Goal: Use online tool/utility: Utilize a website feature to perform a specific function

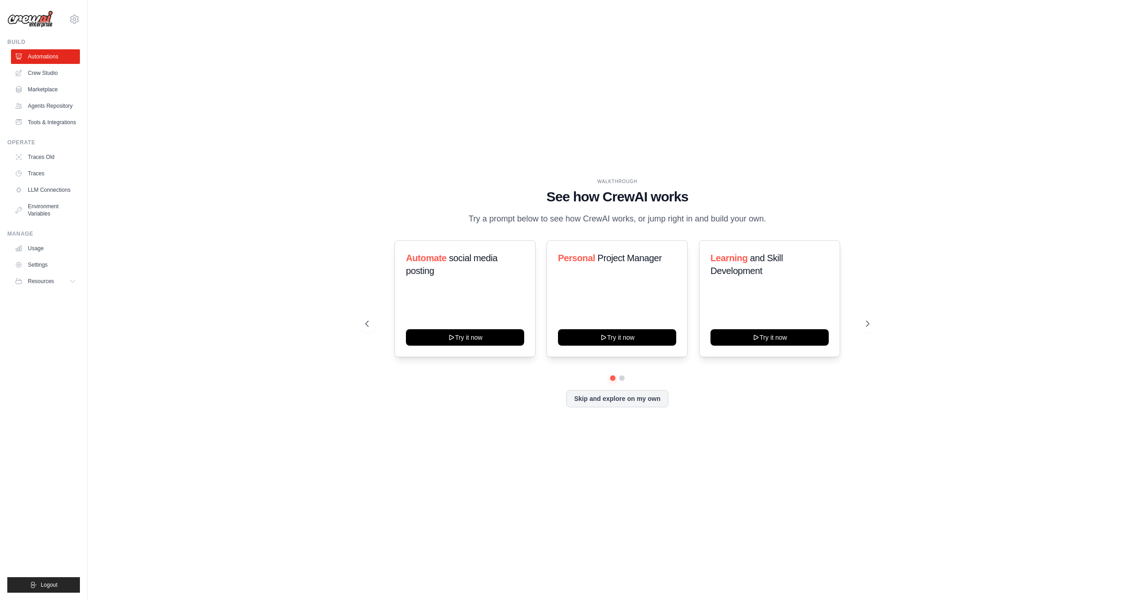
click at [851, 505] on div "WALKTHROUGH See how CrewAI works Try a prompt below to see how CrewAI works, or…" at bounding box center [617, 300] width 1030 height 582
click at [646, 400] on button "Skip and explore on my own" at bounding box center [617, 397] width 102 height 17
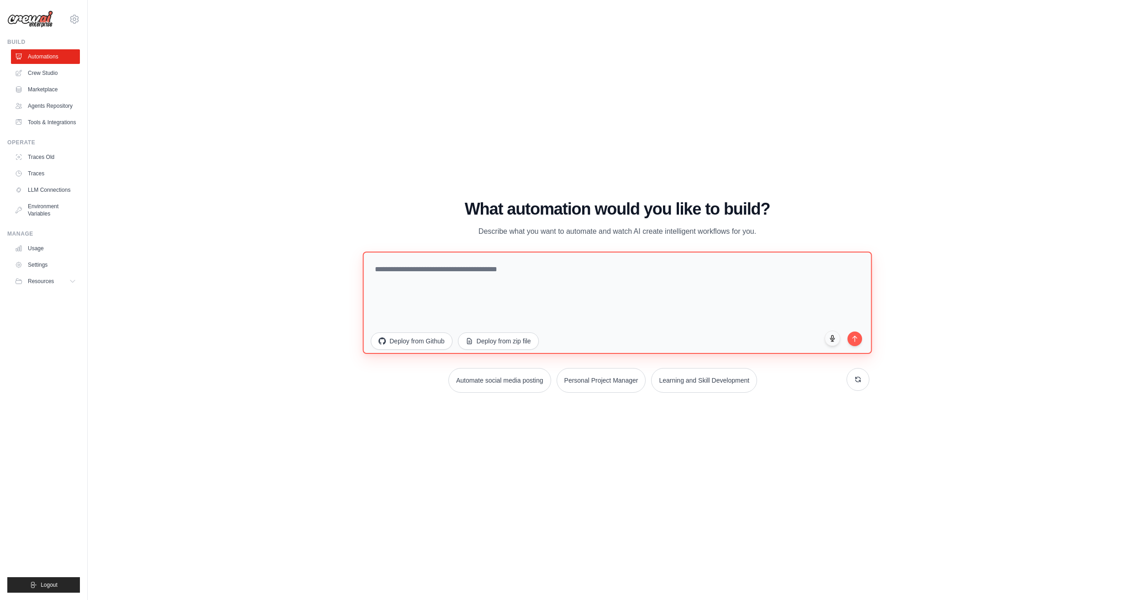
click at [442, 274] on textarea at bounding box center [617, 303] width 509 height 102
paste textarea "**********"
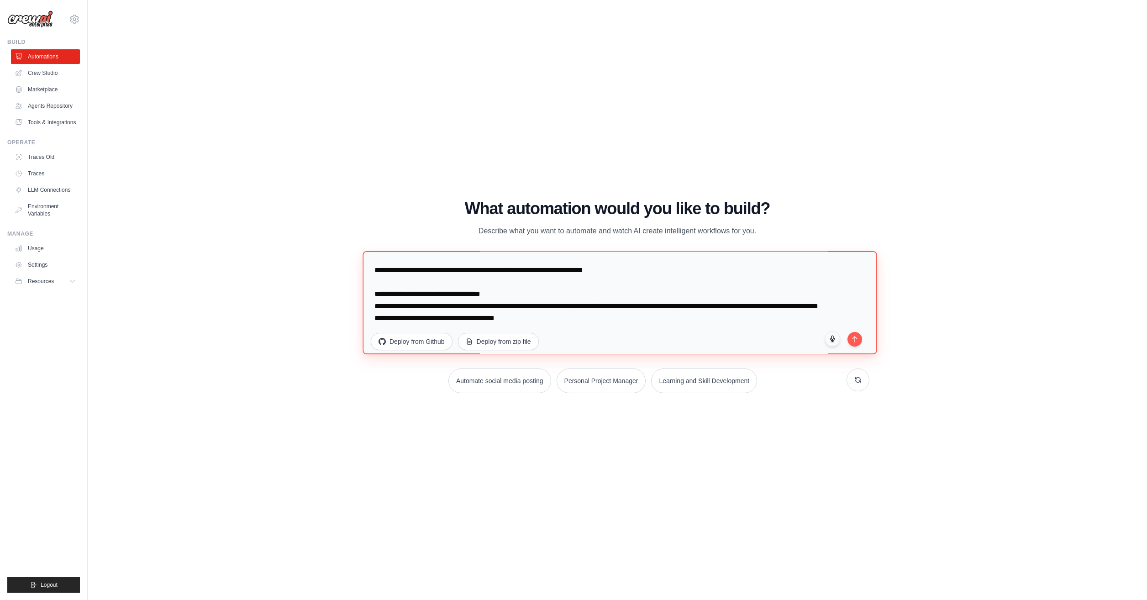
click at [374, 300] on textarea "**********" at bounding box center [620, 302] width 514 height 103
click at [691, 324] on textarea "**********" at bounding box center [620, 302] width 514 height 103
paste textarea "**********"
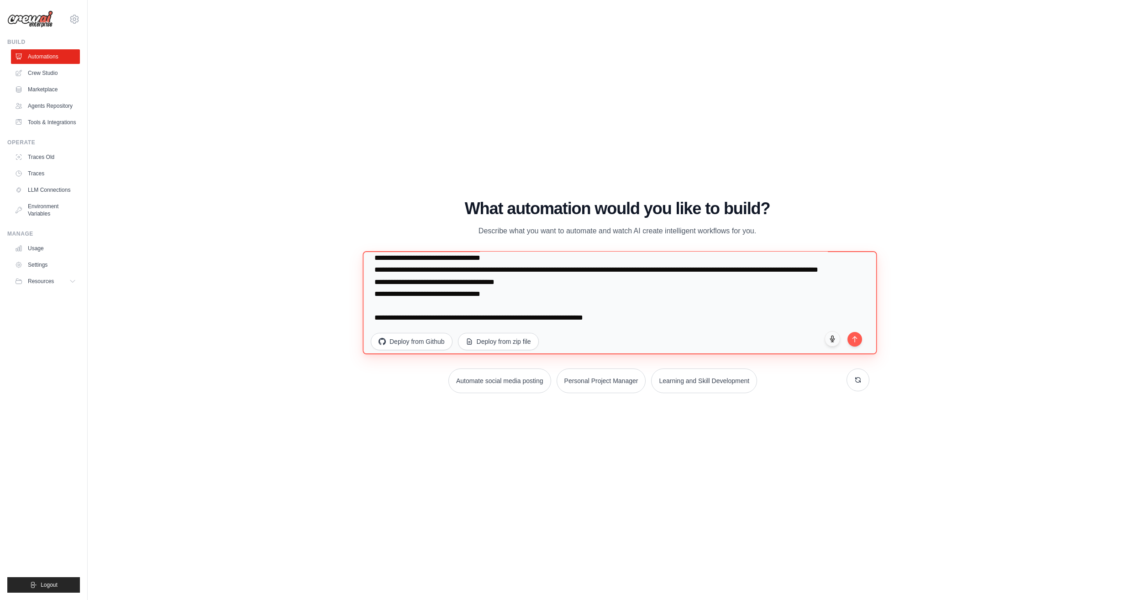
scroll to position [119, 0]
click at [371, 319] on textarea "**********" at bounding box center [620, 302] width 514 height 103
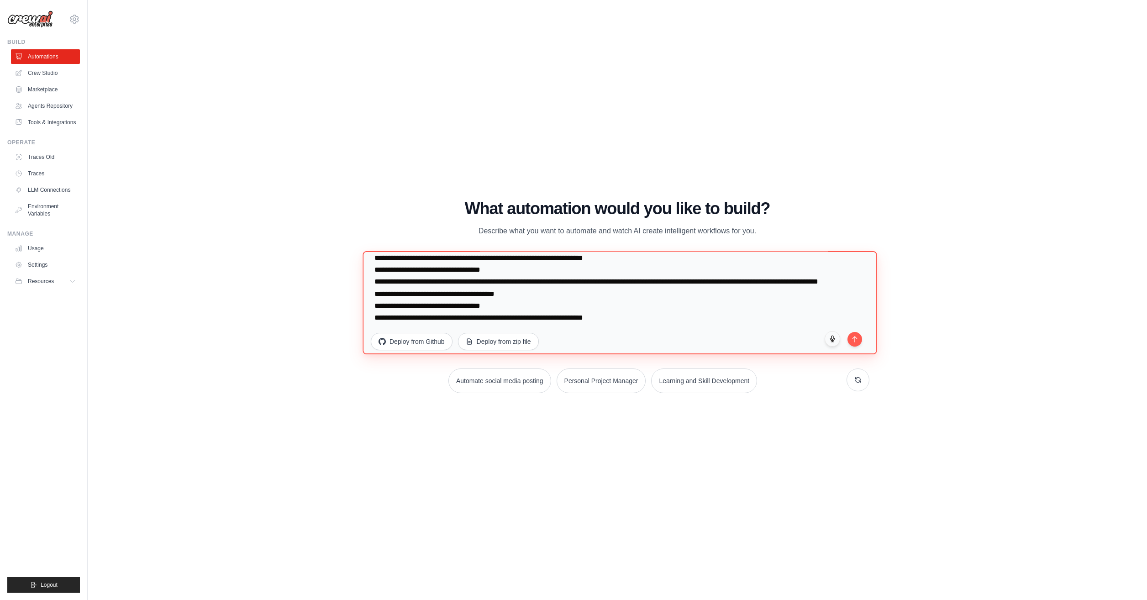
scroll to position [107, 0]
click at [820, 322] on textarea "**********" at bounding box center [620, 302] width 514 height 103
paste textarea "**********"
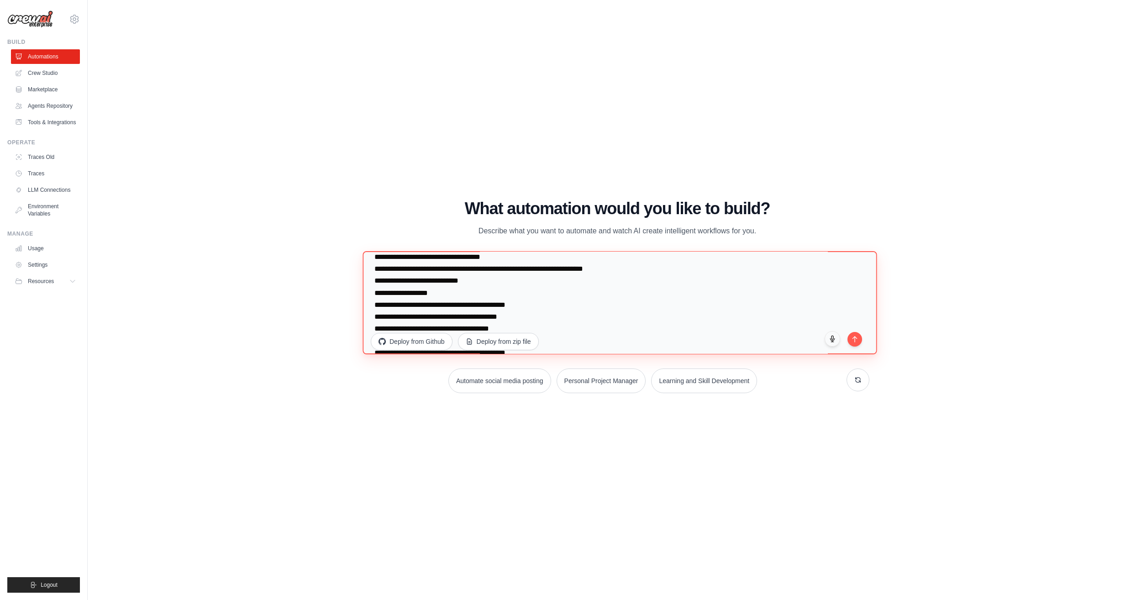
scroll to position [208, 0]
click at [537, 324] on textarea "**********" at bounding box center [620, 302] width 514 height 103
click at [431, 314] on textarea "**********" at bounding box center [620, 302] width 514 height 103
drag, startPoint x: 419, startPoint y: 309, endPoint x: 379, endPoint y: 309, distance: 39.3
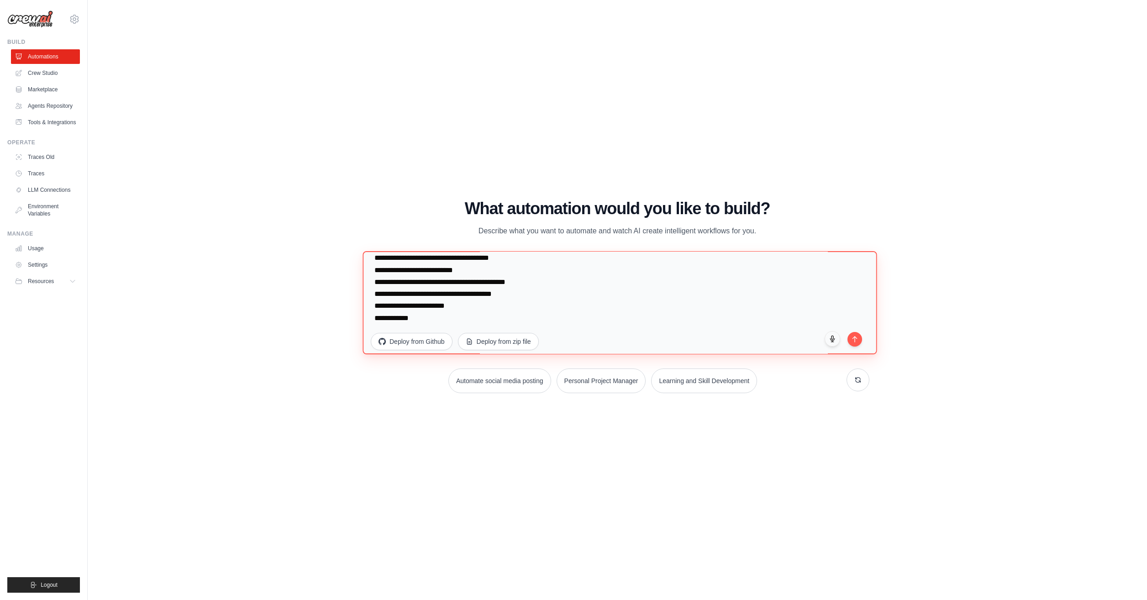
click at [379, 309] on textarea "**********" at bounding box center [620, 302] width 514 height 103
paste textarea "**********"
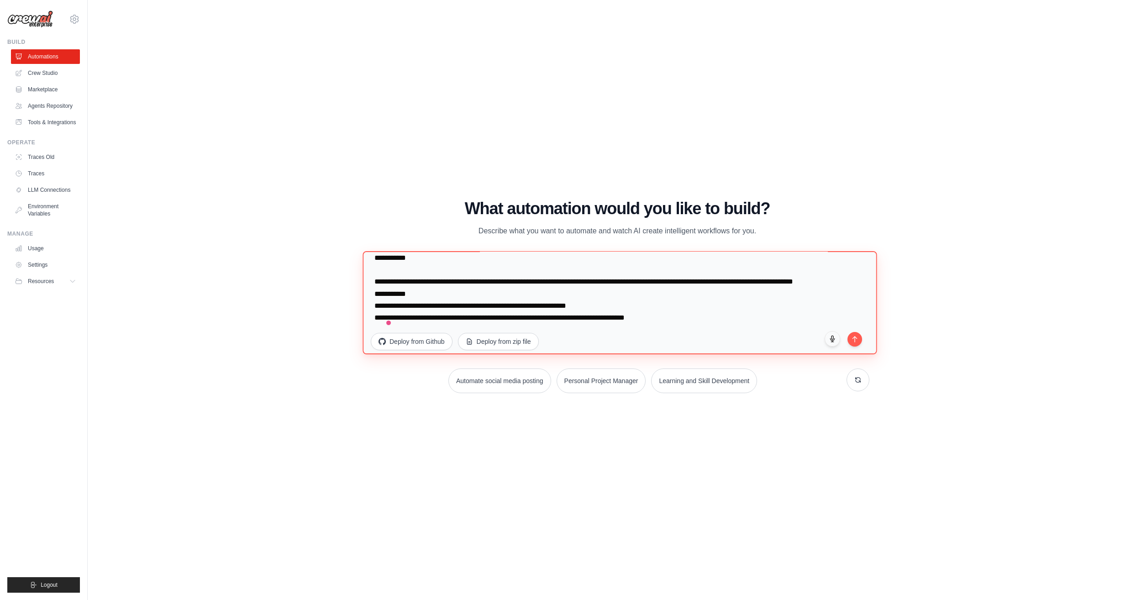
scroll to position [344, 0]
type textarea "**********"
click at [856, 339] on icon "submit" at bounding box center [855, 337] width 8 height 8
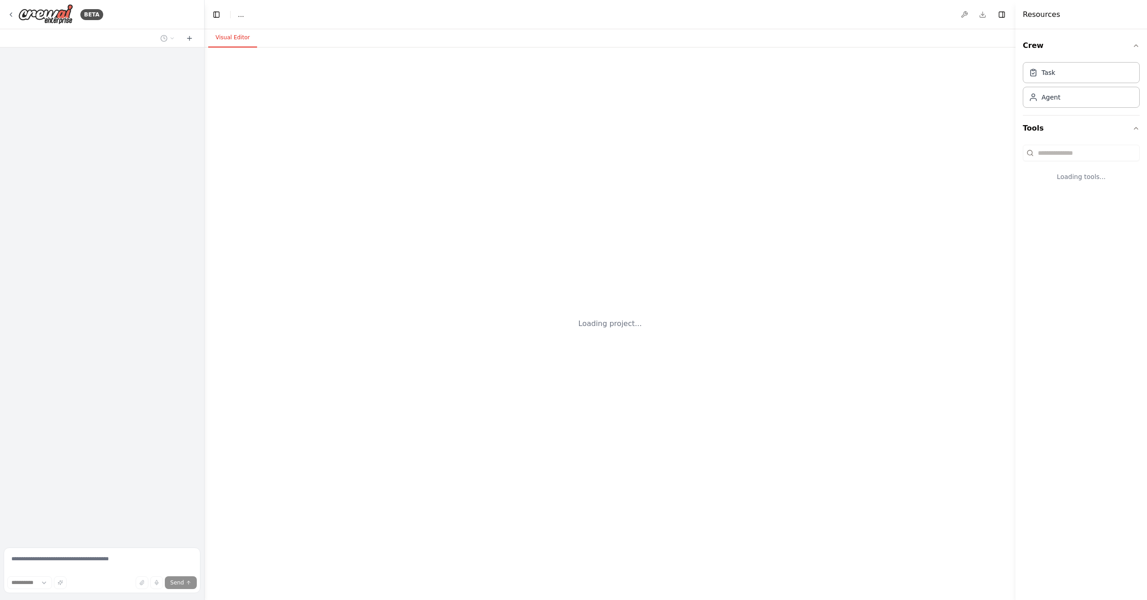
select select "****"
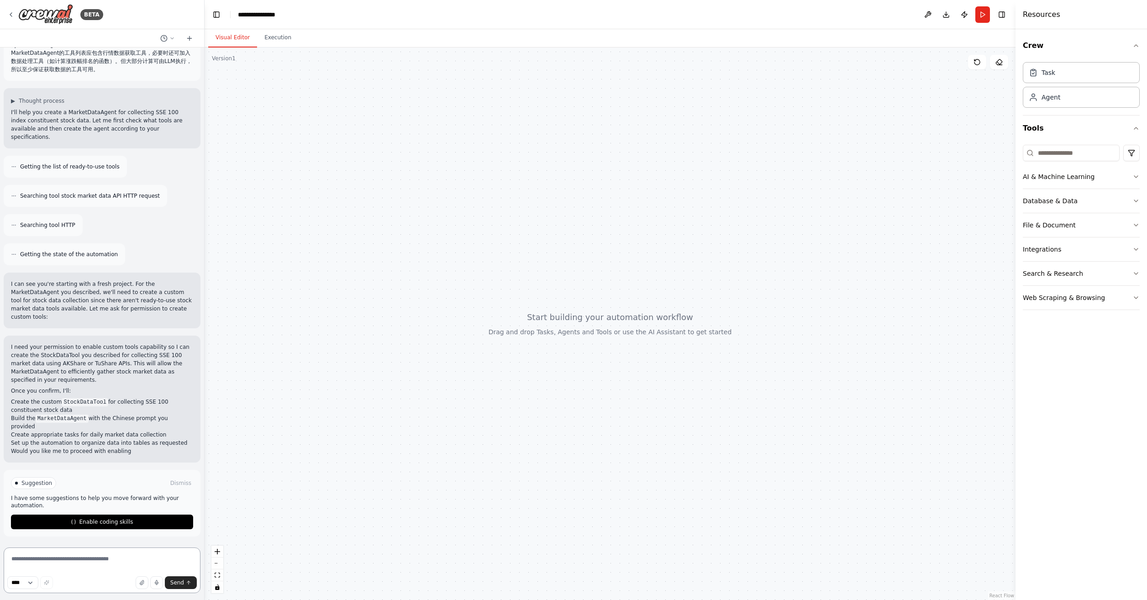
scroll to position [275, 0]
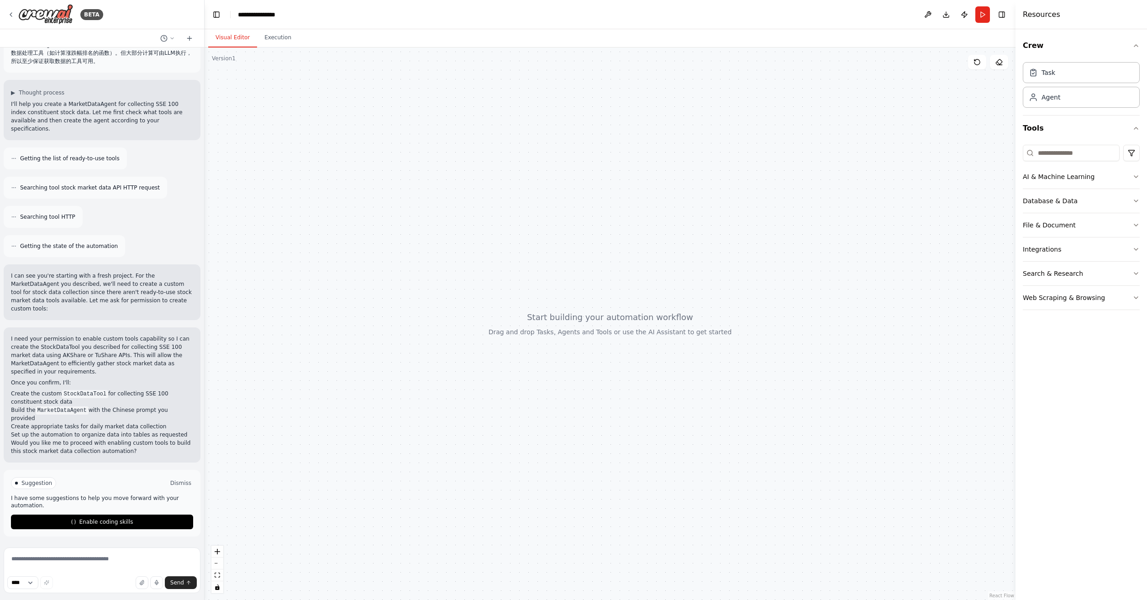
click at [172, 482] on button "Dismiss" at bounding box center [180, 483] width 25 height 9
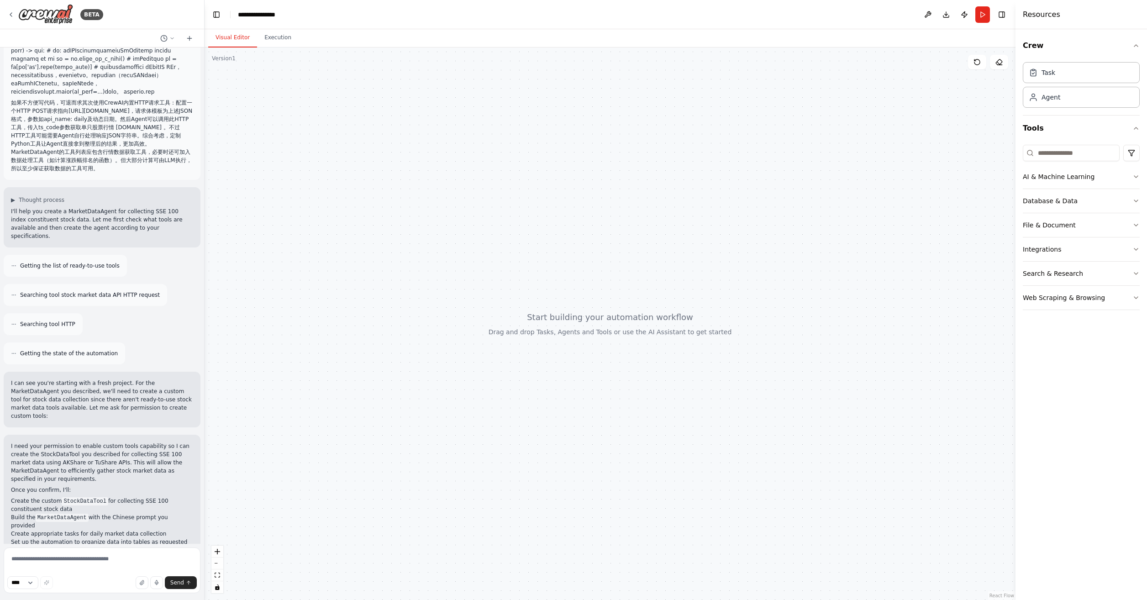
scroll to position [202, 0]
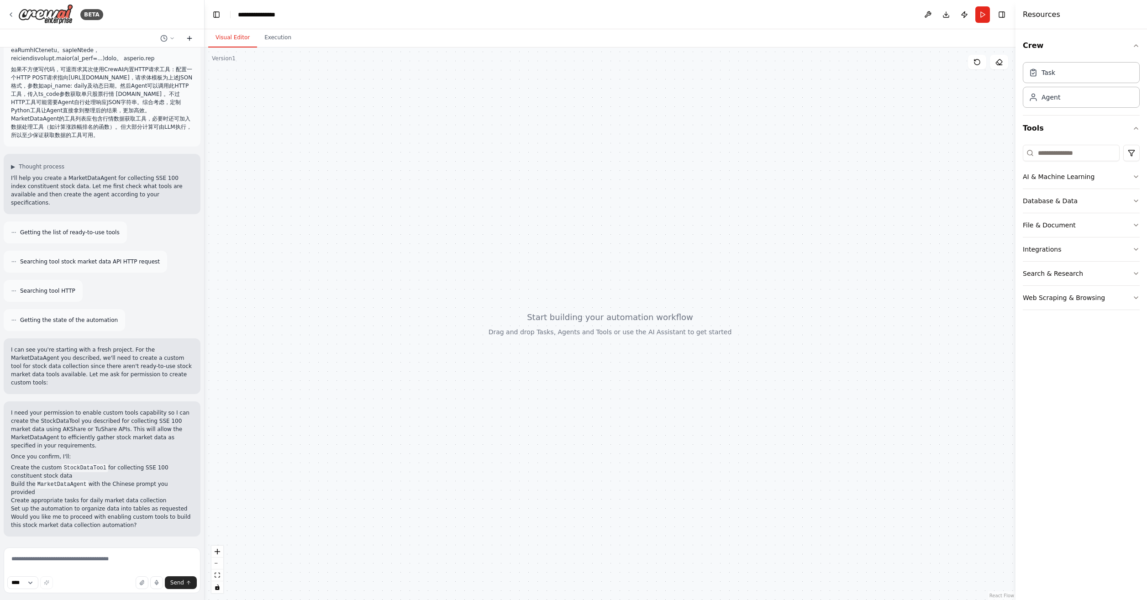
click at [190, 42] on button at bounding box center [189, 38] width 15 height 11
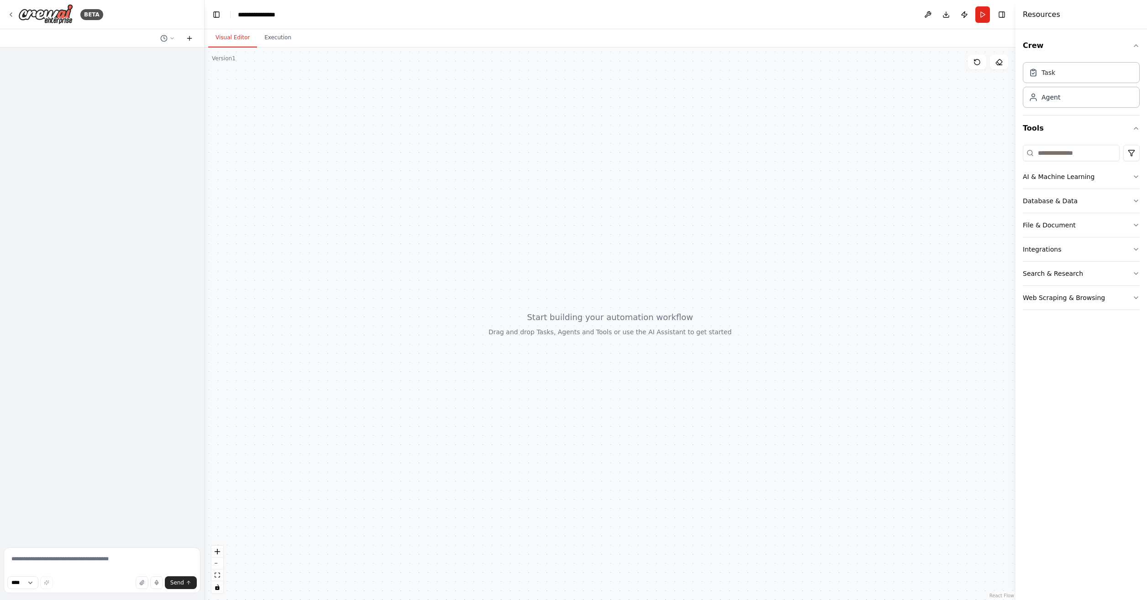
scroll to position [0, 0]
click at [84, 563] on textarea at bounding box center [102, 570] width 197 height 46
click at [170, 37] on icon at bounding box center [171, 38] width 5 height 5
click at [145, 142] on div at bounding box center [102, 300] width 205 height 600
click at [95, 561] on textarea at bounding box center [102, 570] width 197 height 46
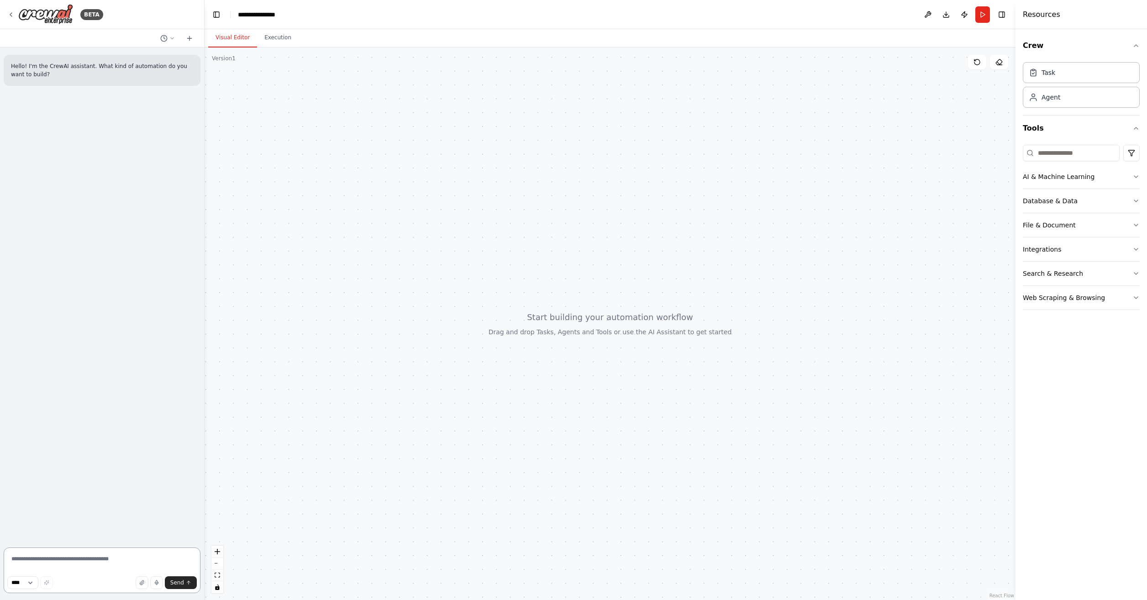
paste textarea "**********"
drag, startPoint x: 53, startPoint y: 537, endPoint x: 19, endPoint y: 532, distance: 34.8
click at [19, 532] on textarea "**********" at bounding box center [102, 547] width 197 height 91
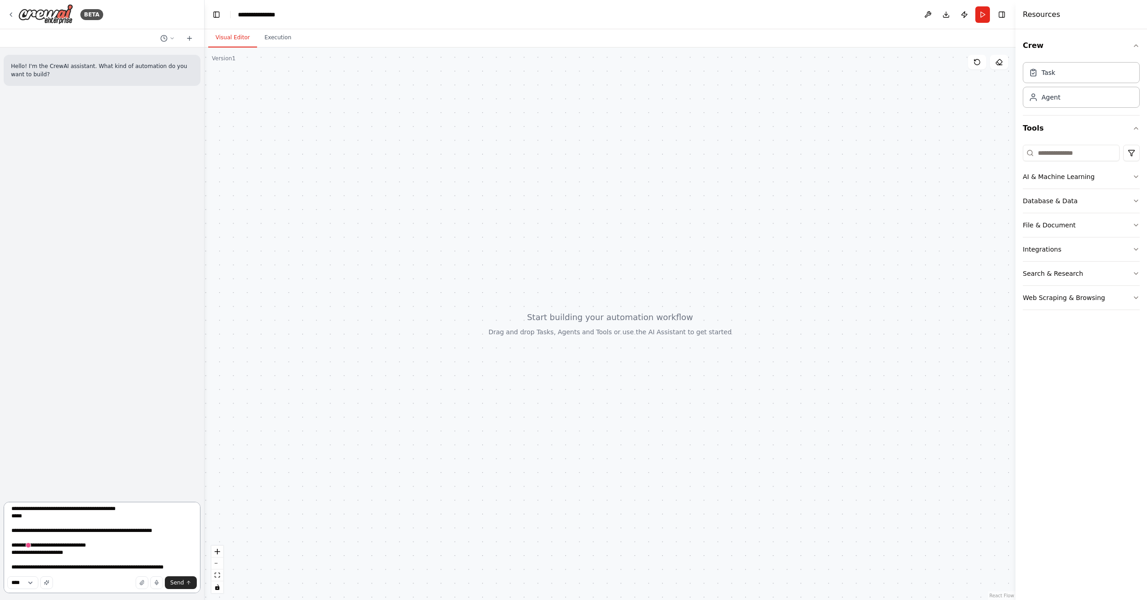
scroll to position [55, 0]
type textarea "**********"
click at [180, 583] on span "Send" at bounding box center [177, 582] width 14 height 7
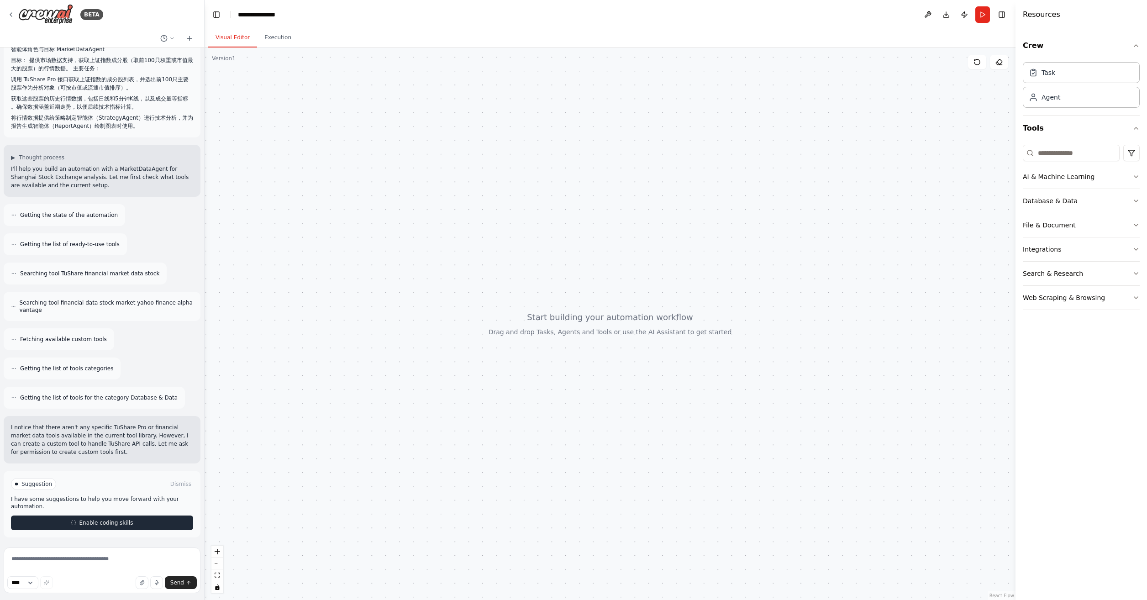
click at [119, 525] on span "Enable coding skills" at bounding box center [106, 522] width 54 height 7
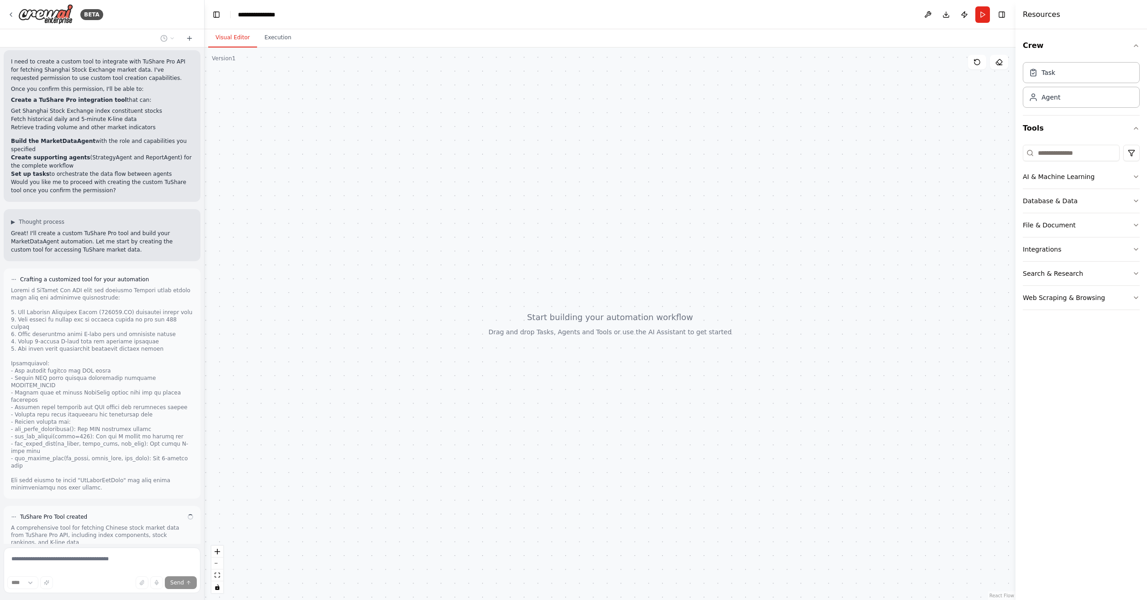
scroll to position [542, 0]
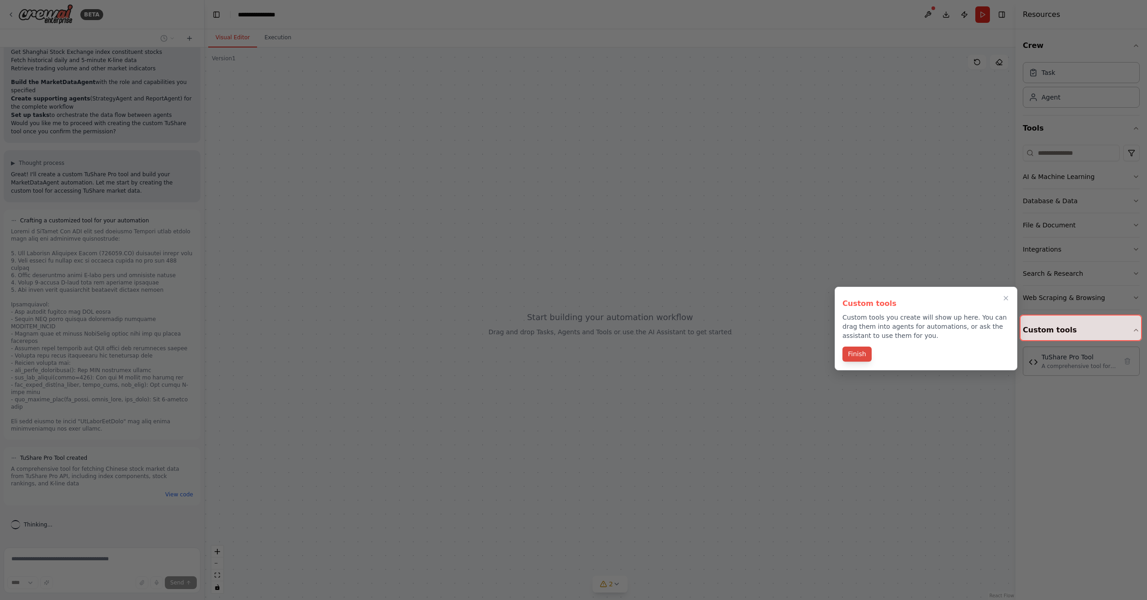
click at [856, 355] on button "Finish" at bounding box center [856, 354] width 29 height 15
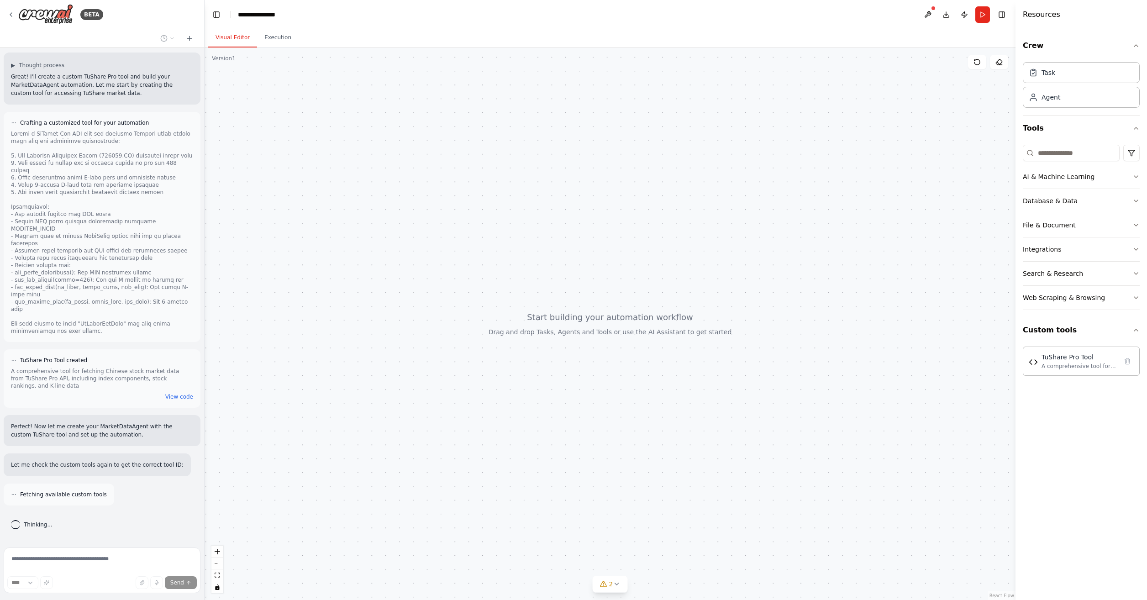
scroll to position [699, 0]
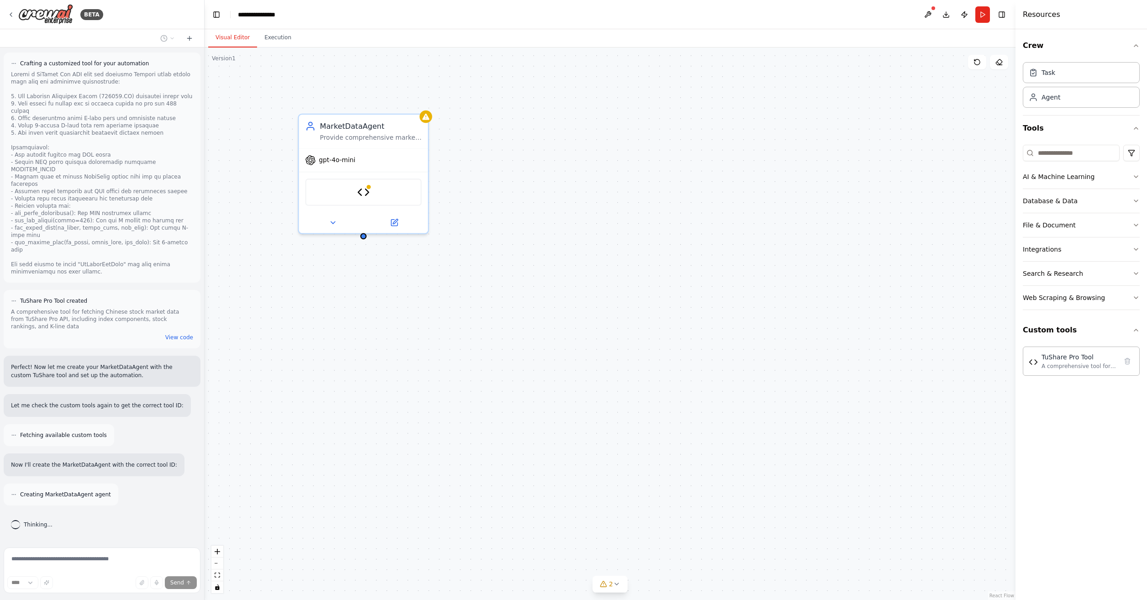
drag, startPoint x: 433, startPoint y: 329, endPoint x: 439, endPoint y: 382, distance: 52.9
click at [439, 382] on div "MarketDataAgent Provide comprehensive market data support by fetching Shanghai …" at bounding box center [610, 323] width 811 height 553
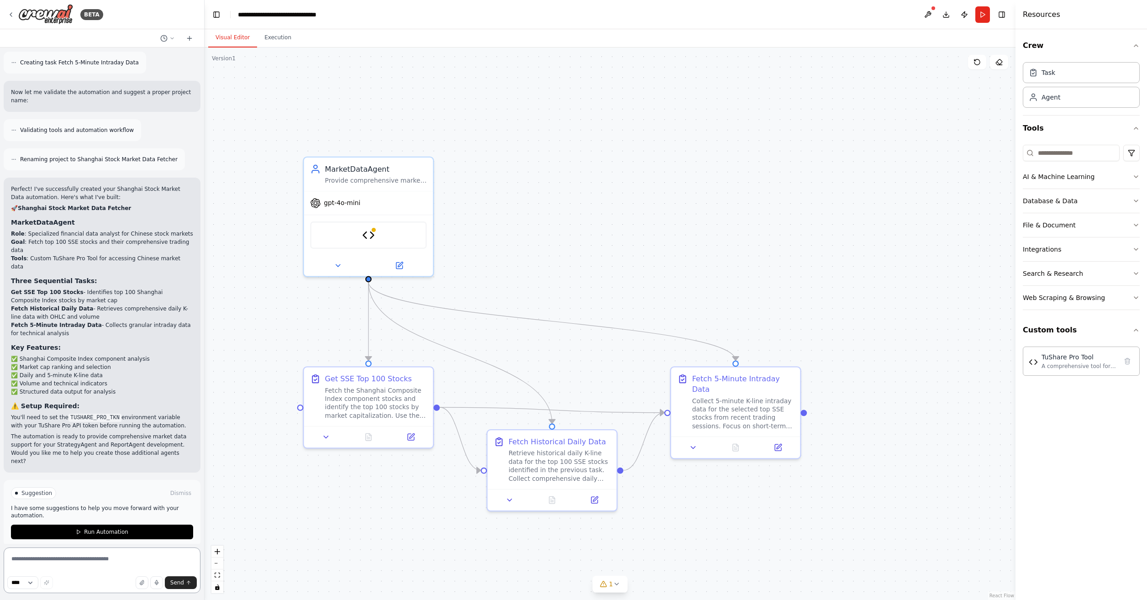
scroll to position [1250, 0]
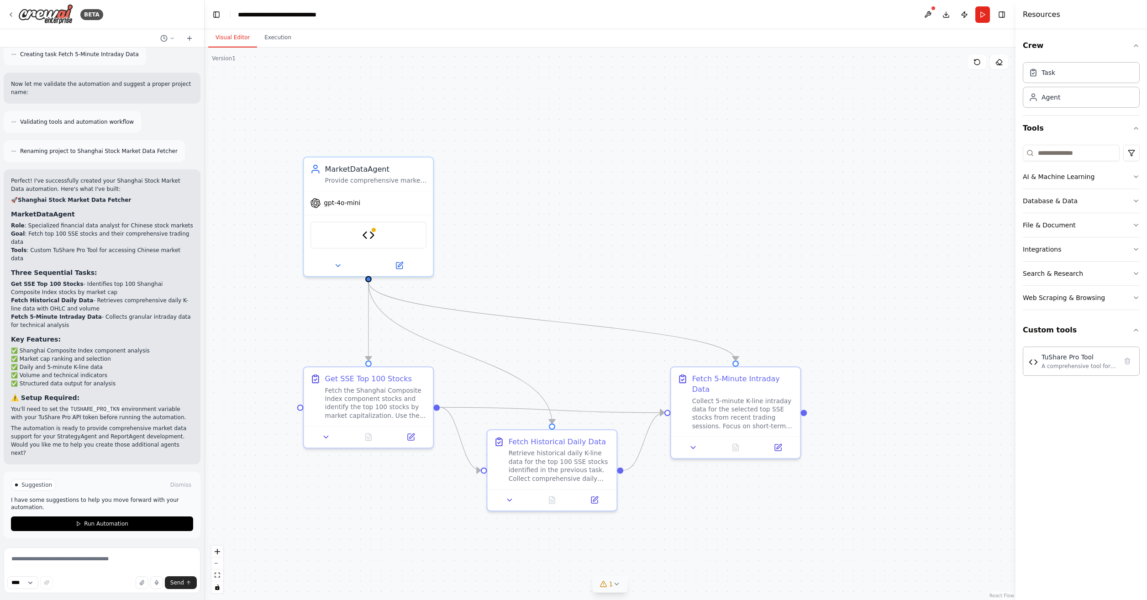
click at [615, 588] on button "1" at bounding box center [610, 584] width 35 height 17
click at [364, 517] on div ".deletable-edge-delete-btn { width: 20px; height: 20px; border: 0px solid #ffff…" at bounding box center [610, 323] width 811 height 553
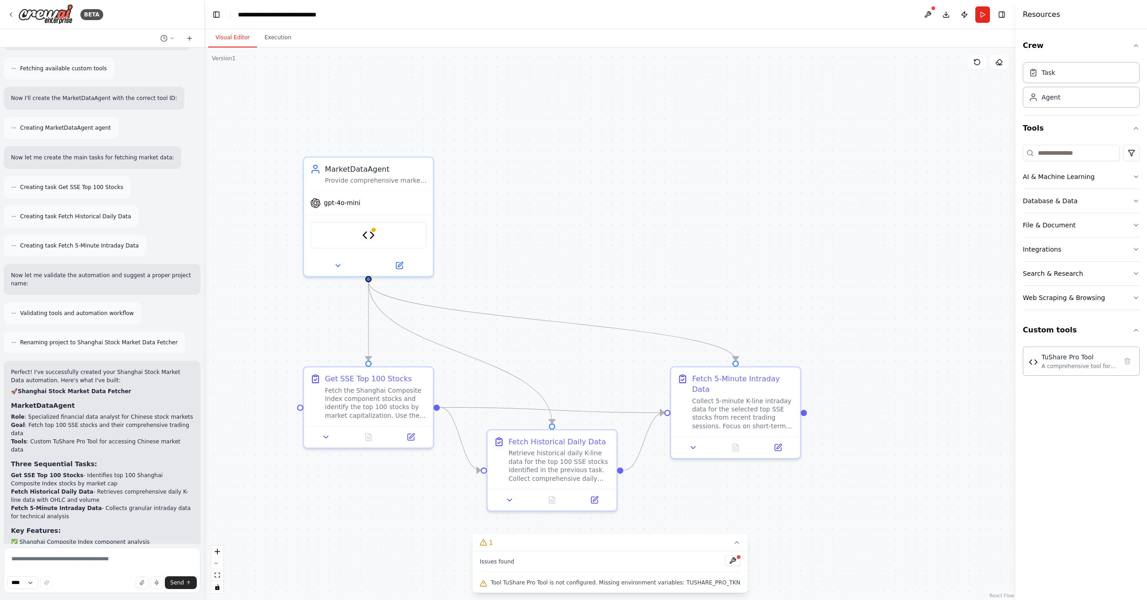
scroll to position [1021, 0]
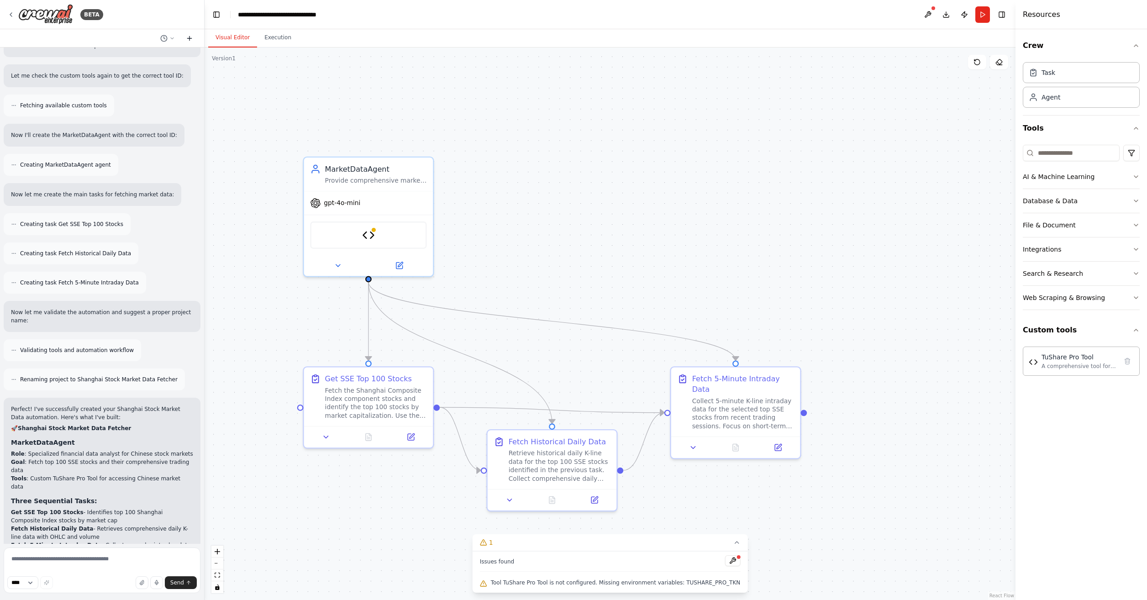
click at [186, 37] on icon at bounding box center [189, 38] width 7 height 7
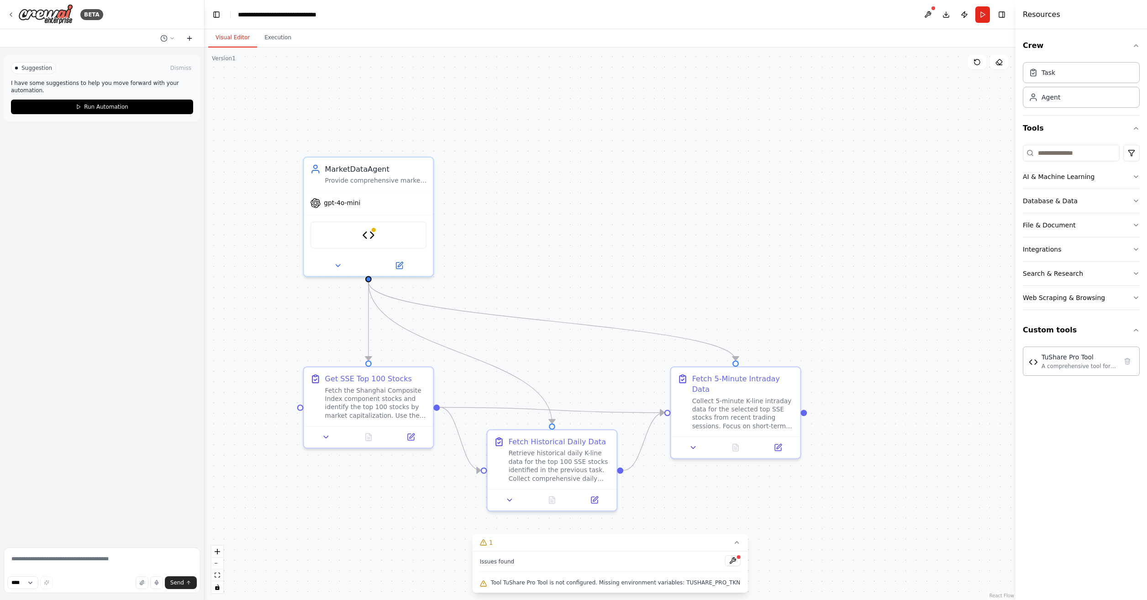
scroll to position [0, 0]
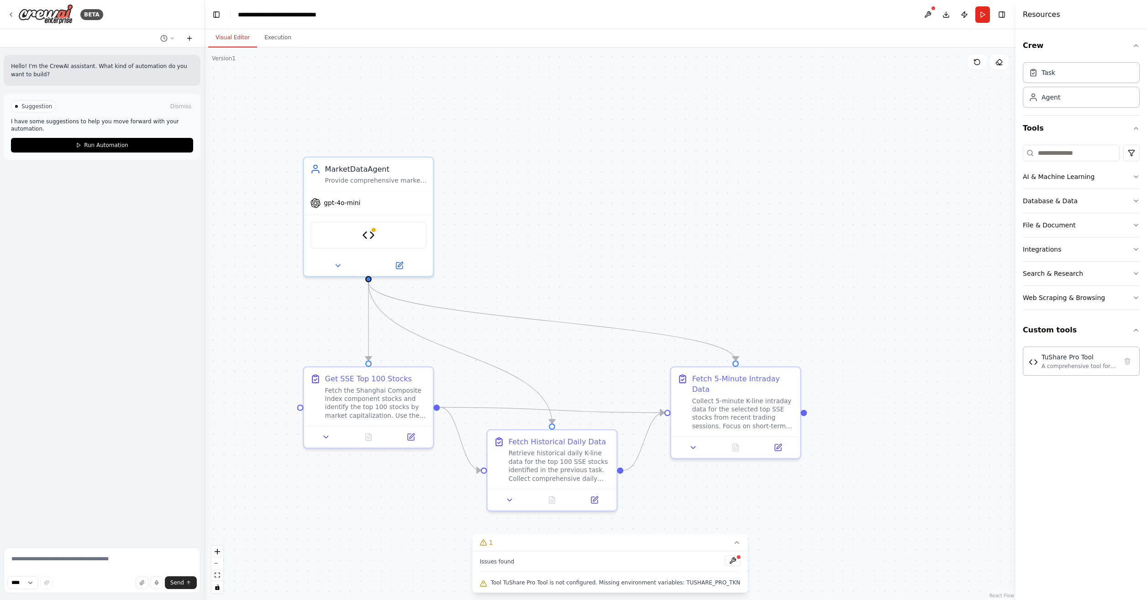
click at [191, 37] on icon at bounding box center [189, 38] width 7 height 7
click at [181, 106] on button "Dismiss" at bounding box center [180, 106] width 25 height 9
click at [78, 564] on textarea at bounding box center [102, 570] width 197 height 46
paste textarea "**********"
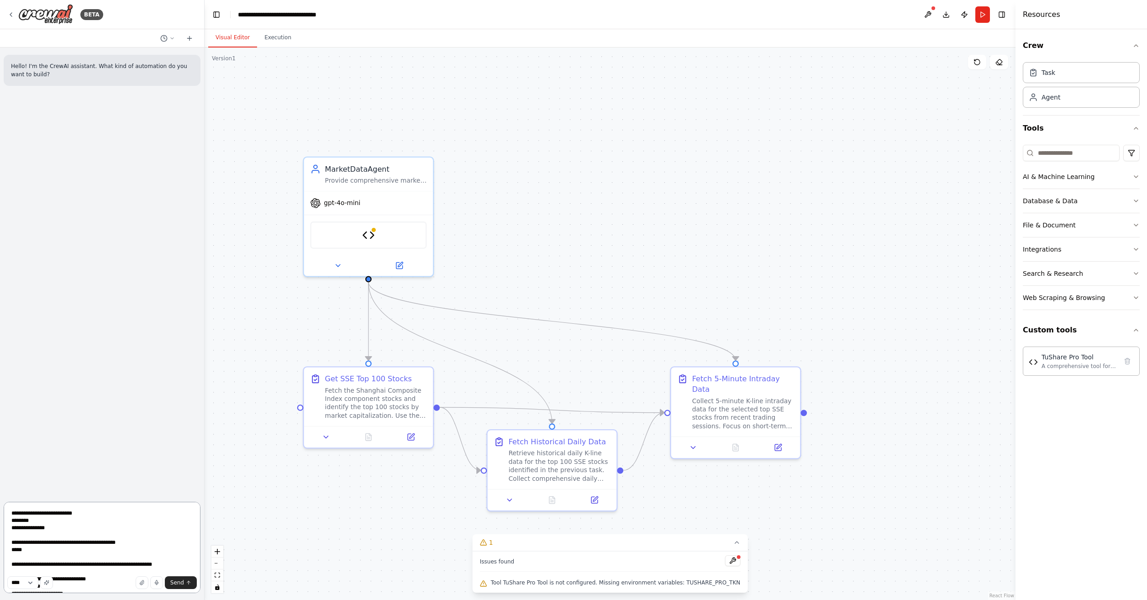
click at [12, 542] on textarea at bounding box center [102, 547] width 197 height 91
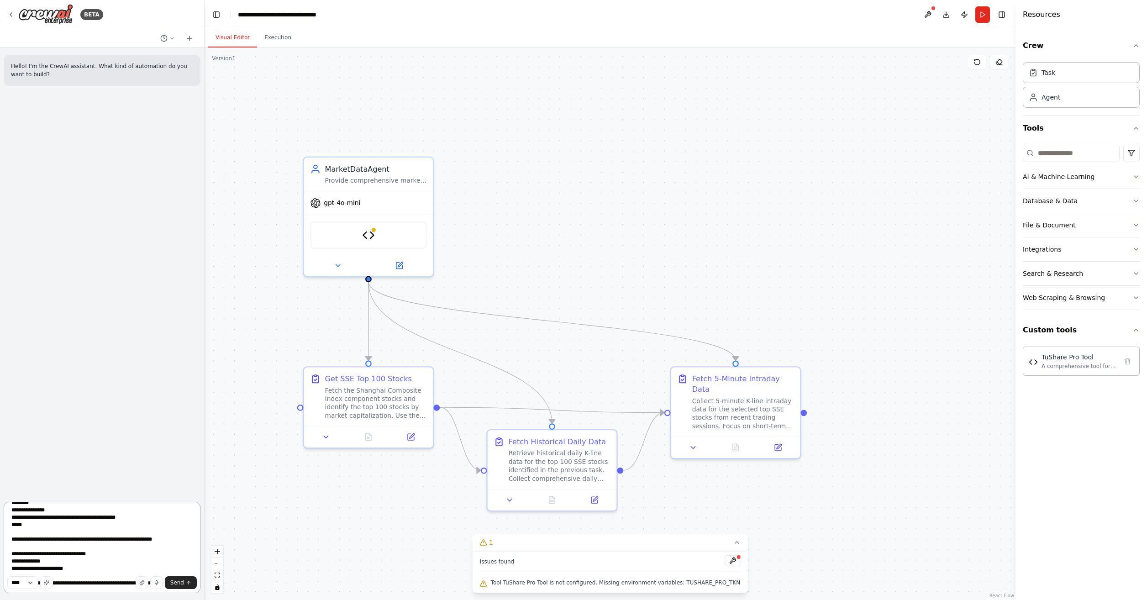
scroll to position [46, 0]
click at [11, 520] on textarea at bounding box center [102, 547] width 197 height 91
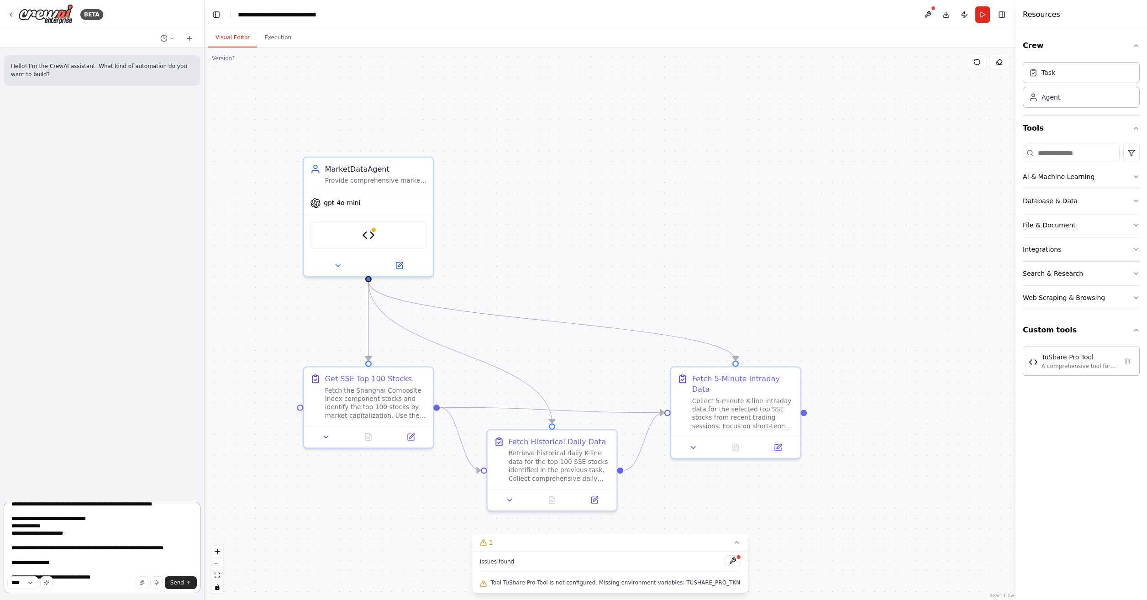
click at [12, 535] on textarea at bounding box center [102, 547] width 197 height 91
drag, startPoint x: 11, startPoint y: 548, endPoint x: 47, endPoint y: 550, distance: 36.1
click at [12, 548] on textarea at bounding box center [102, 547] width 197 height 91
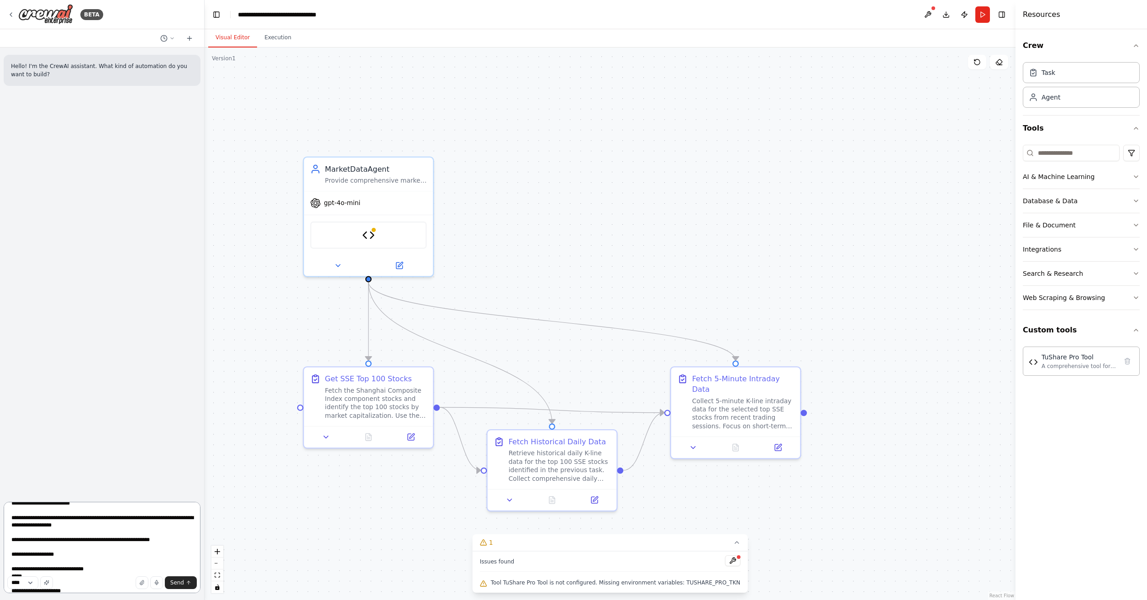
scroll to position [137, 0]
drag, startPoint x: 53, startPoint y: 537, endPoint x: 175, endPoint y: 532, distance: 123.0
click at [175, 532] on textarea at bounding box center [102, 547] width 197 height 91
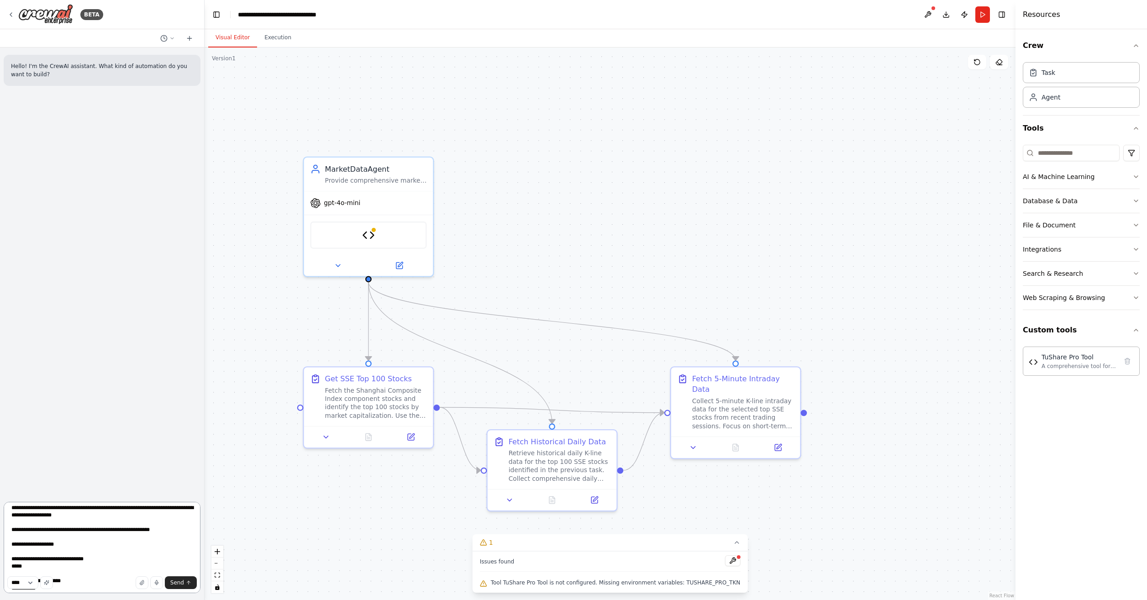
click at [11, 553] on textarea at bounding box center [102, 547] width 197 height 91
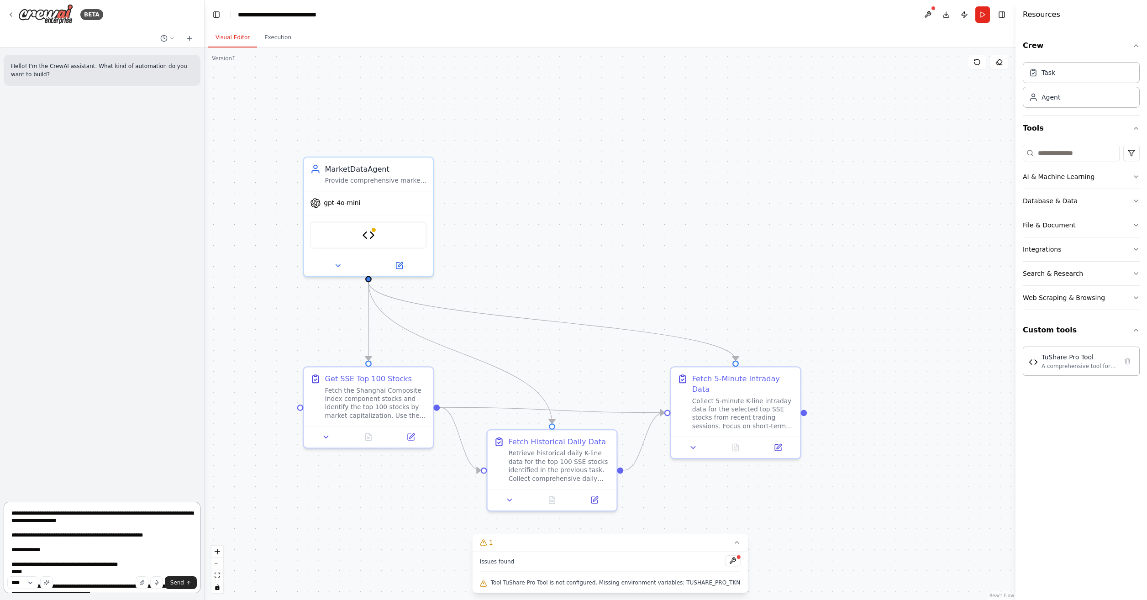
scroll to position [228, 0]
drag, startPoint x: 83, startPoint y: 555, endPoint x: 137, endPoint y: 547, distance: 54.5
click at [137, 547] on textarea at bounding box center [102, 547] width 197 height 91
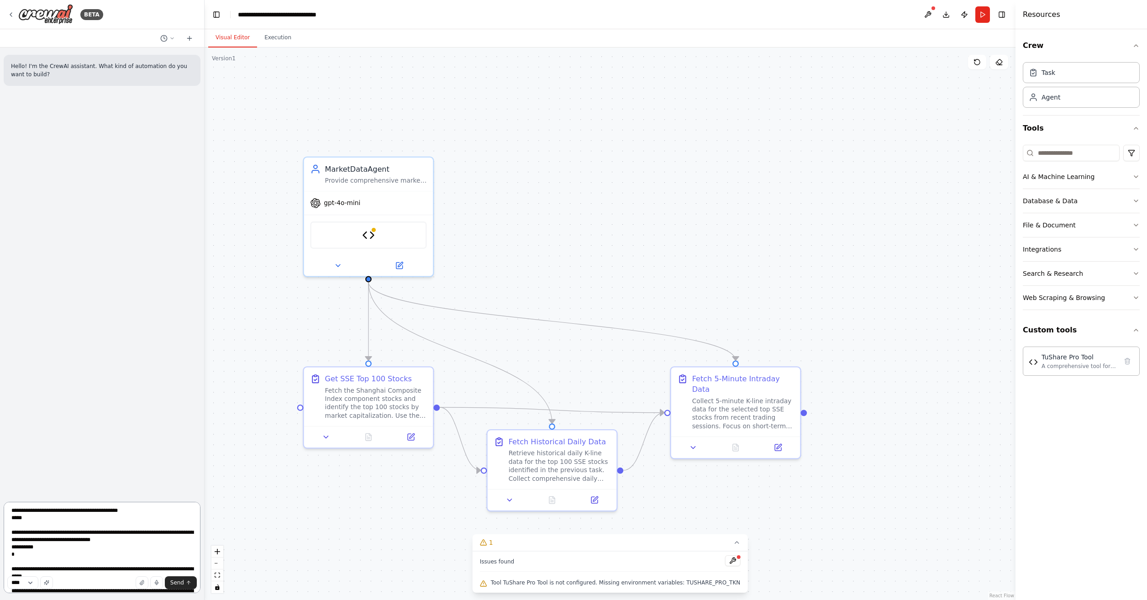
scroll to position [274, 0]
drag, startPoint x: 12, startPoint y: 533, endPoint x: 17, endPoint y: 535, distance: 5.9
click at [12, 533] on textarea at bounding box center [102, 547] width 197 height 91
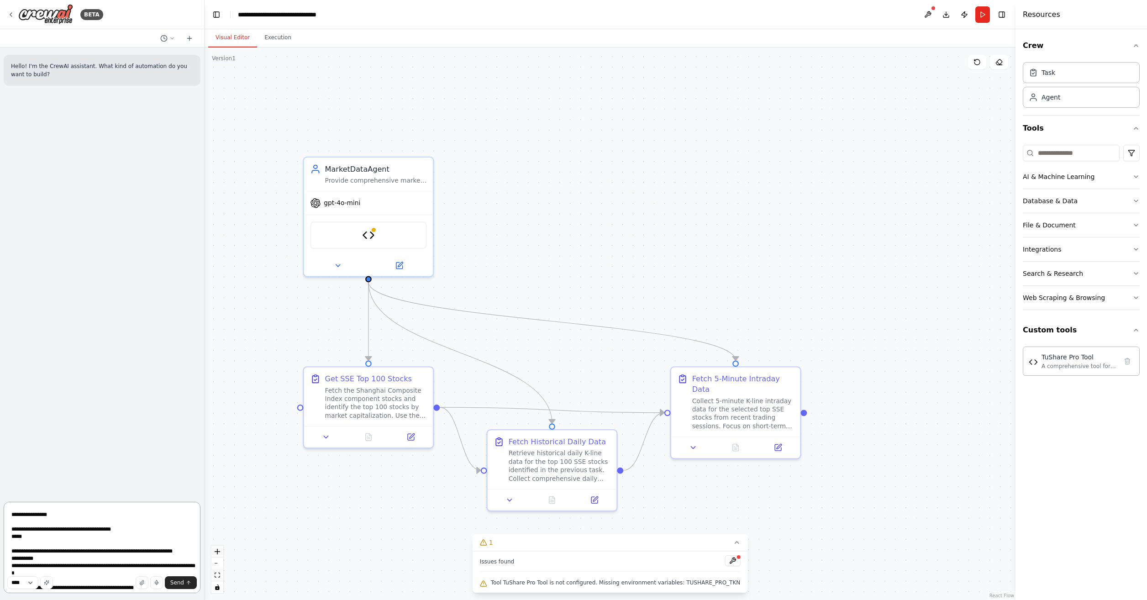
scroll to position [365, 0]
drag, startPoint x: 60, startPoint y: 566, endPoint x: 93, endPoint y: 558, distance: 33.9
click at [93, 558] on textarea at bounding box center [102, 547] width 197 height 91
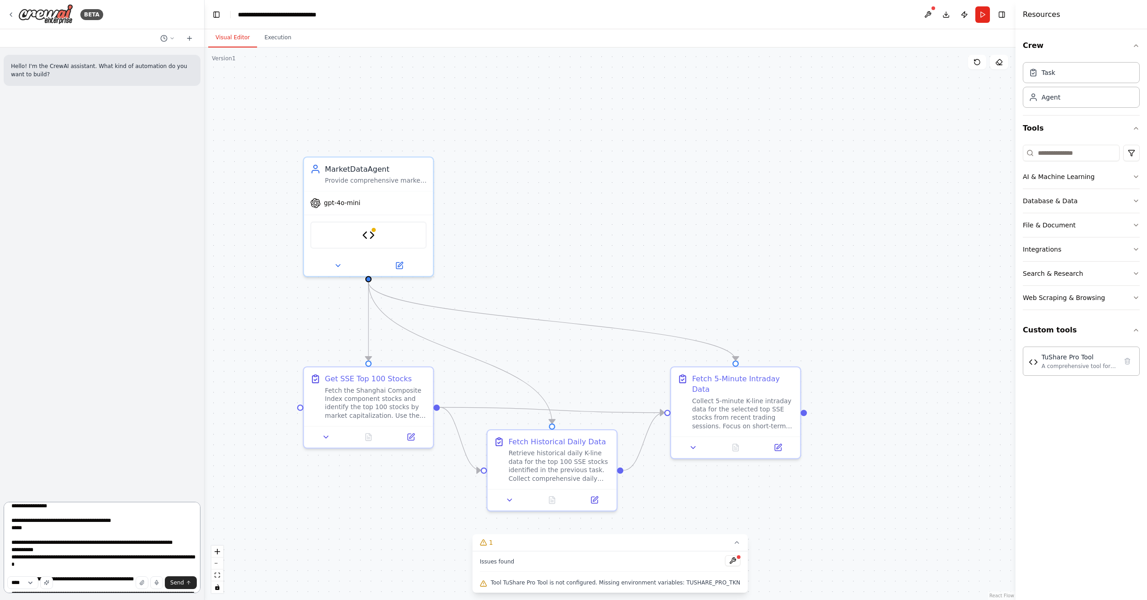
click at [11, 566] on textarea at bounding box center [102, 547] width 197 height 91
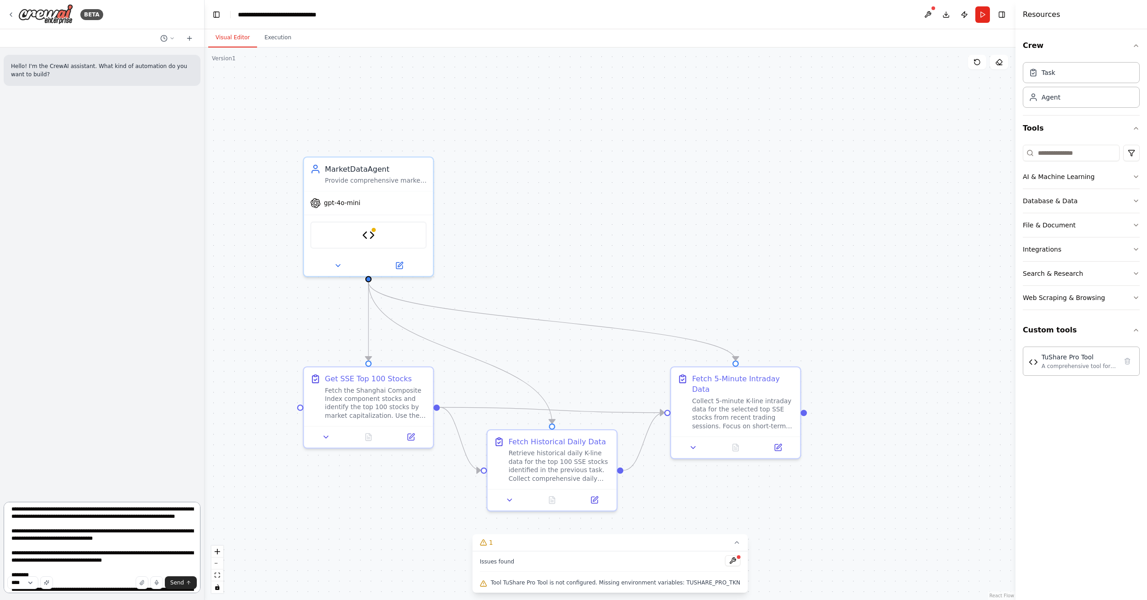
scroll to position [502, 0]
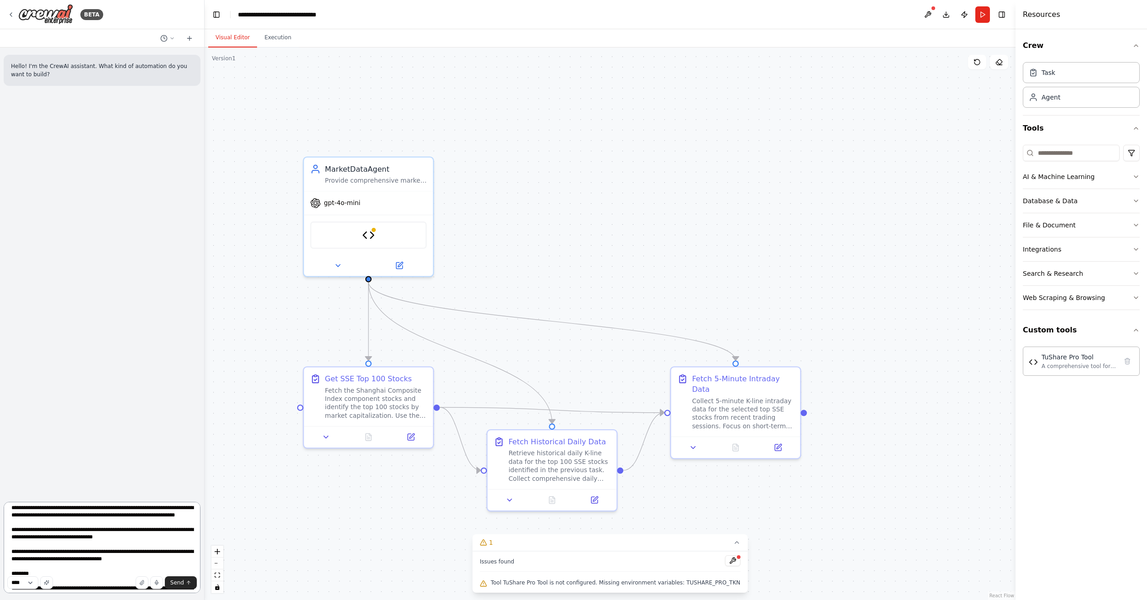
drag, startPoint x: 65, startPoint y: 553, endPoint x: 189, endPoint y: 544, distance: 124.5
click at [189, 544] on textarea at bounding box center [102, 547] width 197 height 91
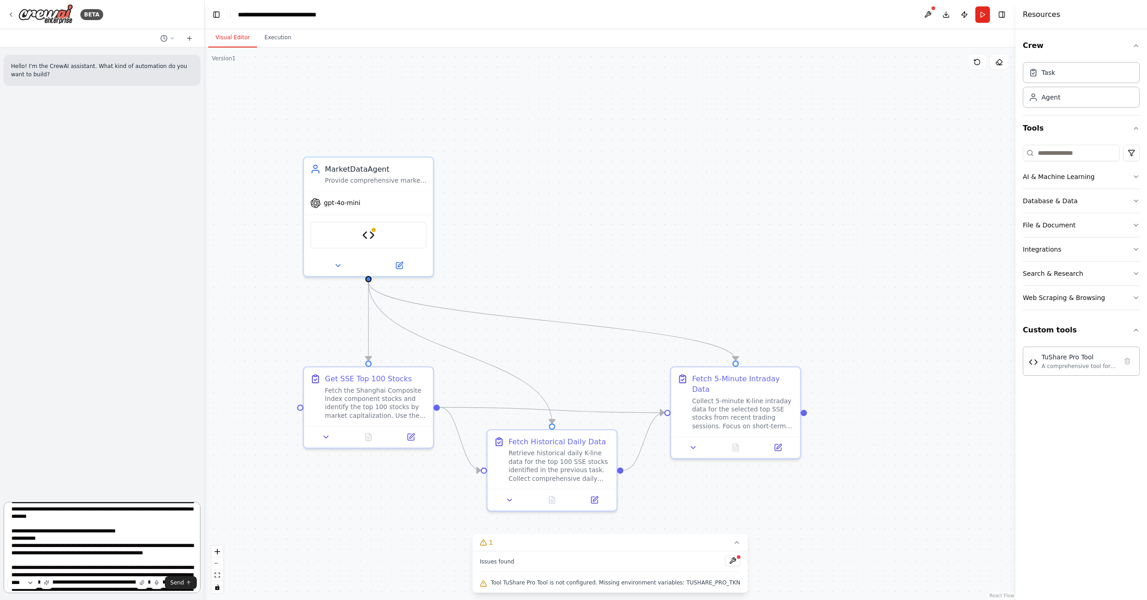
scroll to position [685, 0]
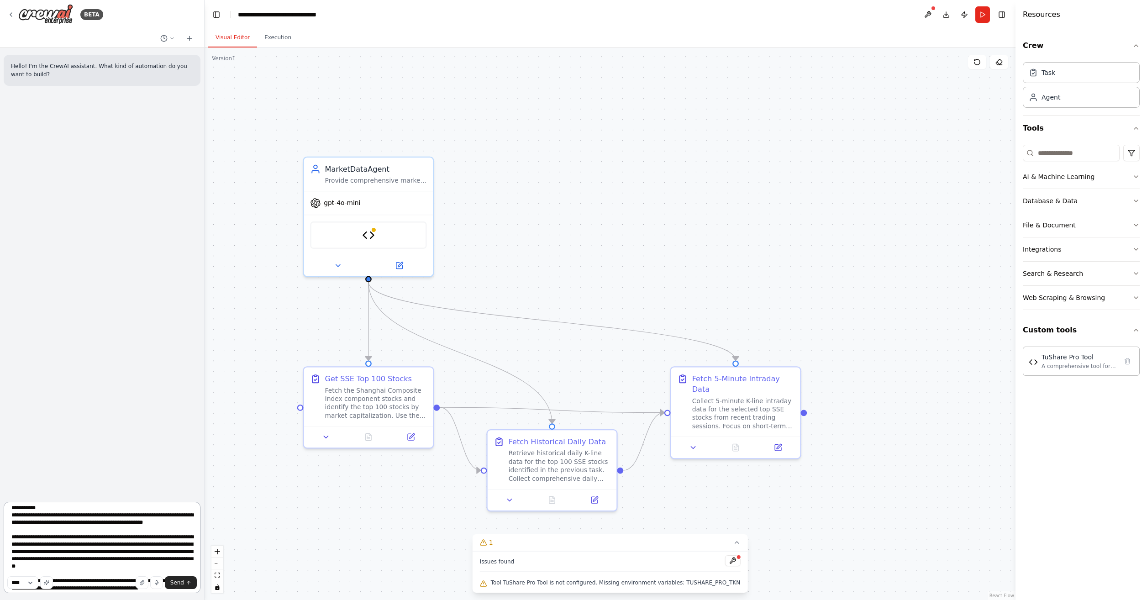
drag, startPoint x: 11, startPoint y: 545, endPoint x: 42, endPoint y: 551, distance: 31.6
click at [11, 545] on textarea at bounding box center [102, 547] width 197 height 91
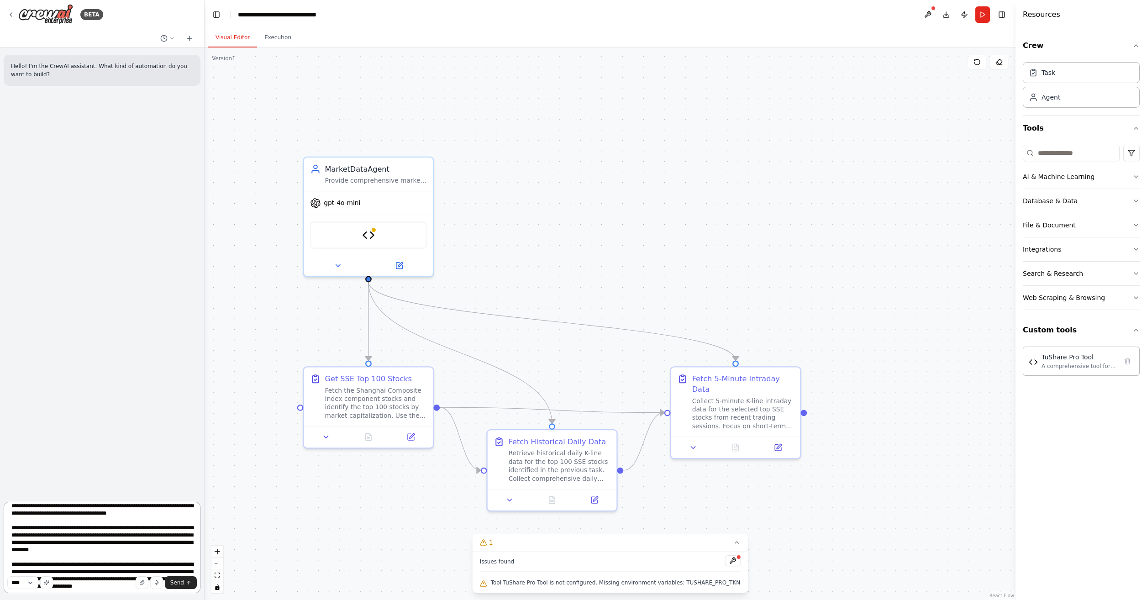
scroll to position [776, 0]
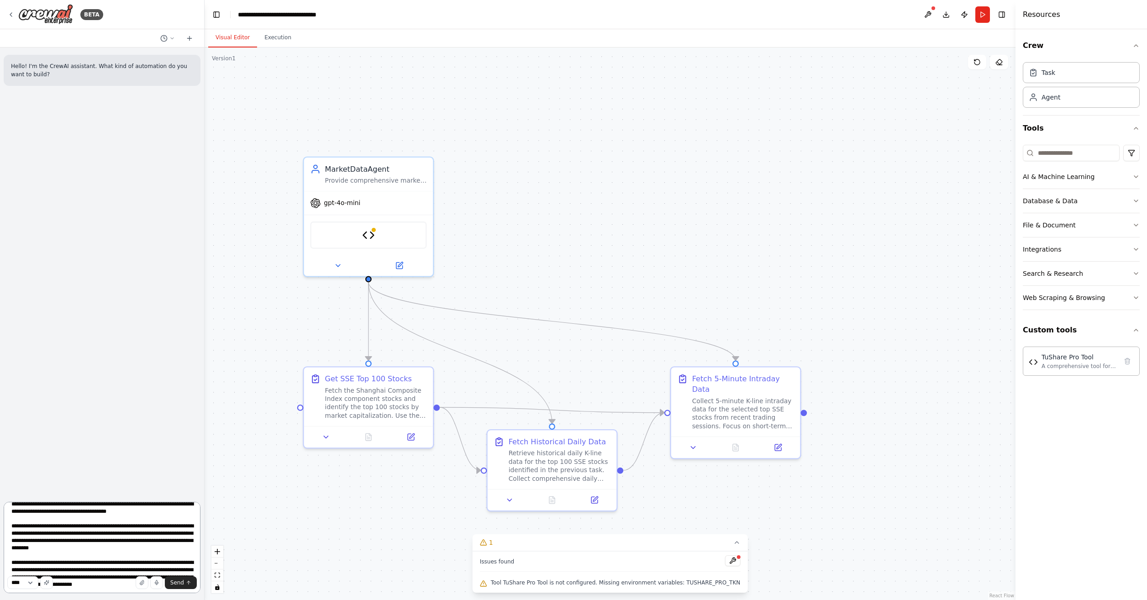
click at [117, 534] on textarea at bounding box center [102, 547] width 197 height 91
click at [109, 529] on textarea at bounding box center [102, 547] width 197 height 91
click at [112, 533] on textarea at bounding box center [102, 547] width 197 height 91
click at [86, 534] on textarea at bounding box center [102, 547] width 197 height 91
click at [127, 533] on textarea at bounding box center [102, 547] width 197 height 91
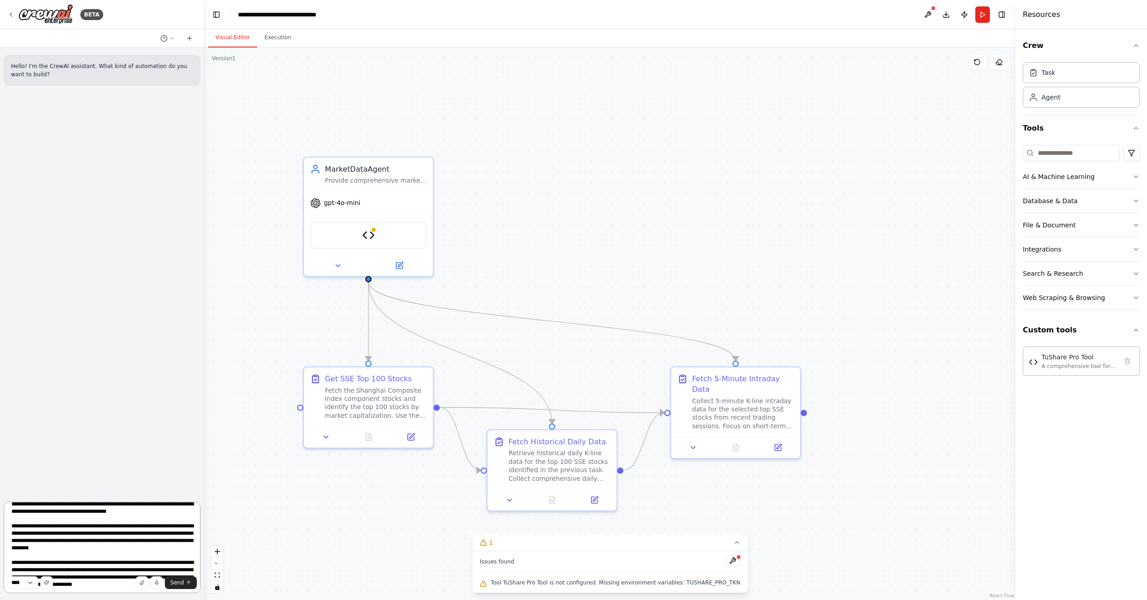
click at [147, 532] on textarea at bounding box center [102, 547] width 197 height 91
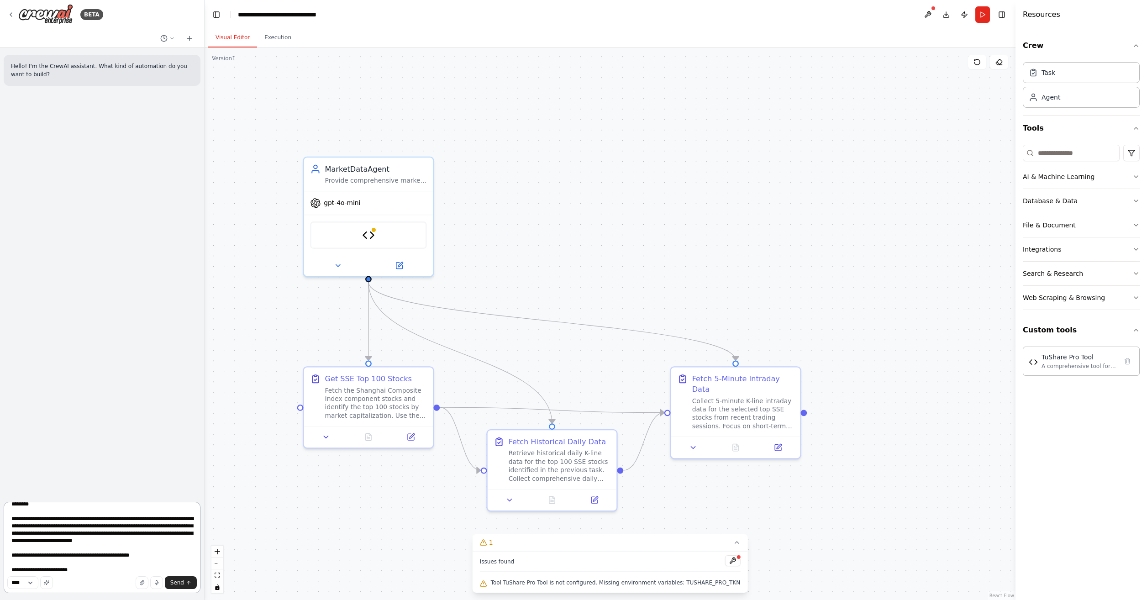
scroll to position [822, 0]
drag, startPoint x: 52, startPoint y: 532, endPoint x: 178, endPoint y: 525, distance: 126.7
click at [178, 525] on textarea at bounding box center [102, 547] width 197 height 91
click at [13, 568] on textarea at bounding box center [102, 547] width 197 height 91
drag, startPoint x: 55, startPoint y: 533, endPoint x: 58, endPoint y: 537, distance: 4.9
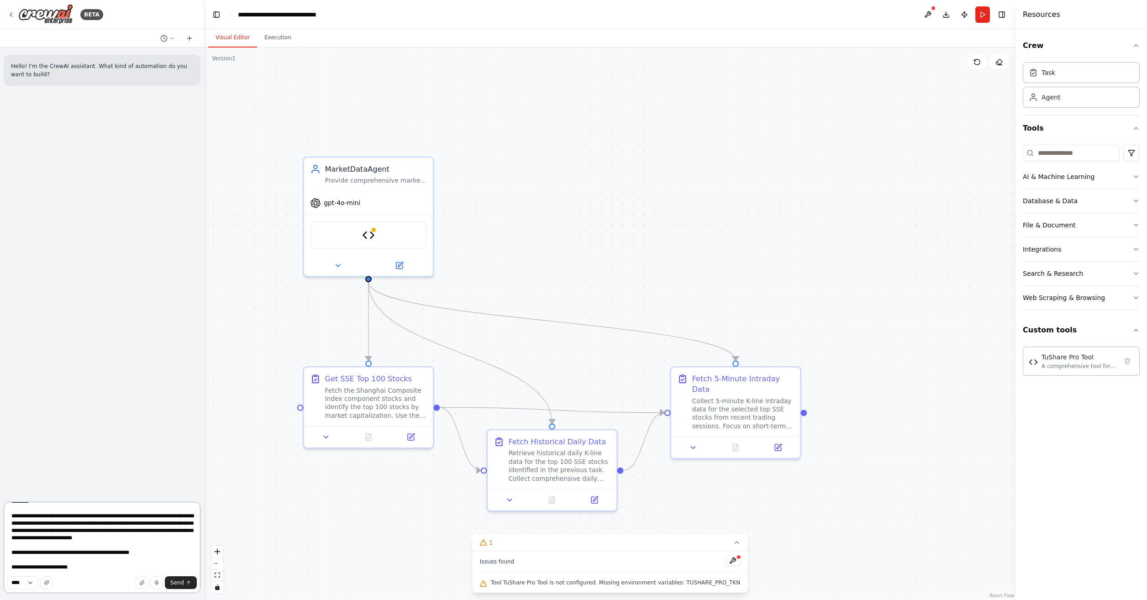
click at [64, 537] on textarea at bounding box center [102, 547] width 197 height 91
click at [45, 539] on textarea at bounding box center [102, 547] width 197 height 91
drag, startPoint x: 53, startPoint y: 531, endPoint x: 132, endPoint y: 540, distance: 79.1
click at [132, 540] on textarea at bounding box center [102, 547] width 197 height 91
click at [146, 540] on textarea at bounding box center [102, 547] width 197 height 91
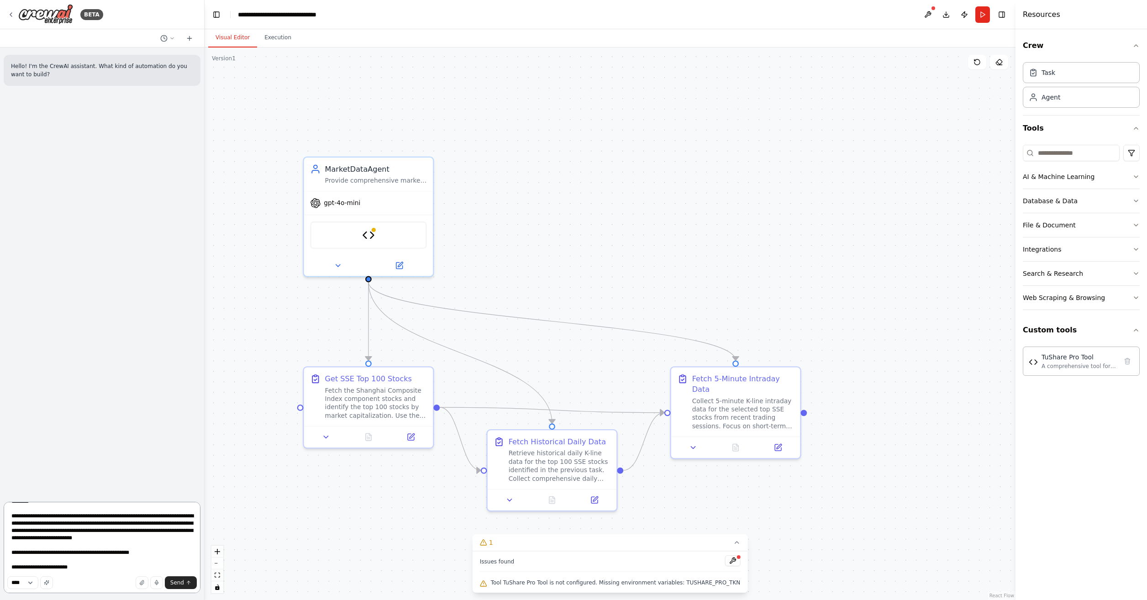
click at [158, 540] on textarea at bounding box center [102, 547] width 197 height 91
click at [15, 539] on textarea at bounding box center [102, 547] width 197 height 91
click at [168, 532] on textarea at bounding box center [102, 547] width 197 height 91
click at [74, 539] on textarea at bounding box center [102, 547] width 197 height 91
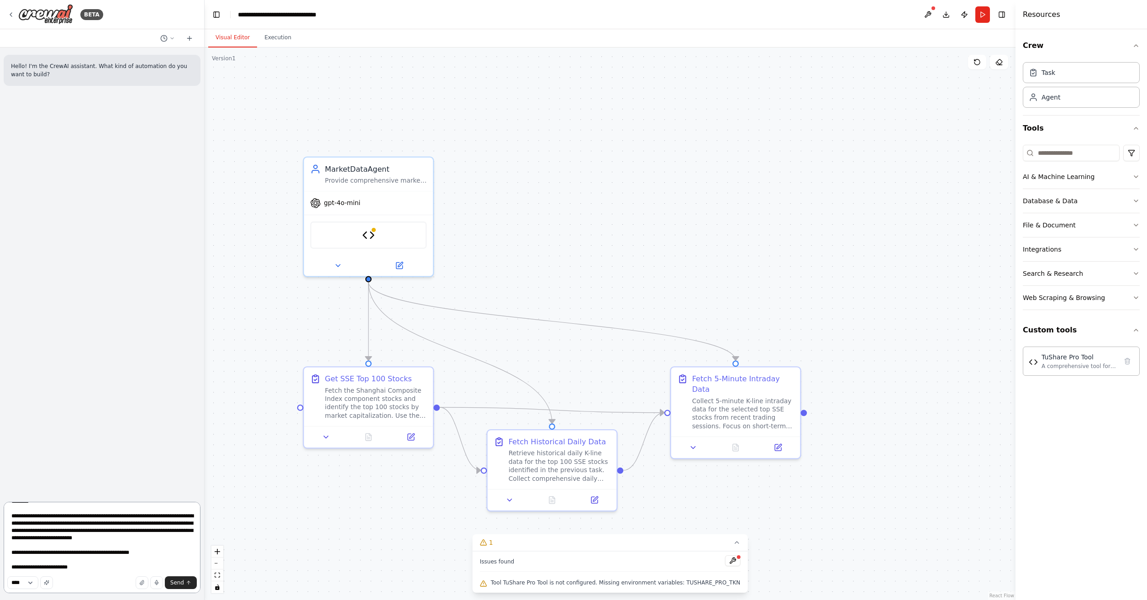
click at [120, 546] on textarea at bounding box center [102, 547] width 197 height 91
drag, startPoint x: 79, startPoint y: 532, endPoint x: 103, endPoint y: 522, distance: 26.3
click at [103, 522] on textarea at bounding box center [102, 547] width 197 height 91
click at [16, 539] on textarea at bounding box center [102, 547] width 197 height 91
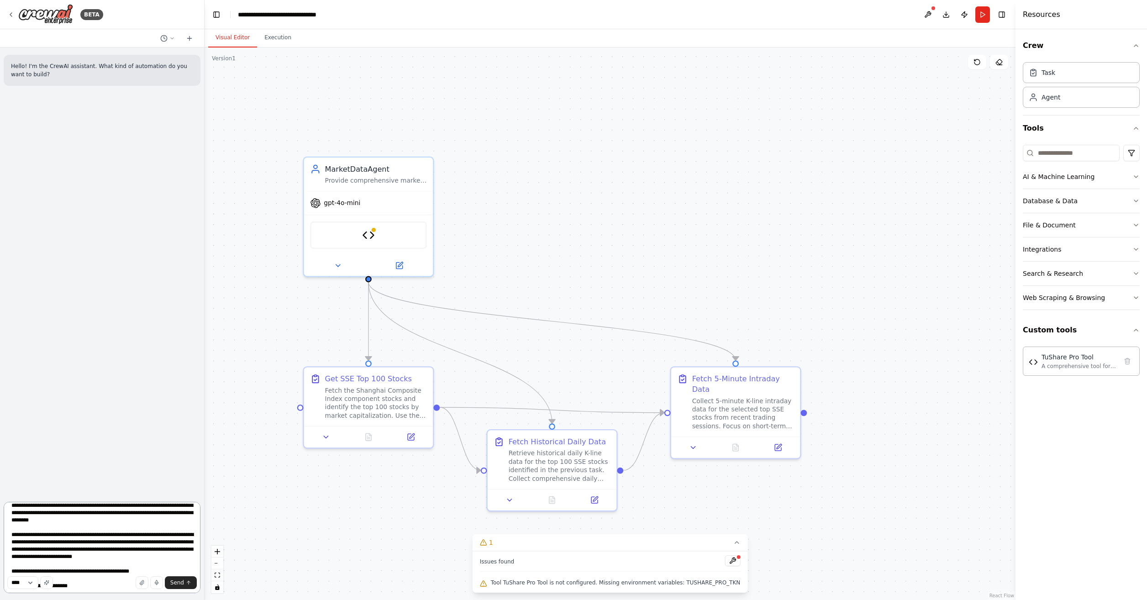
scroll to position [776, 0]
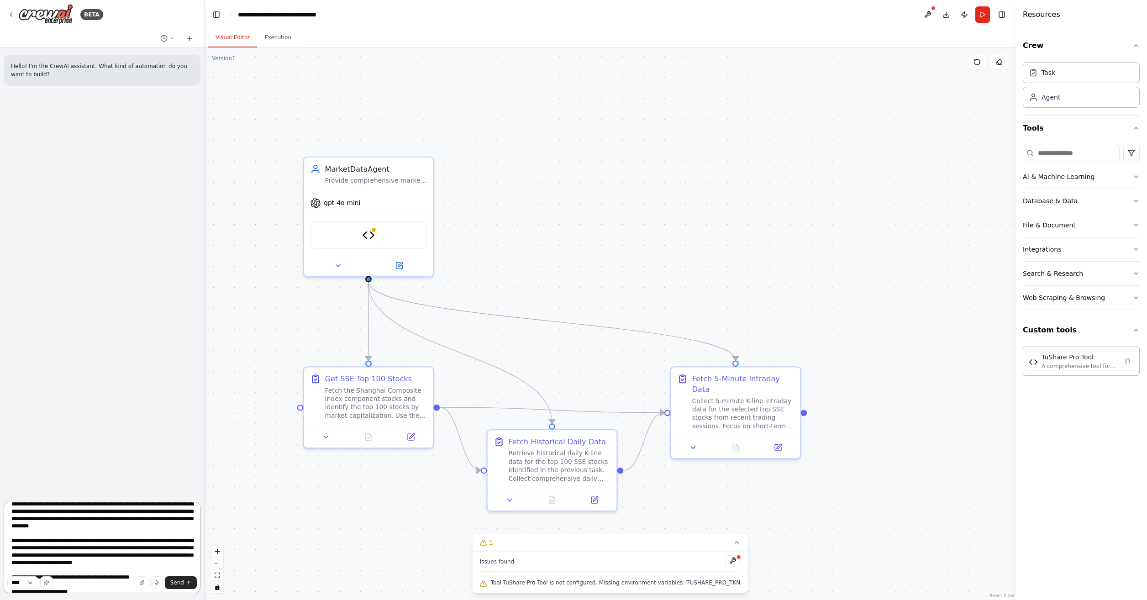
click at [112, 533] on textarea at bounding box center [102, 547] width 197 height 91
drag, startPoint x: 152, startPoint y: 534, endPoint x: 145, endPoint y: 533, distance: 6.5
click at [145, 533] on textarea at bounding box center [102, 547] width 197 height 91
drag, startPoint x: 154, startPoint y: 535, endPoint x: 132, endPoint y: 534, distance: 22.8
click at [131, 534] on textarea at bounding box center [102, 547] width 197 height 91
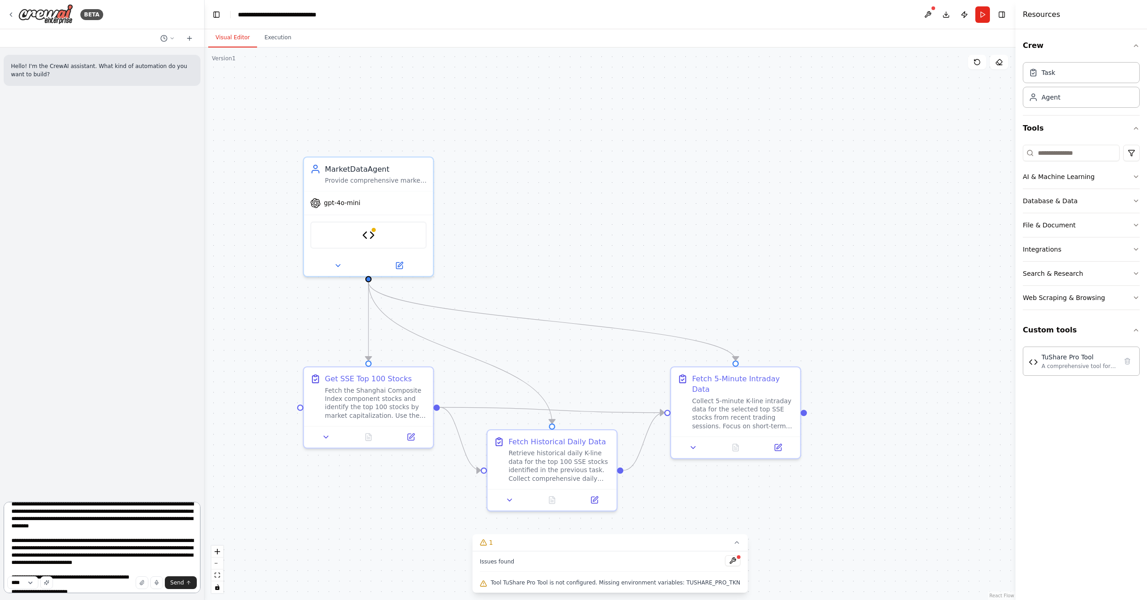
drag, startPoint x: 109, startPoint y: 534, endPoint x: 102, endPoint y: 533, distance: 6.9
click at [102, 533] on textarea at bounding box center [102, 547] width 197 height 91
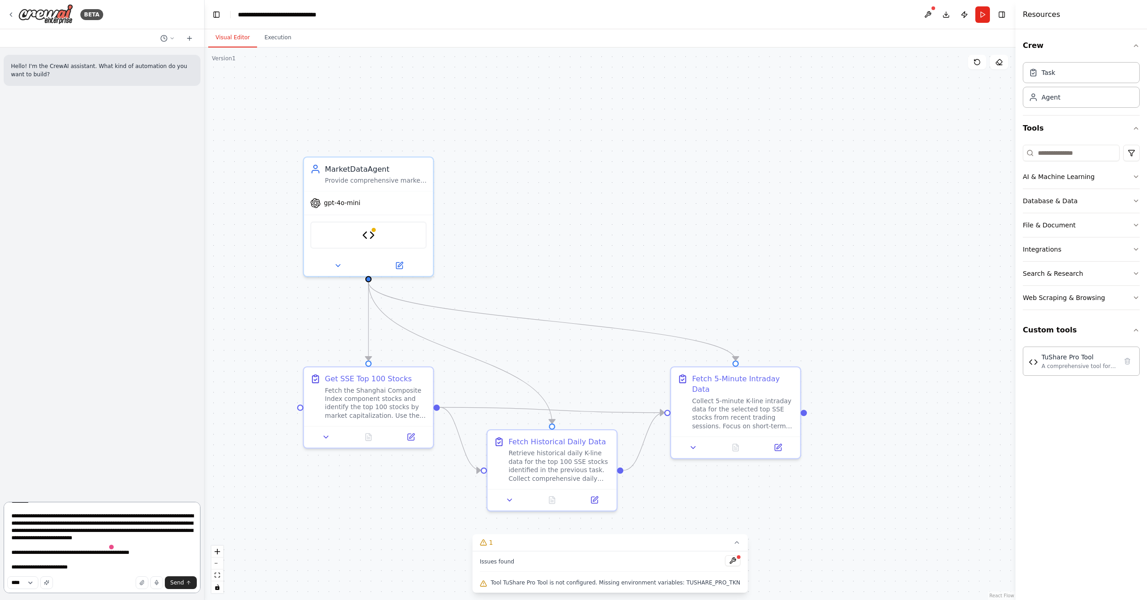
scroll to position [913, 0]
drag, startPoint x: 84, startPoint y: 542, endPoint x: 53, endPoint y: 539, distance: 31.7
click at [53, 539] on textarea at bounding box center [102, 547] width 197 height 91
click at [14, 561] on textarea at bounding box center [102, 547] width 197 height 91
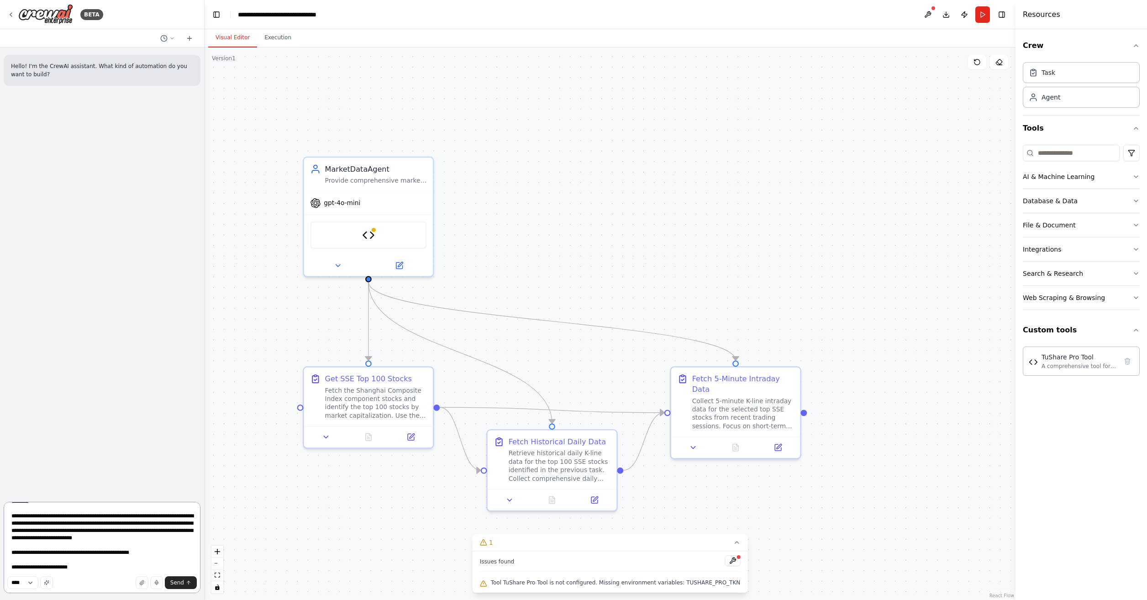
scroll to position [1050, 0]
drag, startPoint x: 71, startPoint y: 538, endPoint x: 168, endPoint y: 527, distance: 97.9
click at [168, 527] on textarea at bounding box center [102, 547] width 197 height 91
click at [9, 547] on textarea at bounding box center [102, 547] width 197 height 91
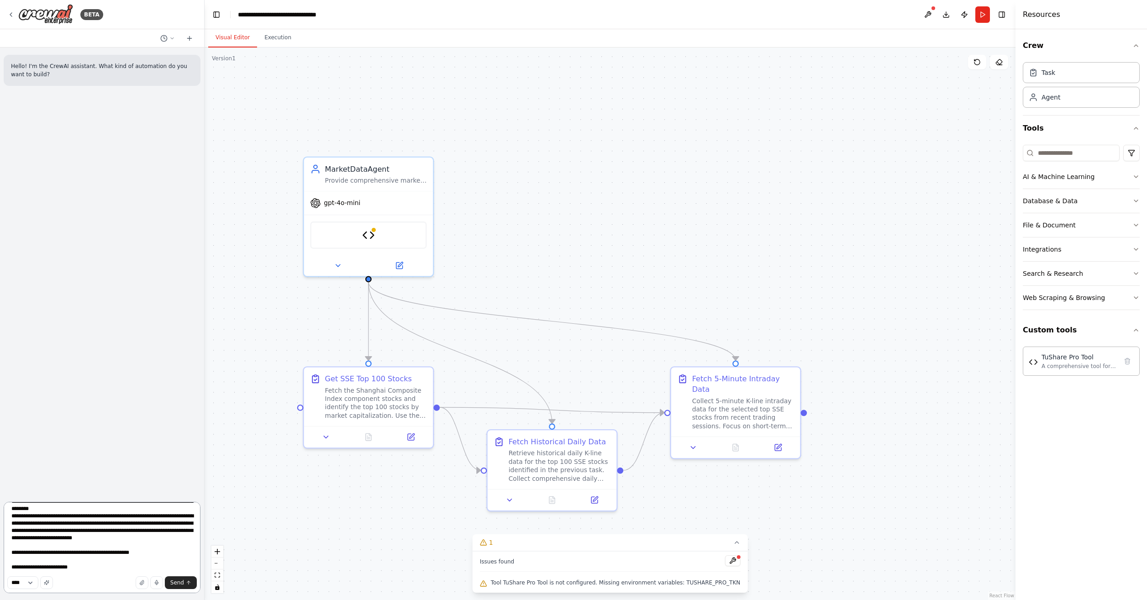
scroll to position [913, 0]
type textarea "**********"
click at [184, 581] on span "Send" at bounding box center [177, 582] width 14 height 7
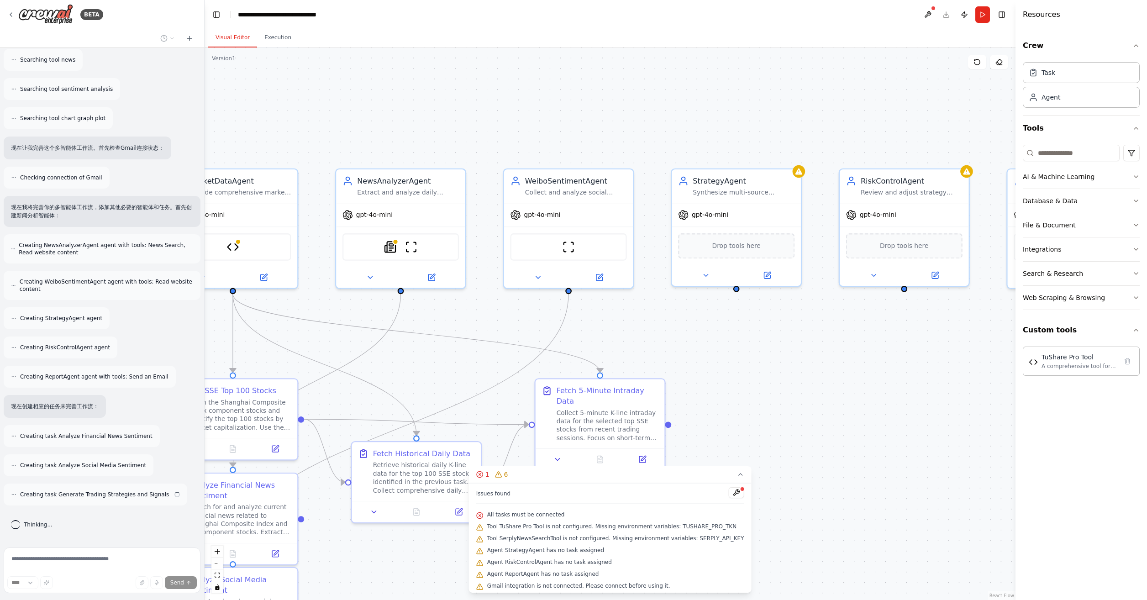
scroll to position [1437, 0]
drag, startPoint x: 909, startPoint y: 344, endPoint x: 767, endPoint y: 349, distance: 142.1
click at [767, 349] on div ".deletable-edge-delete-btn { width: 20px; height: 20px; border: 0px solid #ffff…" at bounding box center [610, 323] width 811 height 553
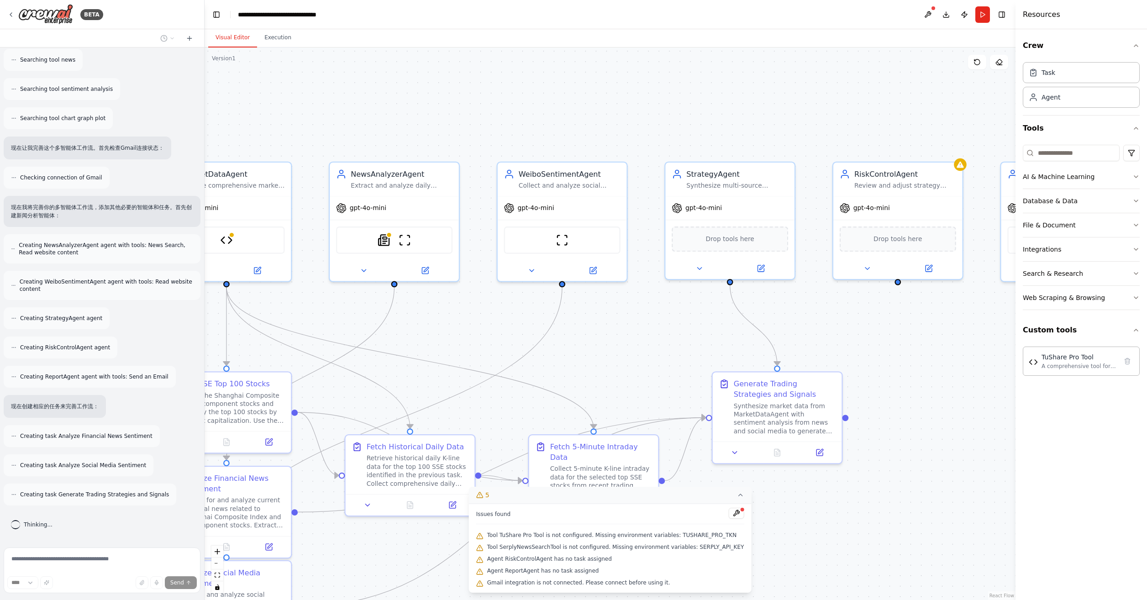
click at [737, 494] on icon at bounding box center [740, 494] width 7 height 7
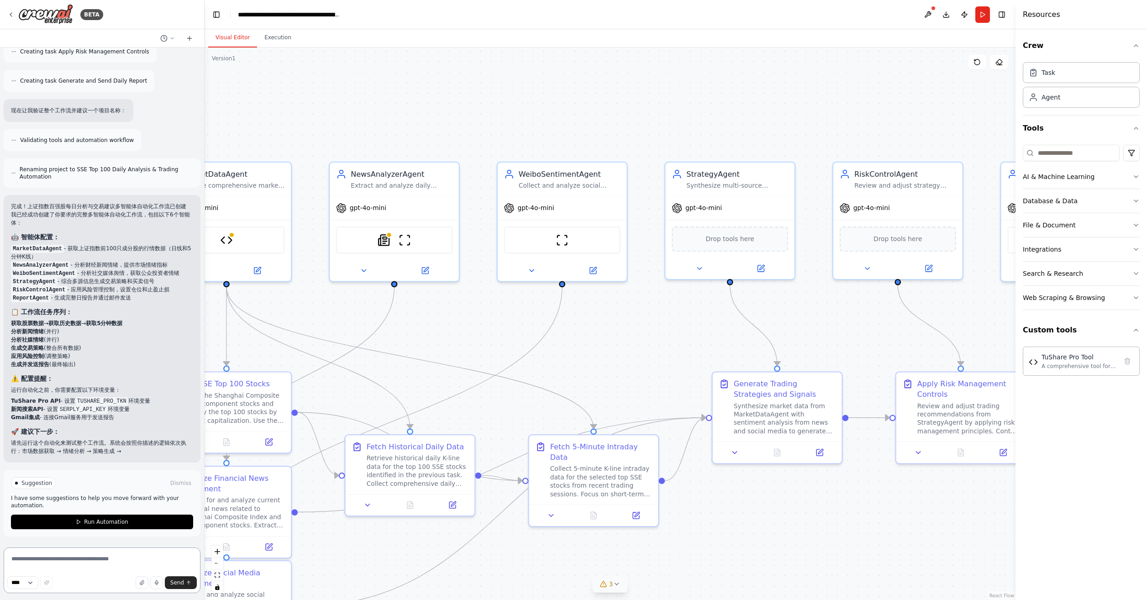
scroll to position [1937, 0]
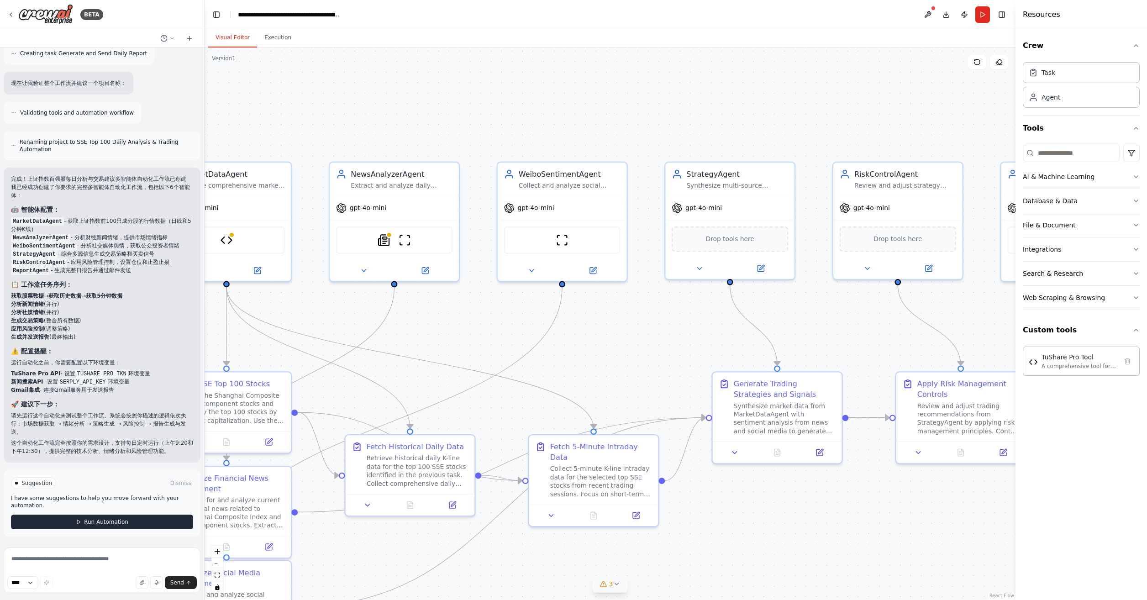
click at [108, 522] on span "Run Automation" at bounding box center [106, 521] width 44 height 7
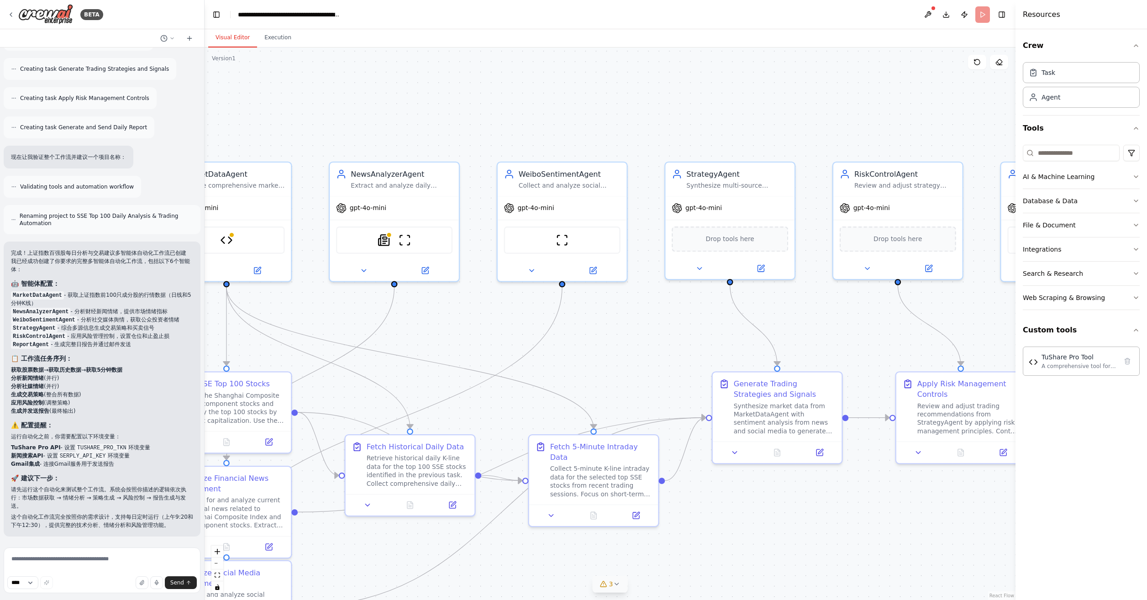
scroll to position [1863, 0]
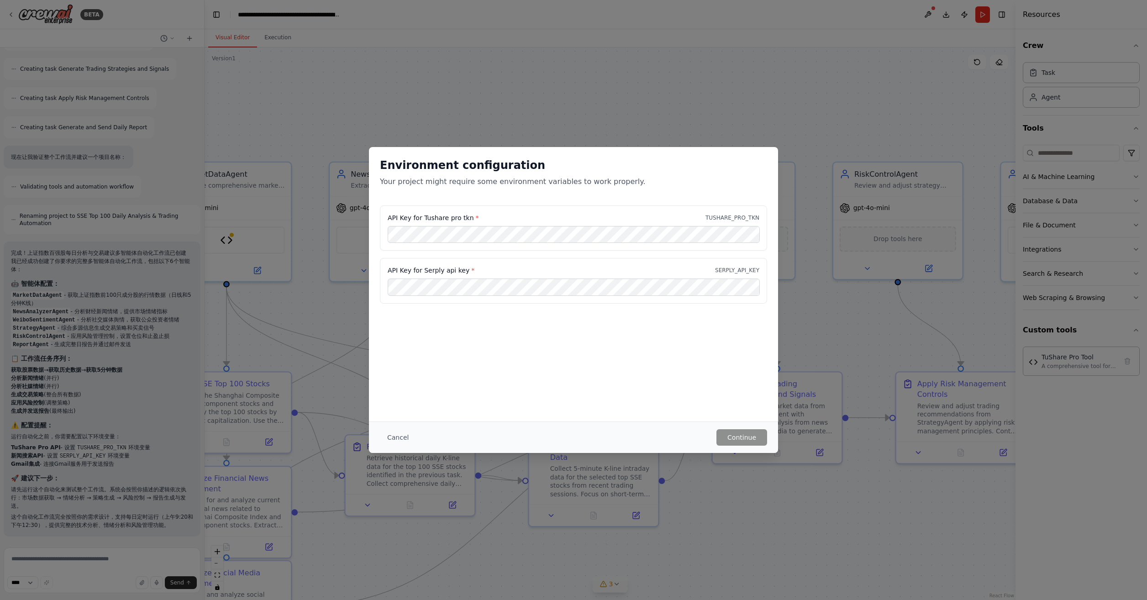
click at [718, 217] on p "TUSHARE_PRO_TKN" at bounding box center [732, 217] width 54 height 7
click at [628, 354] on div "Environment configuration Your project might require some environment variables…" at bounding box center [573, 284] width 409 height 274
drag, startPoint x: 650, startPoint y: 348, endPoint x: 652, endPoint y: 343, distance: 5.3
click at [651, 348] on div "Environment configuration Your project might require some environment variables…" at bounding box center [573, 284] width 409 height 274
drag, startPoint x: 542, startPoint y: 157, endPoint x: 678, endPoint y: 162, distance: 135.3
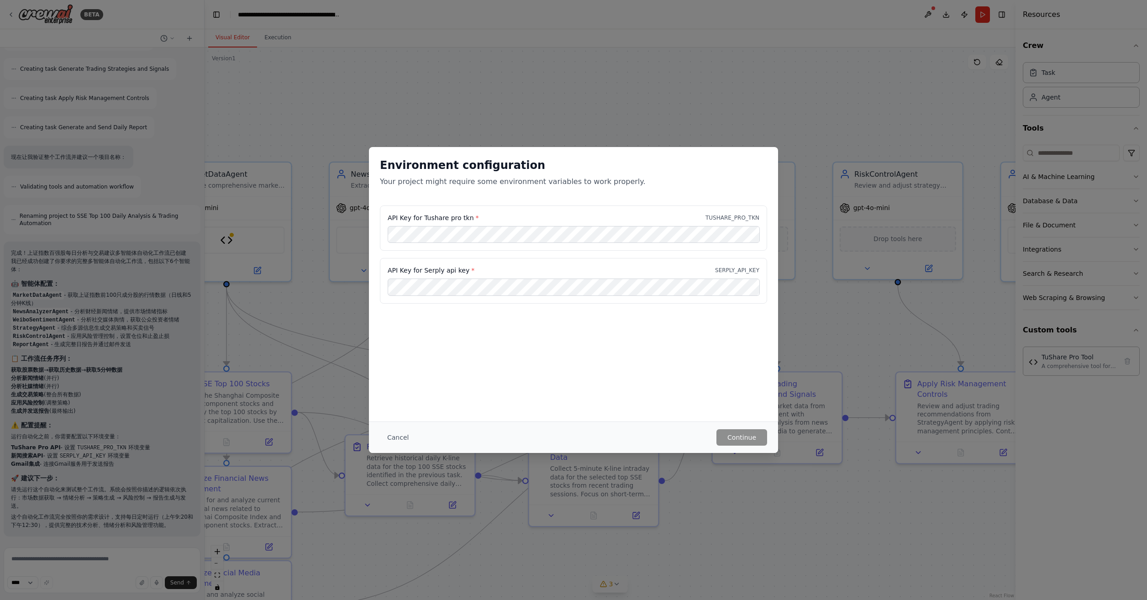
click at [678, 162] on div "Environment configuration Your project might require some environment variables…" at bounding box center [573, 176] width 409 height 58
click at [402, 435] on button "Cancel" at bounding box center [398, 437] width 36 height 16
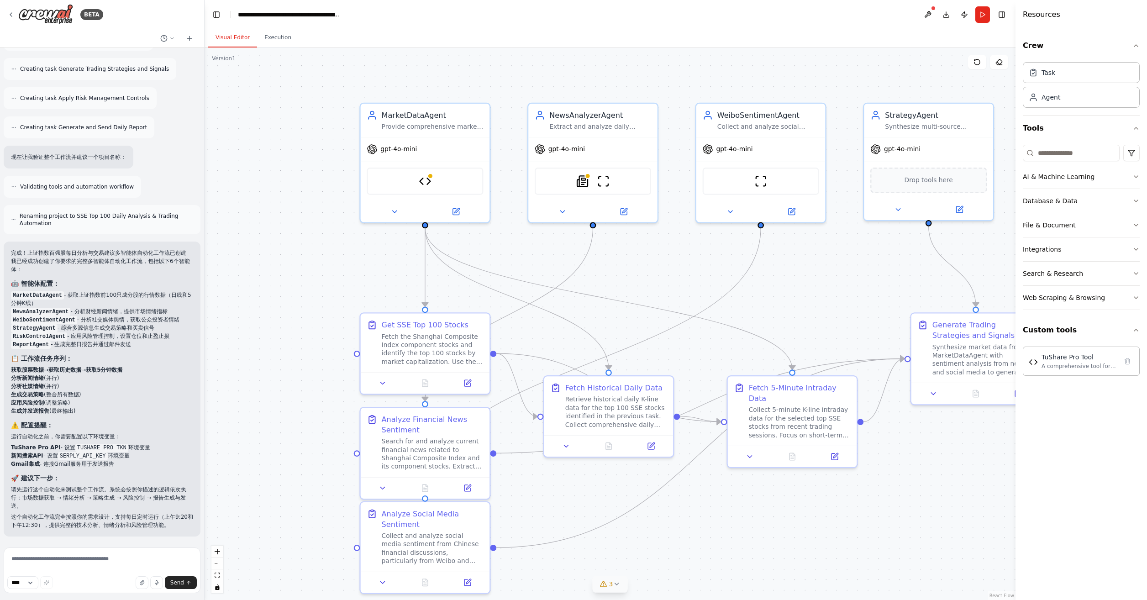
drag, startPoint x: 497, startPoint y: 328, endPoint x: 695, endPoint y: 271, distance: 206.2
click at [695, 268] on div ".deletable-edge-delete-btn { width: 20px; height: 20px; border: 0px solid #ffff…" at bounding box center [610, 323] width 811 height 553
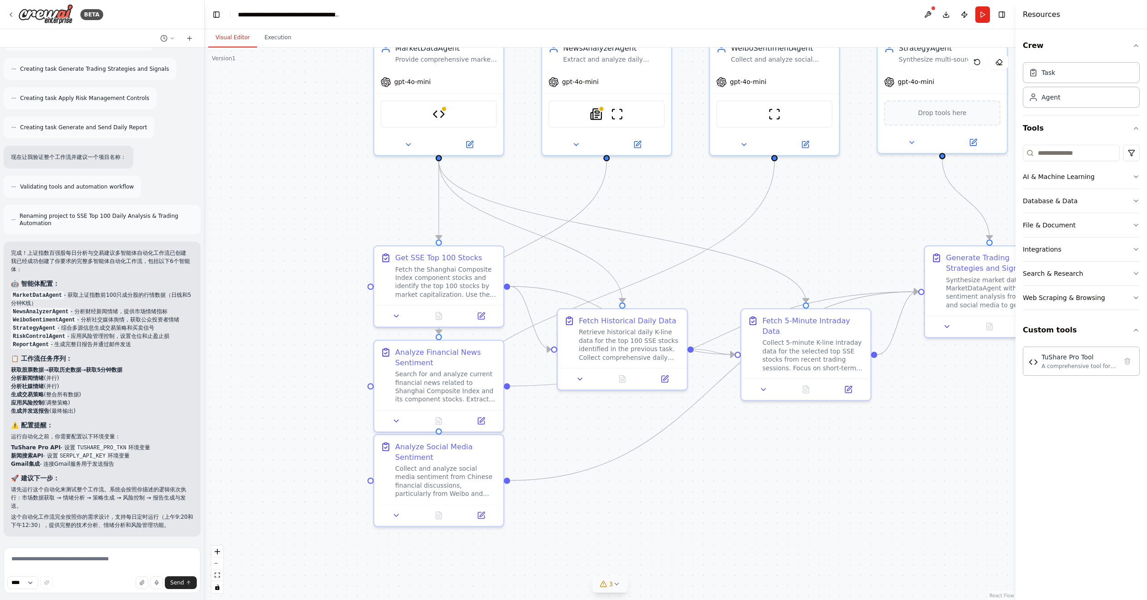
drag, startPoint x: 642, startPoint y: 553, endPoint x: 656, endPoint y: 486, distance: 68.1
click at [656, 486] on div ".deletable-edge-delete-btn { width: 20px; height: 20px; border: 0px solid #ffff…" at bounding box center [610, 323] width 811 height 553
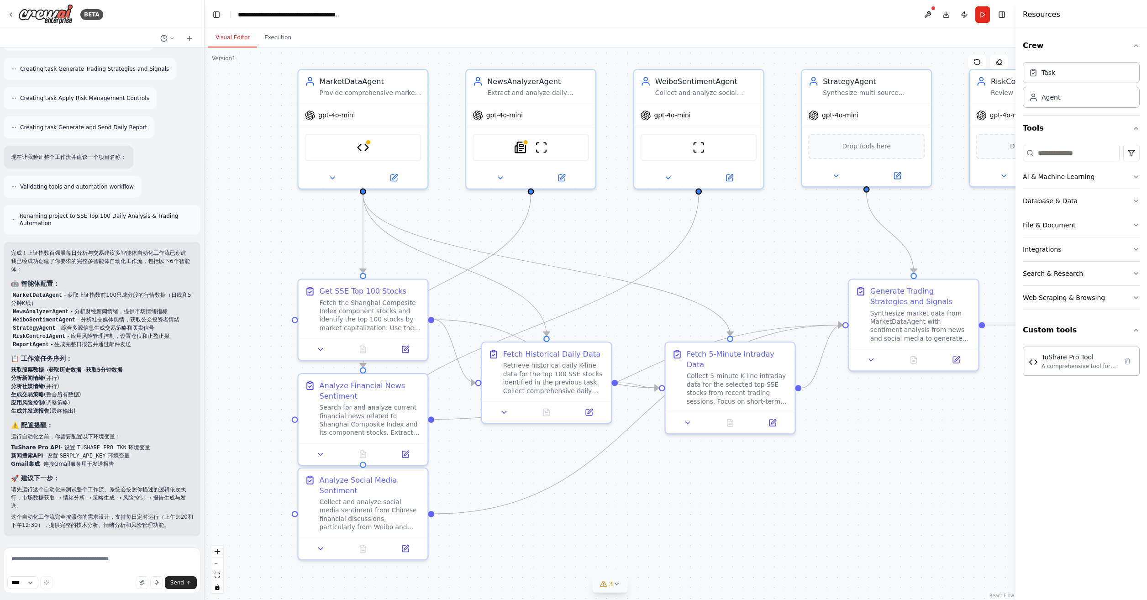
drag, startPoint x: 808, startPoint y: 457, endPoint x: 726, endPoint y: 497, distance: 91.7
click at [726, 497] on div ".deletable-edge-delete-btn { width: 20px; height: 20px; border: 0px solid #ffff…" at bounding box center [610, 323] width 811 height 553
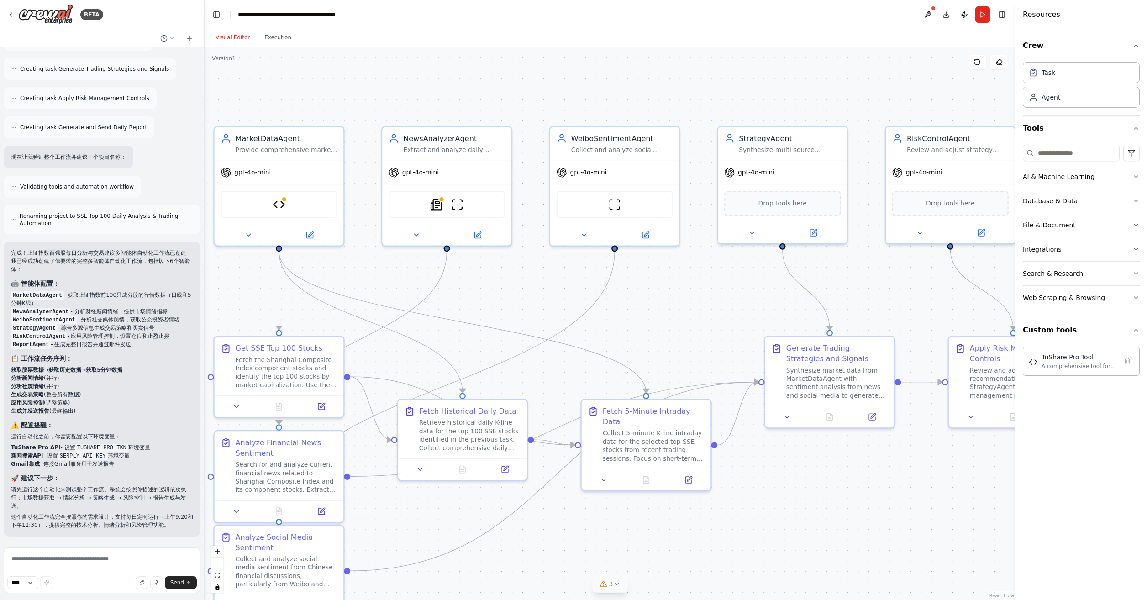
drag, startPoint x: 596, startPoint y: 236, endPoint x: 485, endPoint y: 283, distance: 120.3
click at [458, 275] on div ".deletable-edge-delete-btn { width: 20px; height: 20px; border: 0px solid #ffff…" at bounding box center [610, 323] width 811 height 553
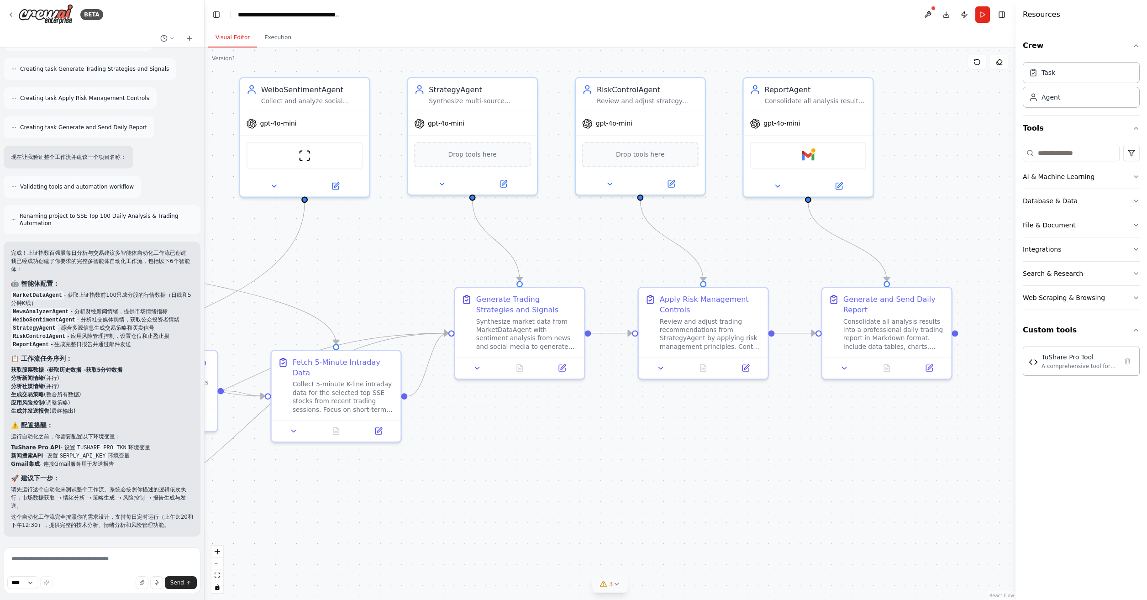
drag, startPoint x: 842, startPoint y: 548, endPoint x: 594, endPoint y: 511, distance: 251.6
click at [594, 511] on div ".deletable-edge-delete-btn { width: 20px; height: 20px; border: 0px solid #ffff…" at bounding box center [610, 323] width 811 height 553
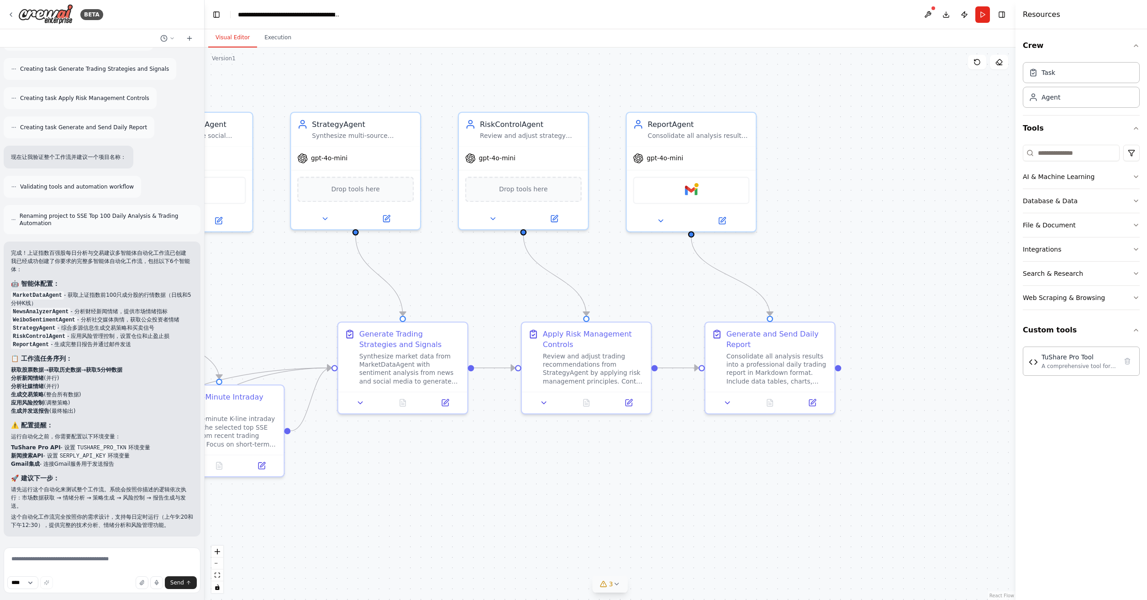
drag, startPoint x: 783, startPoint y: 496, endPoint x: 673, endPoint y: 531, distance: 115.0
click at [673, 531] on div ".deletable-edge-delete-btn { width: 20px; height: 20px; border: 0px solid #ffff…" at bounding box center [610, 323] width 811 height 553
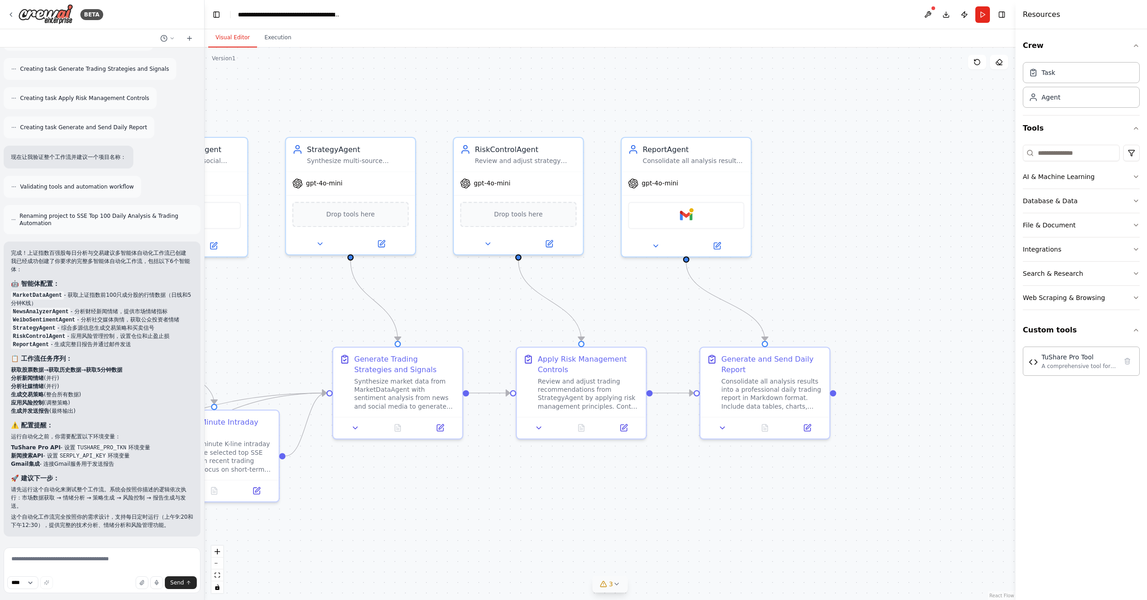
drag, startPoint x: 806, startPoint y: 262, endPoint x: 800, endPoint y: 294, distance: 33.0
click at [800, 293] on div ".deletable-edge-delete-btn { width: 20px; height: 20px; border: 0px solid #ffff…" at bounding box center [610, 323] width 811 height 553
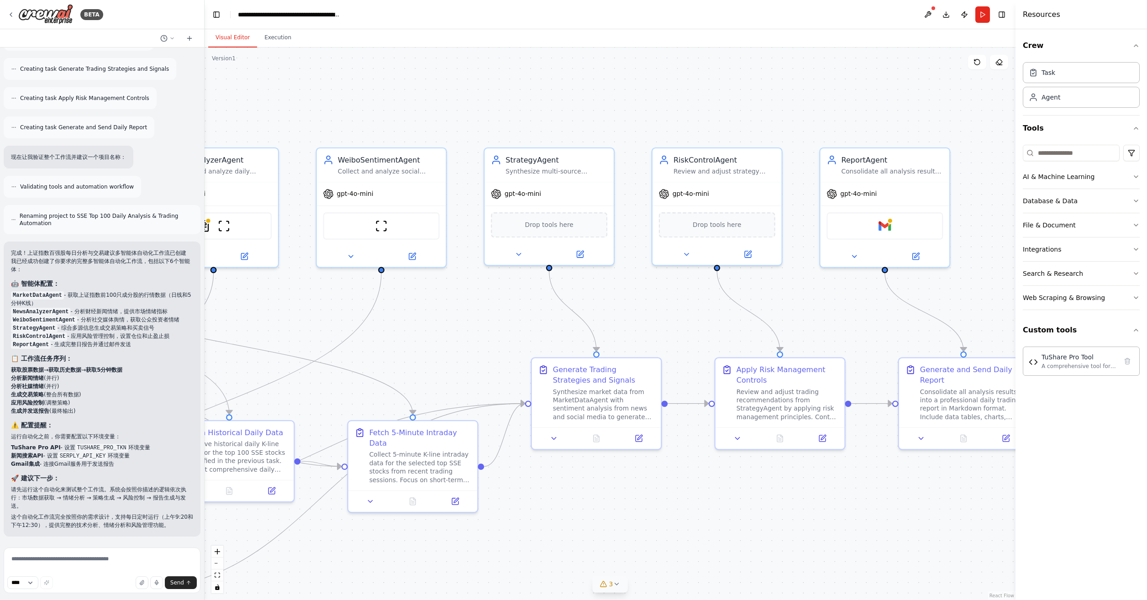
drag, startPoint x: 472, startPoint y: 310, endPoint x: 673, endPoint y: 314, distance: 201.0
click at [672, 314] on div ".deletable-edge-delete-btn { width: 20px; height: 20px; border: 0px solid #ffff…" at bounding box center [610, 323] width 811 height 553
click at [614, 590] on button "3" at bounding box center [610, 584] width 35 height 17
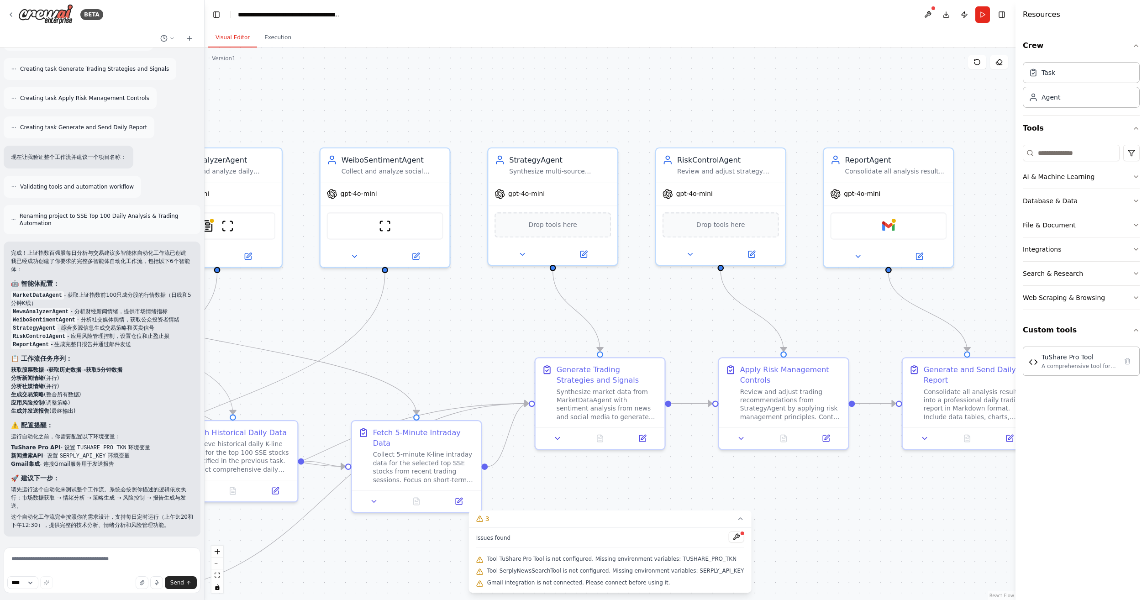
click at [547, 560] on span "Tool TuShare Pro Tool is not configured. Missing environment variables: TUSHARE…" at bounding box center [612, 558] width 250 height 7
click at [731, 537] on button at bounding box center [736, 537] width 16 height 11
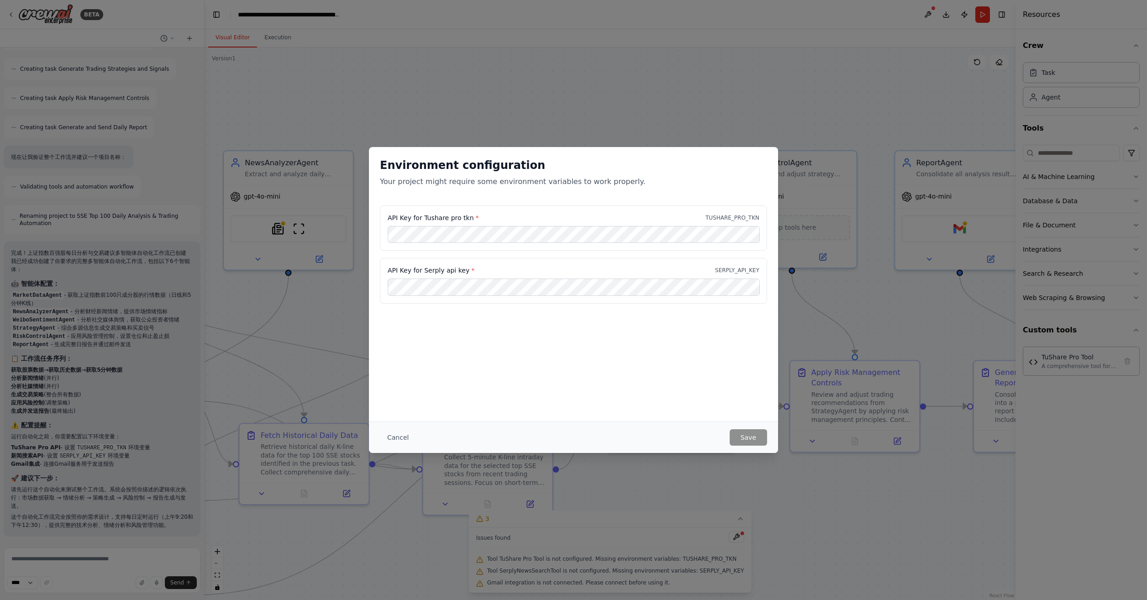
drag, startPoint x: 585, startPoint y: 475, endPoint x: 654, endPoint y: 478, distance: 69.5
click at [656, 478] on body "BETA Hello! I'm the CrewAI assistant. What kind of automation do you want to bu…" at bounding box center [573, 300] width 1147 height 600
click at [398, 439] on button "Cancel" at bounding box center [398, 437] width 36 height 16
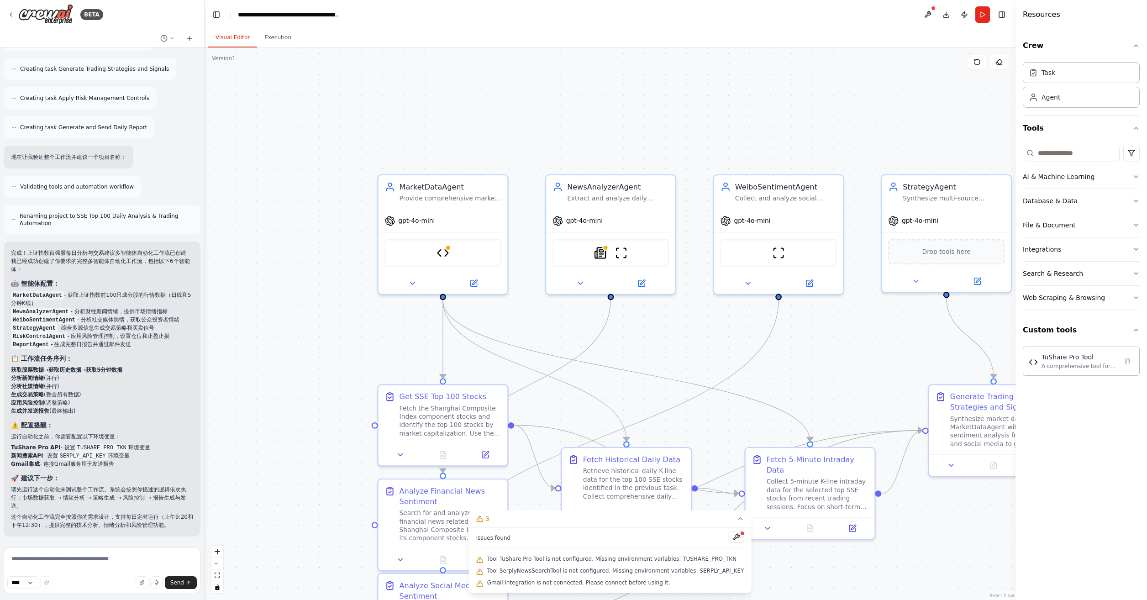
drag, startPoint x: 371, startPoint y: 326, endPoint x: 694, endPoint y: 350, distance: 323.7
click at [694, 350] on div ".deletable-edge-delete-btn { width: 20px; height: 20px; border: 0px solid #ffff…" at bounding box center [610, 323] width 811 height 553
click at [456, 252] on div "TuShare Pro Tool" at bounding box center [443, 250] width 116 height 27
click at [441, 252] on img at bounding box center [443, 251] width 13 height 13
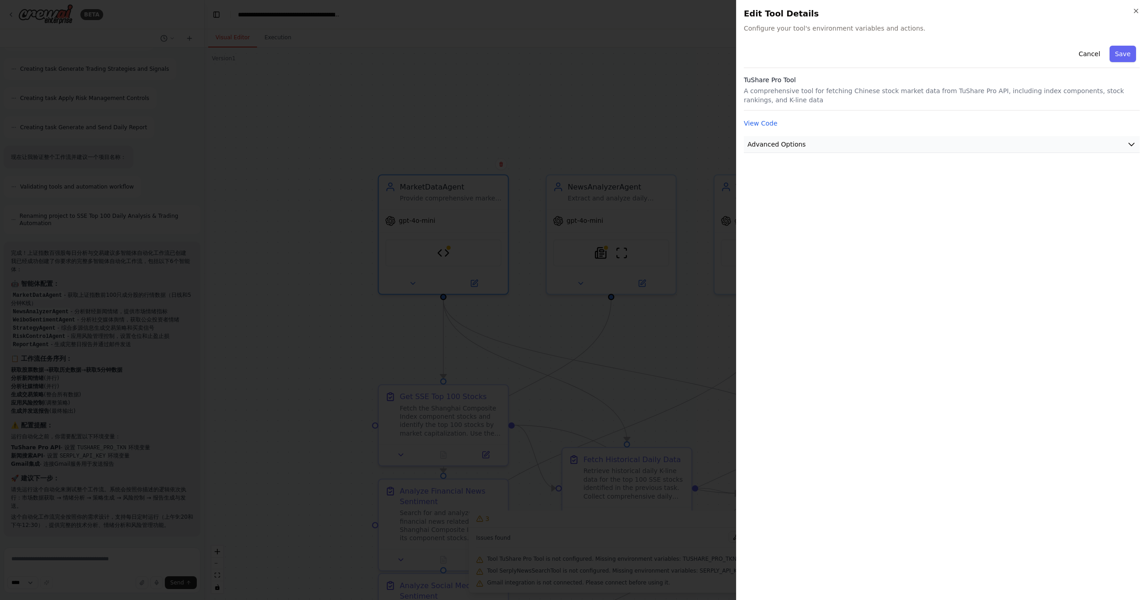
click at [946, 141] on button "Advanced Options" at bounding box center [942, 144] width 396 height 17
click at [831, 194] on input "text" at bounding box center [942, 198] width 380 height 16
click at [819, 197] on input "text" at bounding box center [942, 198] width 380 height 16
paste input "**********"
type input "**********"
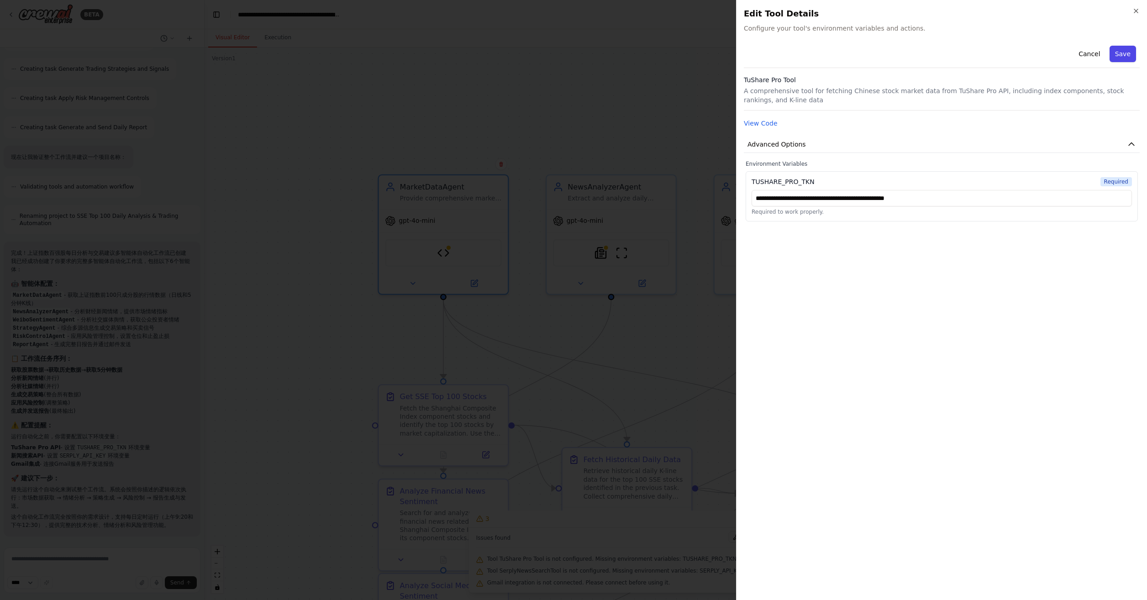
click at [1123, 56] on button "Save" at bounding box center [1123, 54] width 26 height 16
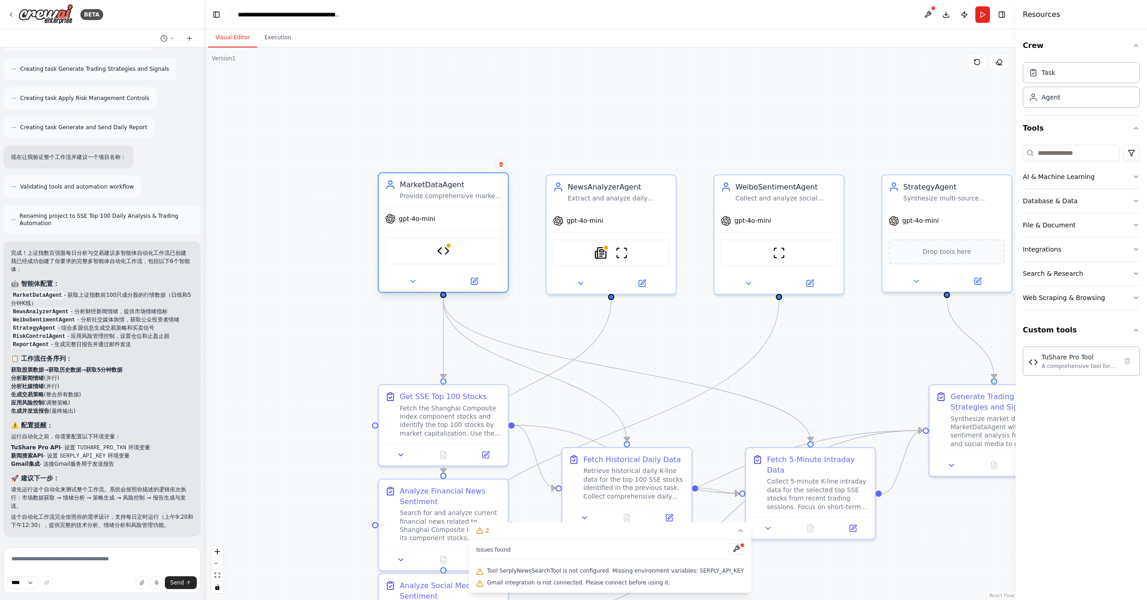
click at [451, 252] on div "TuShare Pro Tool" at bounding box center [443, 250] width 116 height 27
click at [440, 258] on div "TuShare Pro Tool" at bounding box center [443, 250] width 116 height 27
click at [420, 279] on button at bounding box center [412, 281] width 59 height 13
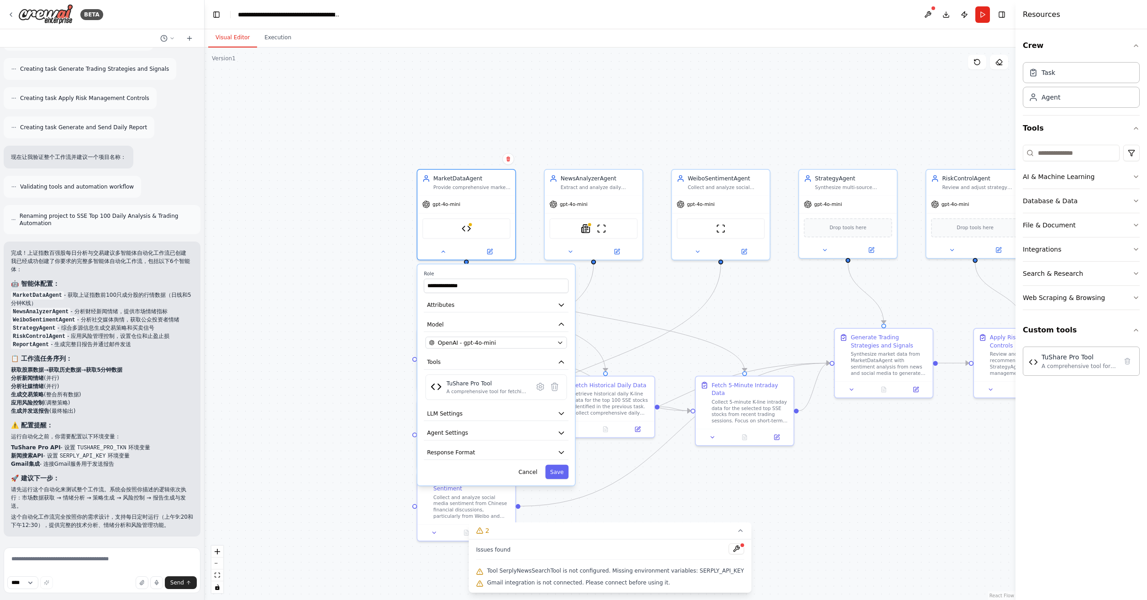
drag, startPoint x: 673, startPoint y: 363, endPoint x: 656, endPoint y: 267, distance: 98.3
click at [656, 267] on div "**********" at bounding box center [610, 323] width 811 height 553
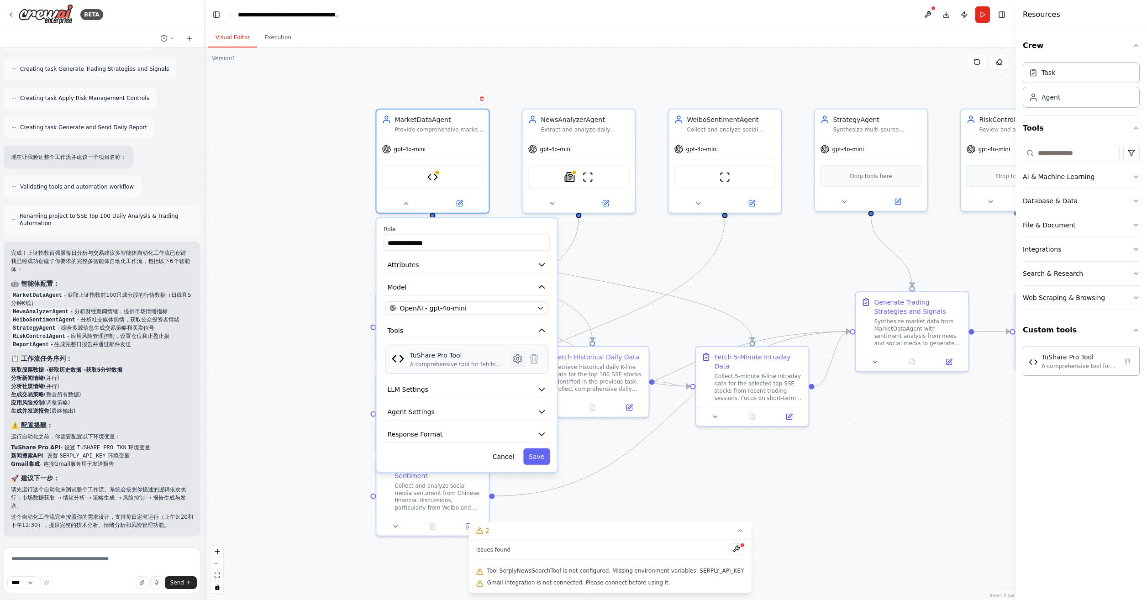
click at [516, 356] on icon at bounding box center [518, 359] width 8 height 8
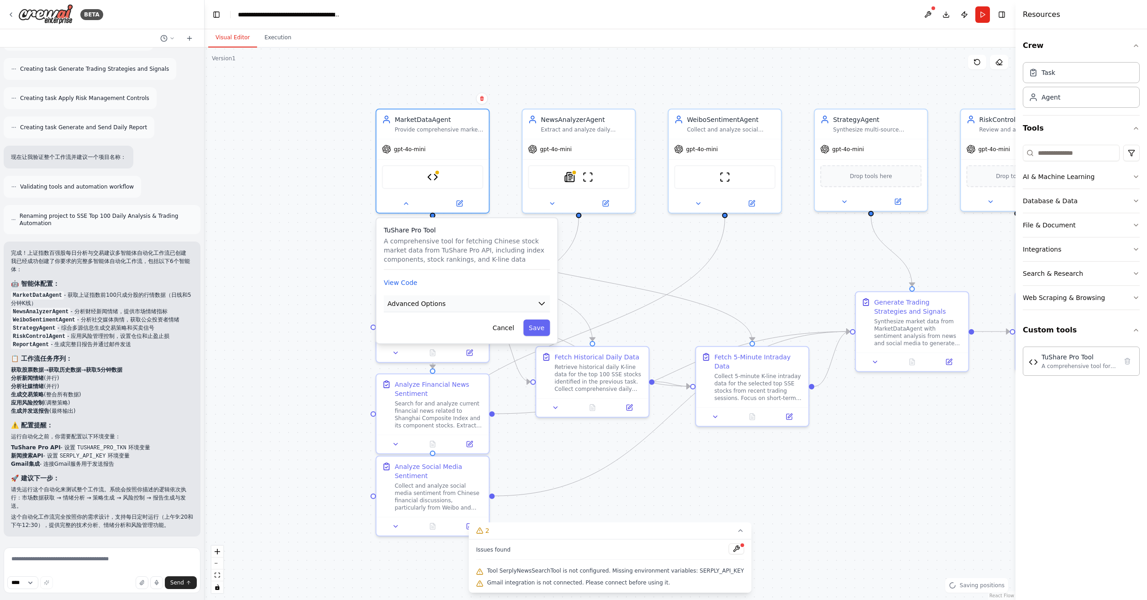
click at [520, 300] on button "Advanced Options" at bounding box center [467, 303] width 166 height 17
click at [457, 357] on input "text" at bounding box center [466, 357] width 151 height 16
paste input "**********"
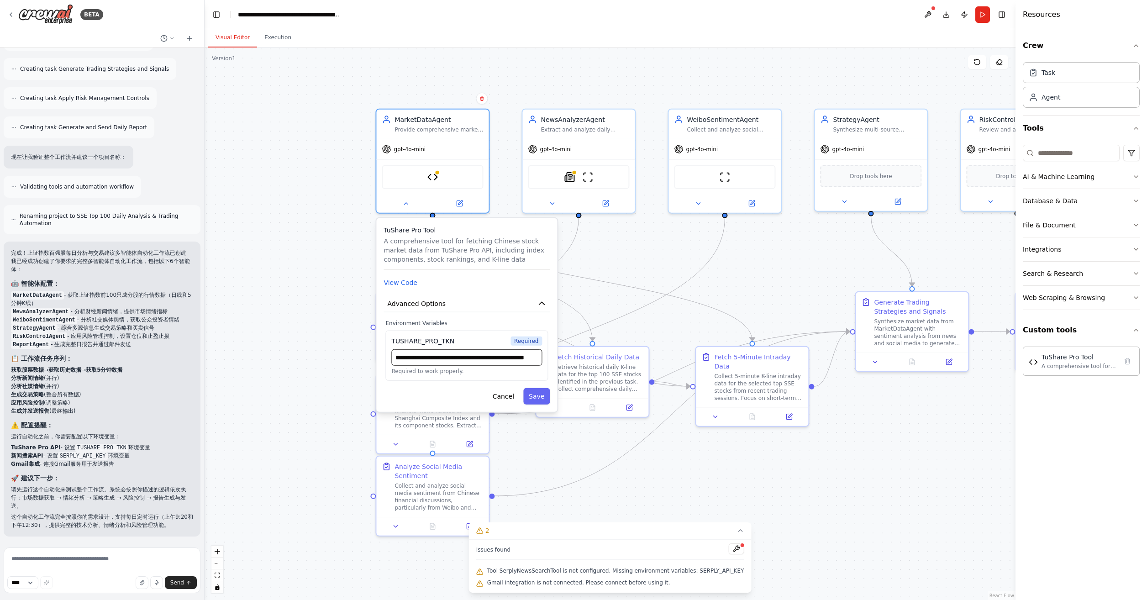
scroll to position [0, 64]
type input "**********"
click at [540, 393] on button "Save" at bounding box center [536, 396] width 26 height 16
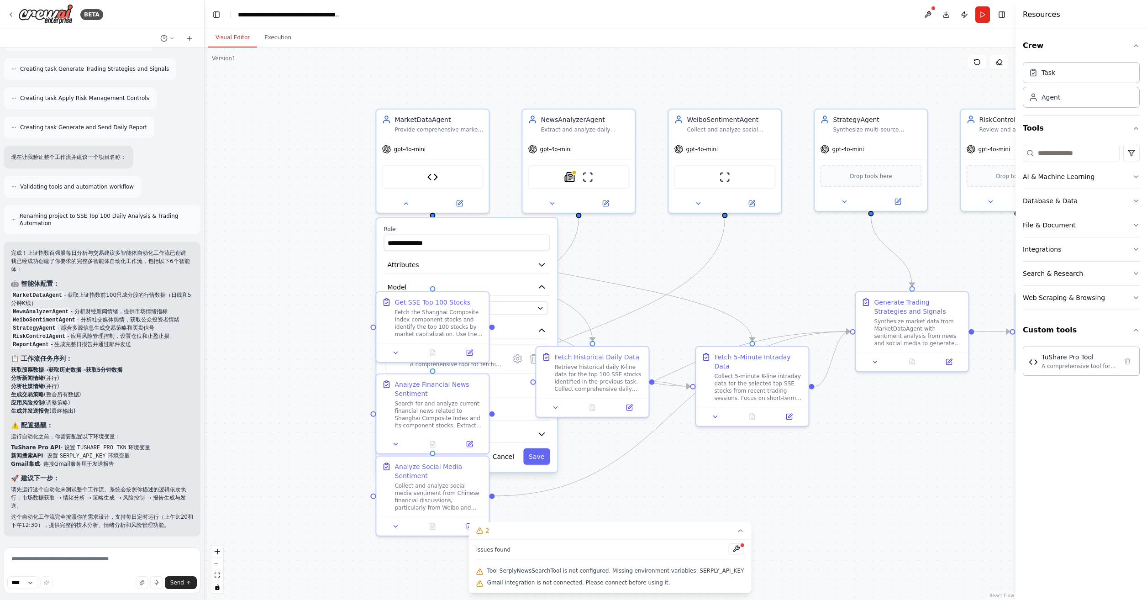
click at [323, 254] on div "**********" at bounding box center [610, 323] width 811 height 553
click at [406, 212] on div "**********" at bounding box center [432, 161] width 114 height 105
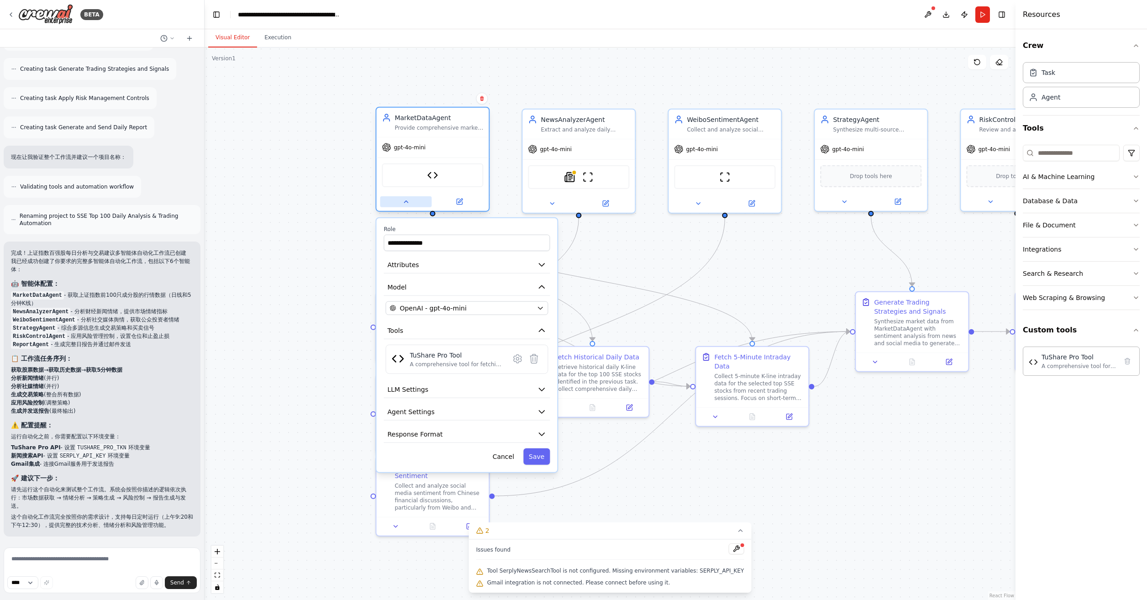
click at [406, 206] on button at bounding box center [406, 201] width 52 height 11
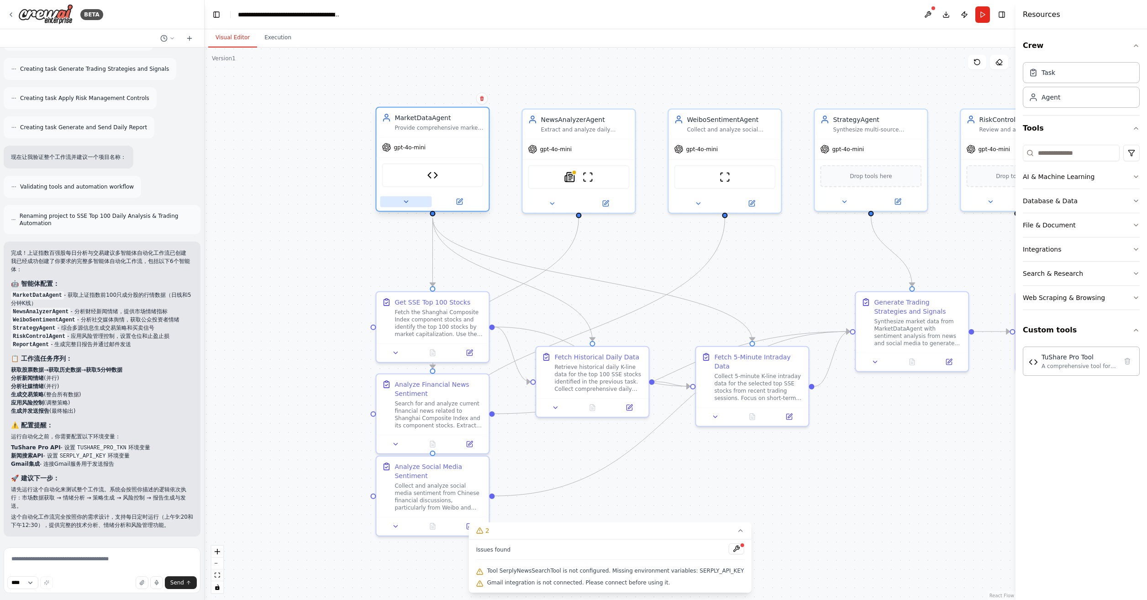
click at [408, 204] on icon at bounding box center [405, 201] width 7 height 7
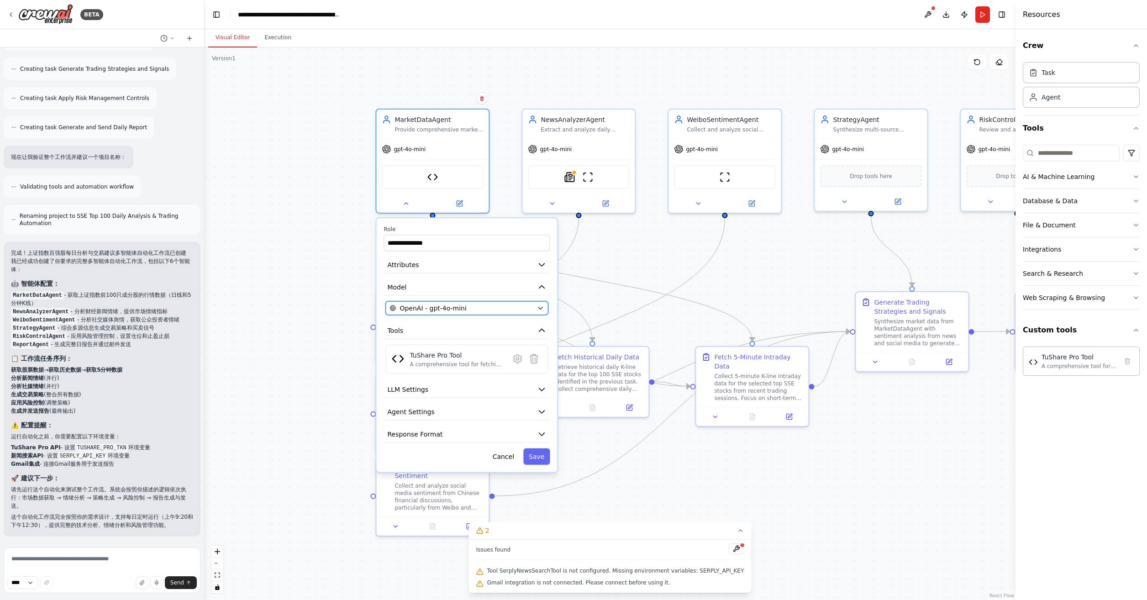
click at [466, 306] on span "OpenAI - gpt-4o-mini" at bounding box center [433, 308] width 67 height 9
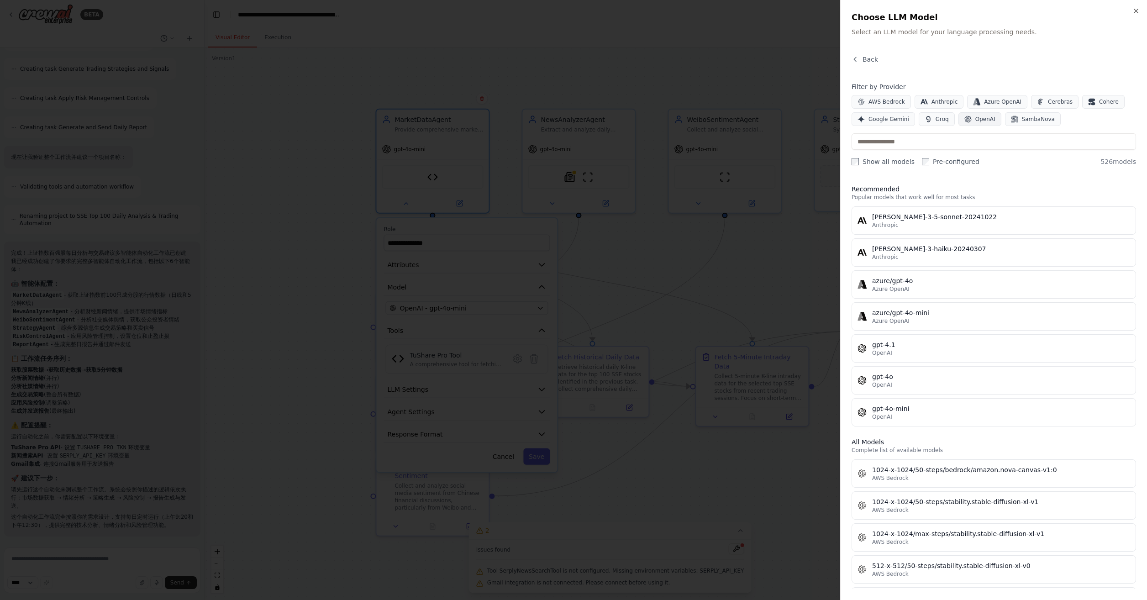
click at [979, 122] on span "OpenAI" at bounding box center [985, 119] width 20 height 7
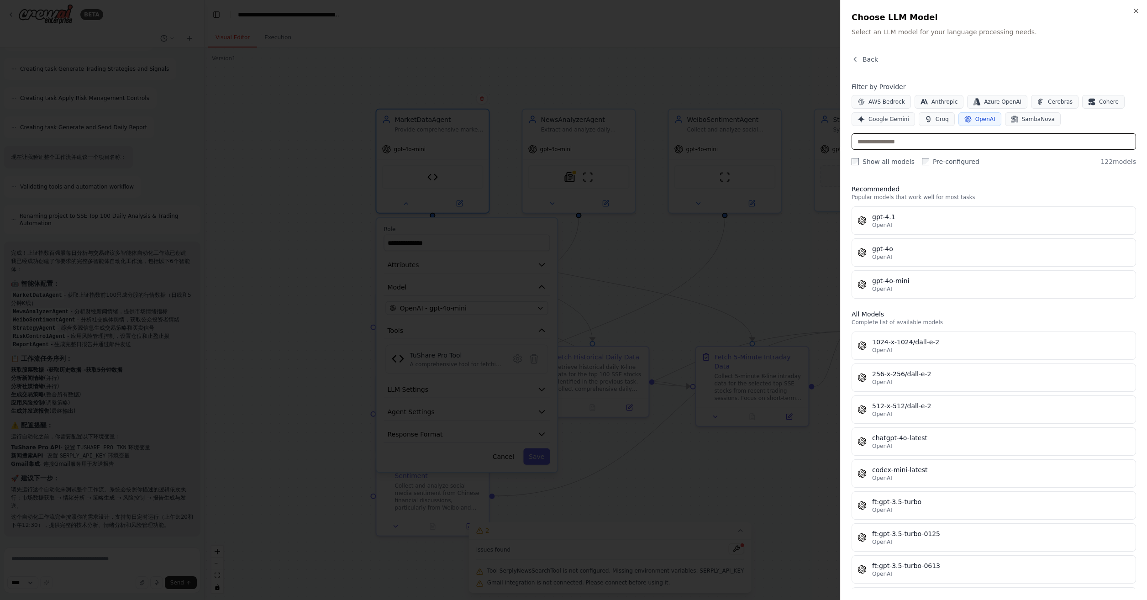
click at [920, 143] on input "text" at bounding box center [994, 141] width 284 height 16
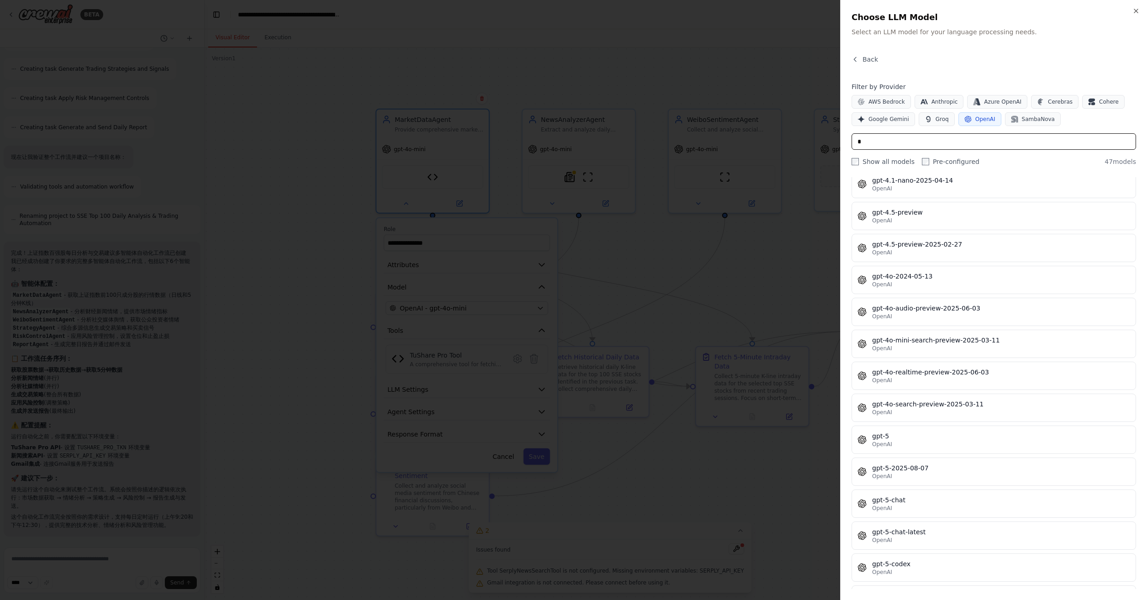
scroll to position [731, 0]
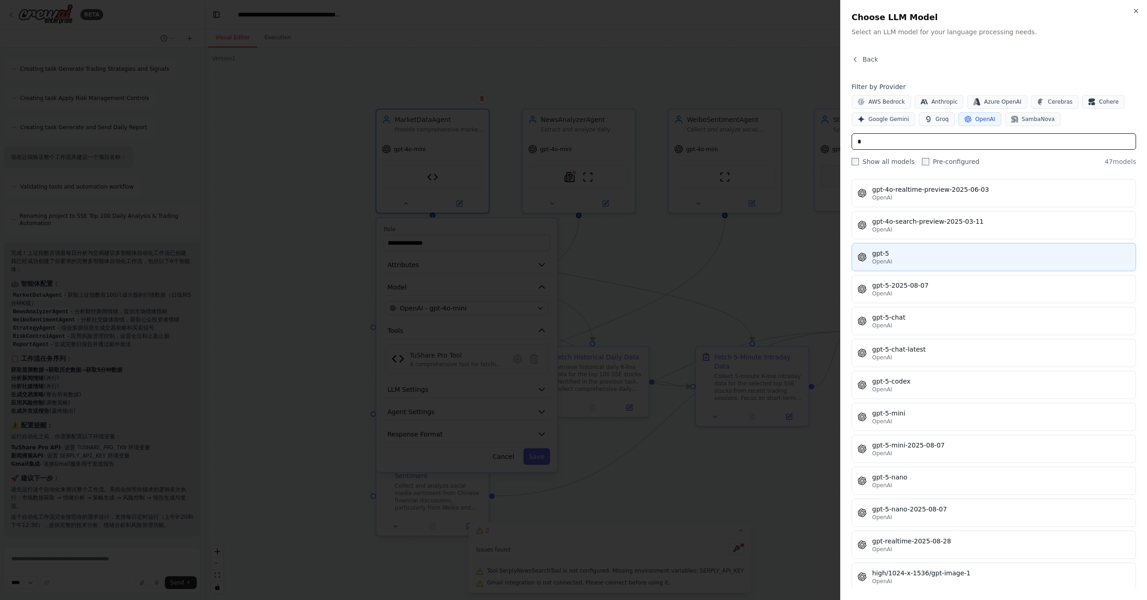
type input "*"
click at [963, 258] on div "OpenAI" at bounding box center [1001, 261] width 258 height 7
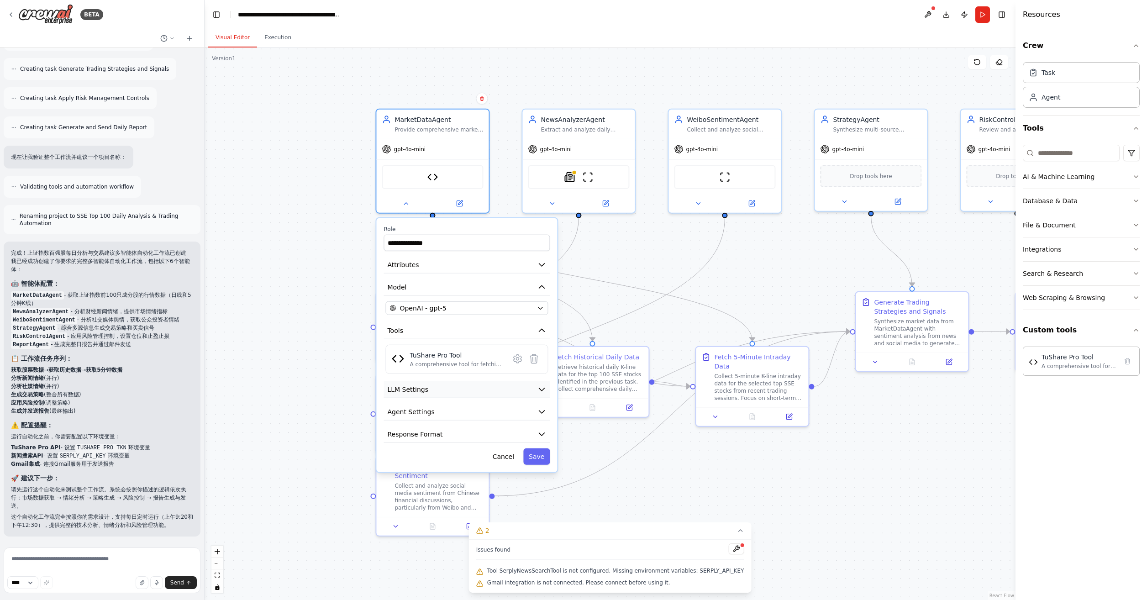
click at [528, 390] on button "LLM Settings" at bounding box center [467, 389] width 166 height 17
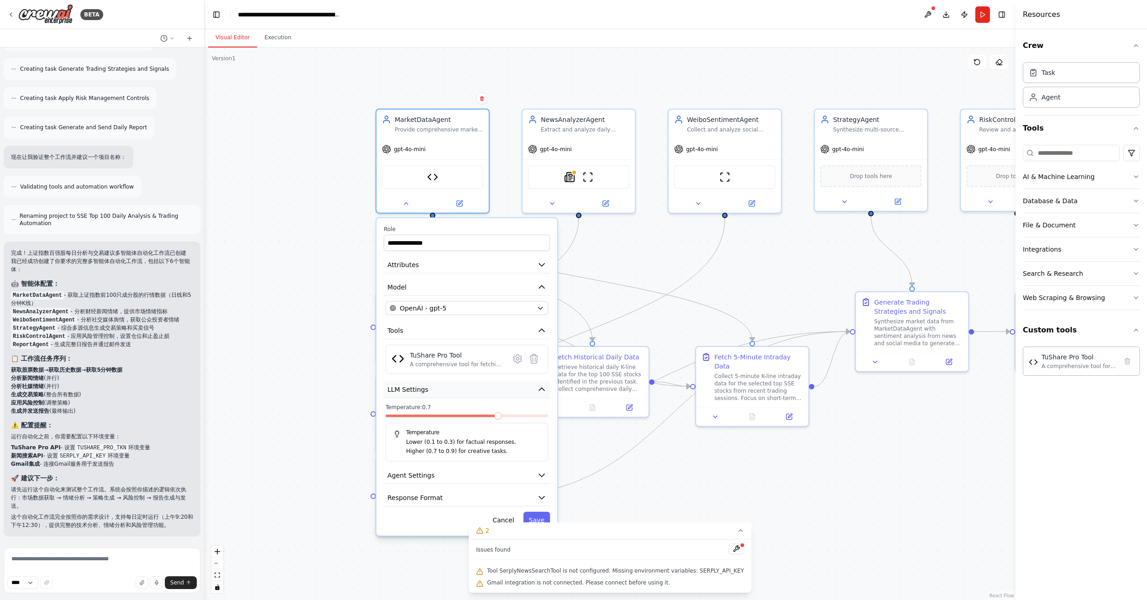
click at [529, 390] on button "LLM Settings" at bounding box center [467, 389] width 166 height 17
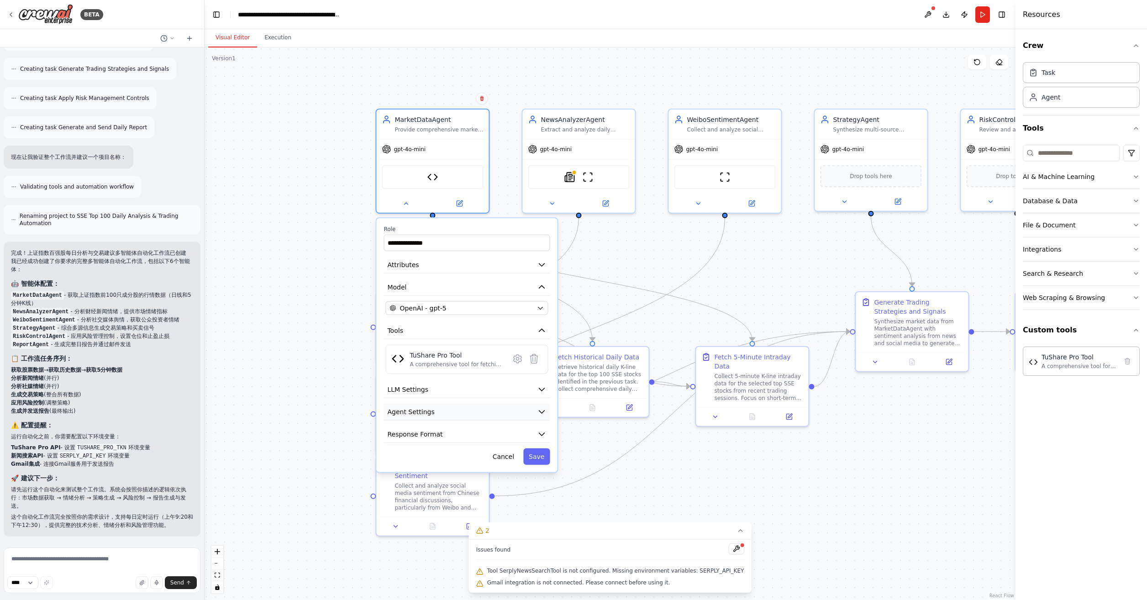
click at [522, 409] on button "Agent Settings" at bounding box center [467, 412] width 166 height 17
click at [516, 432] on button "Response Format" at bounding box center [467, 434] width 166 height 17
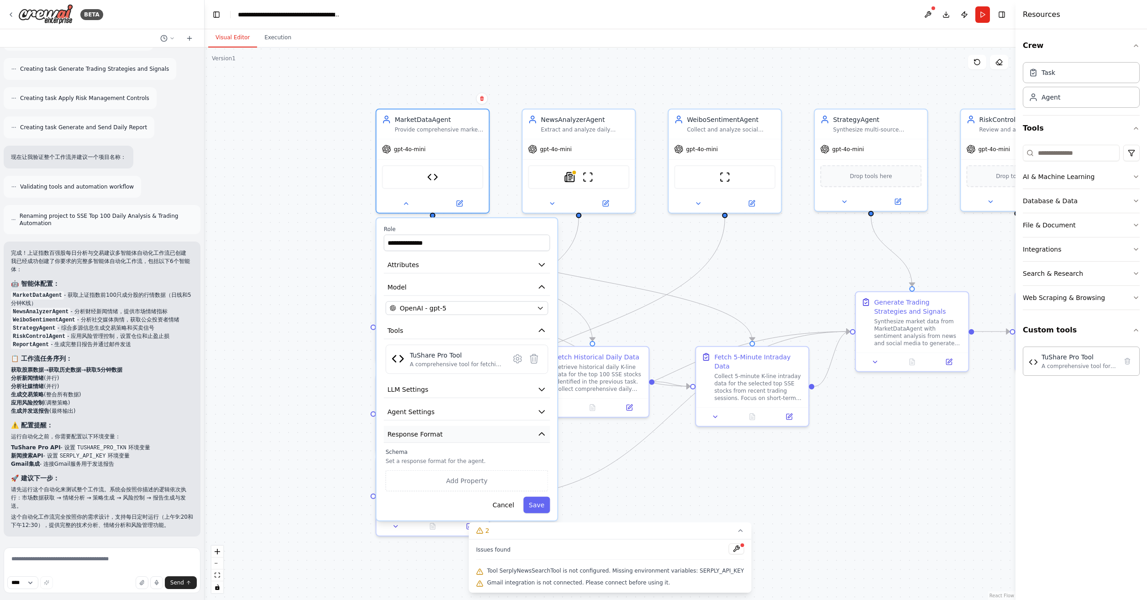
click at [516, 432] on button "Response Format" at bounding box center [467, 434] width 166 height 17
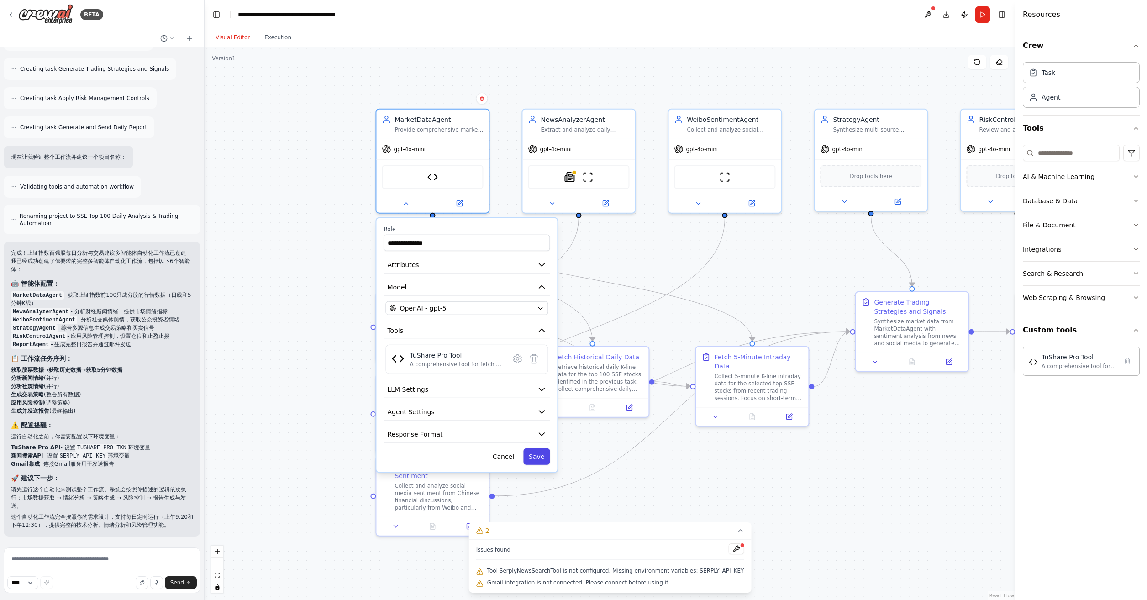
click at [534, 455] on button "Save" at bounding box center [536, 456] width 26 height 16
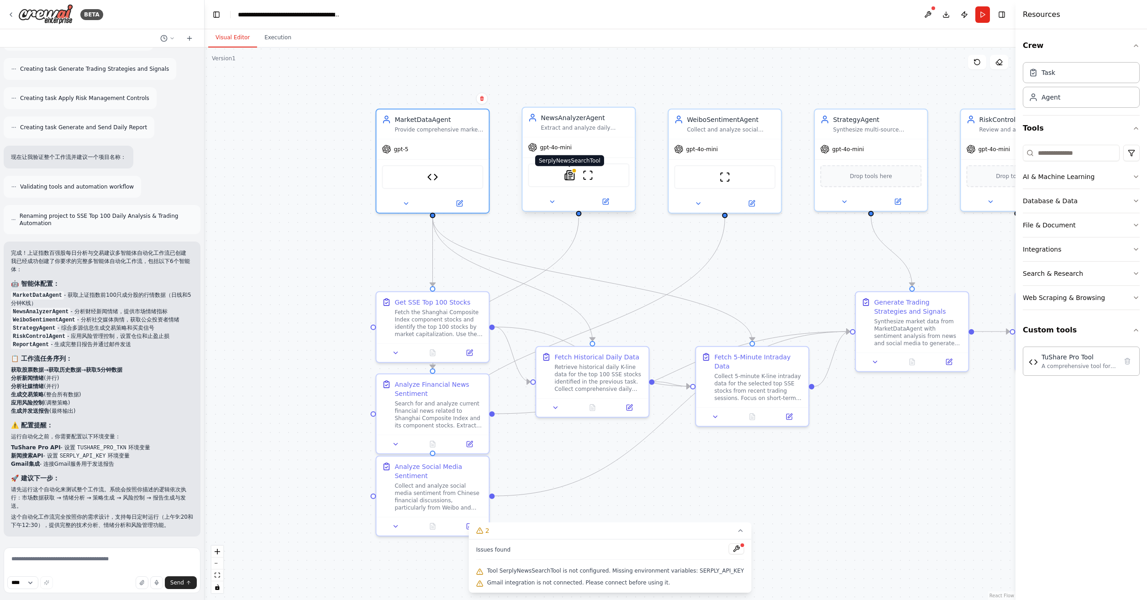
click at [567, 174] on img at bounding box center [569, 175] width 11 height 11
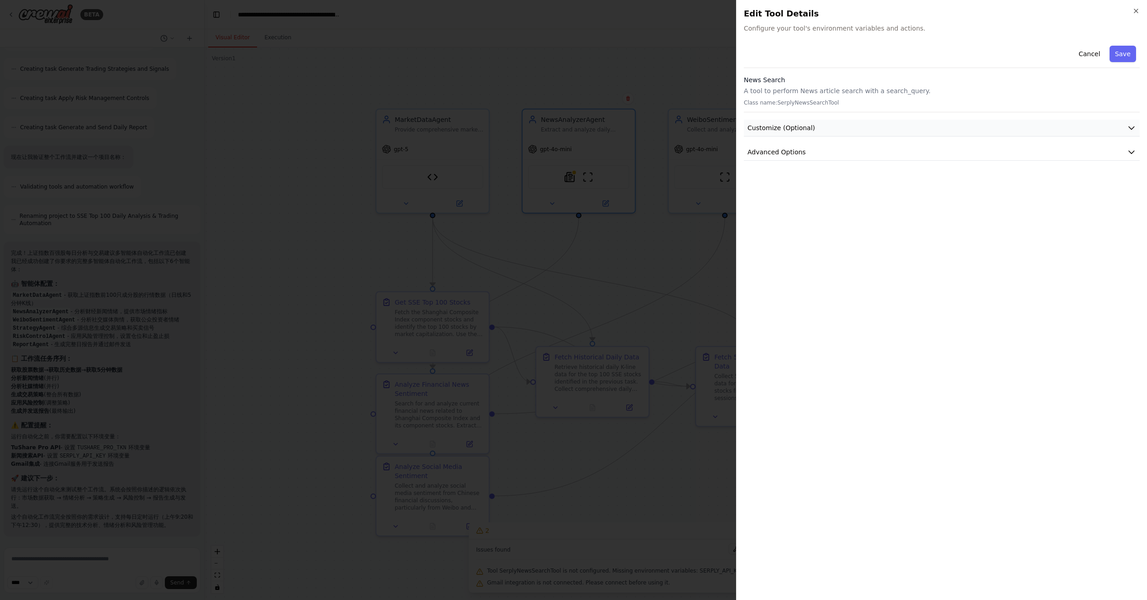
click at [879, 128] on button "Customize (Optional)" at bounding box center [942, 128] width 396 height 17
click at [816, 244] on button "Advanced Options" at bounding box center [942, 247] width 396 height 17
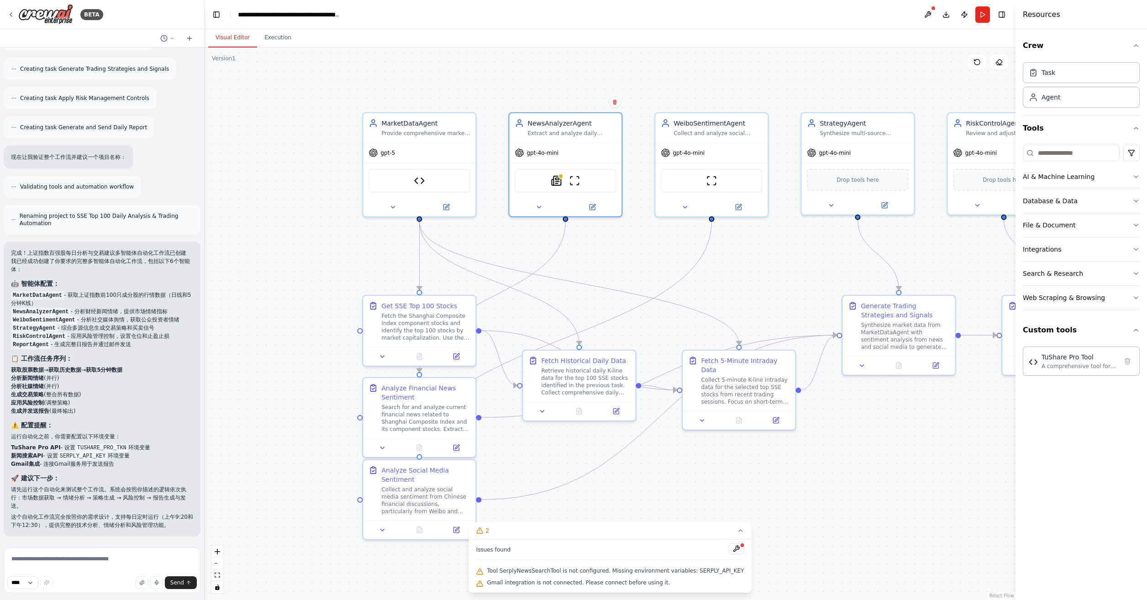
drag, startPoint x: 658, startPoint y: 245, endPoint x: 645, endPoint y: 248, distance: 13.7
click at [645, 248] on div ".deletable-edge-delete-btn { width: 20px; height: 20px; border: 0px solid #ffff…" at bounding box center [610, 323] width 811 height 553
click at [685, 203] on icon at bounding box center [684, 205] width 7 height 7
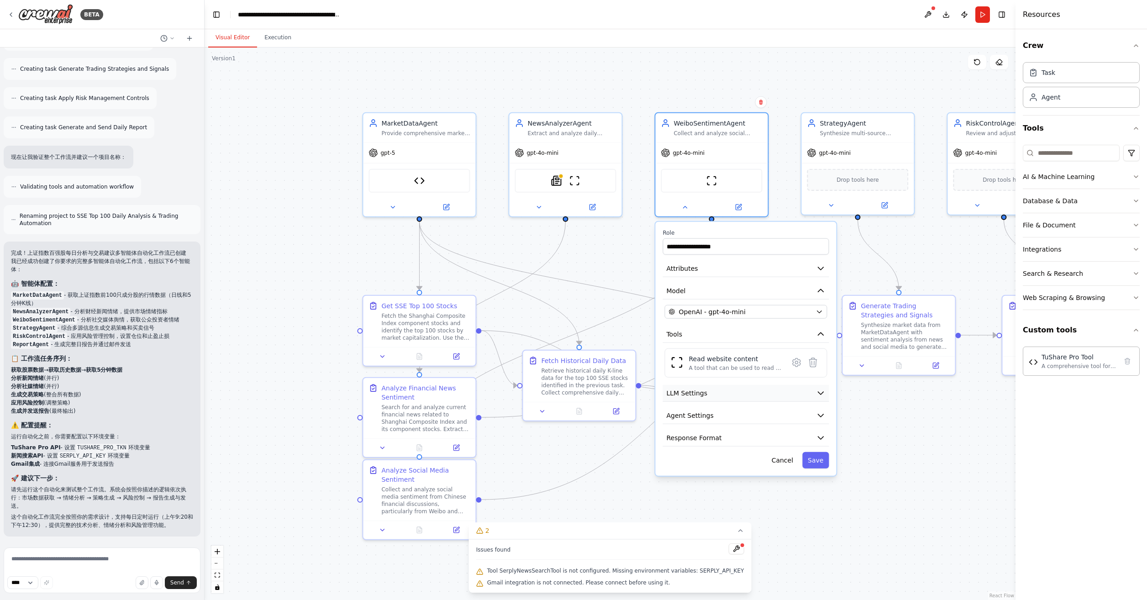
click at [772, 391] on button "LLM Settings" at bounding box center [746, 393] width 166 height 17
click at [774, 390] on button "LLM Settings" at bounding box center [746, 393] width 166 height 17
click at [751, 417] on button "Agent Settings" at bounding box center [746, 415] width 166 height 17
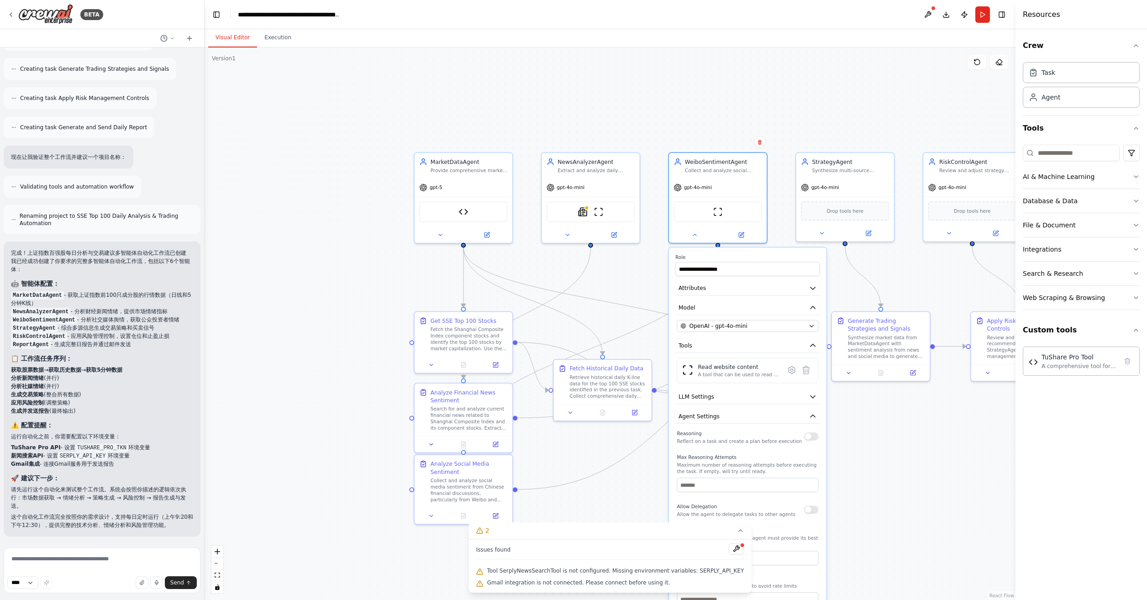
click at [880, 453] on div ".deletable-edge-delete-btn { width: 20px; height: 20px; border: 0px solid #ffff…" at bounding box center [610, 323] width 811 height 553
click at [699, 236] on button at bounding box center [694, 234] width 45 height 10
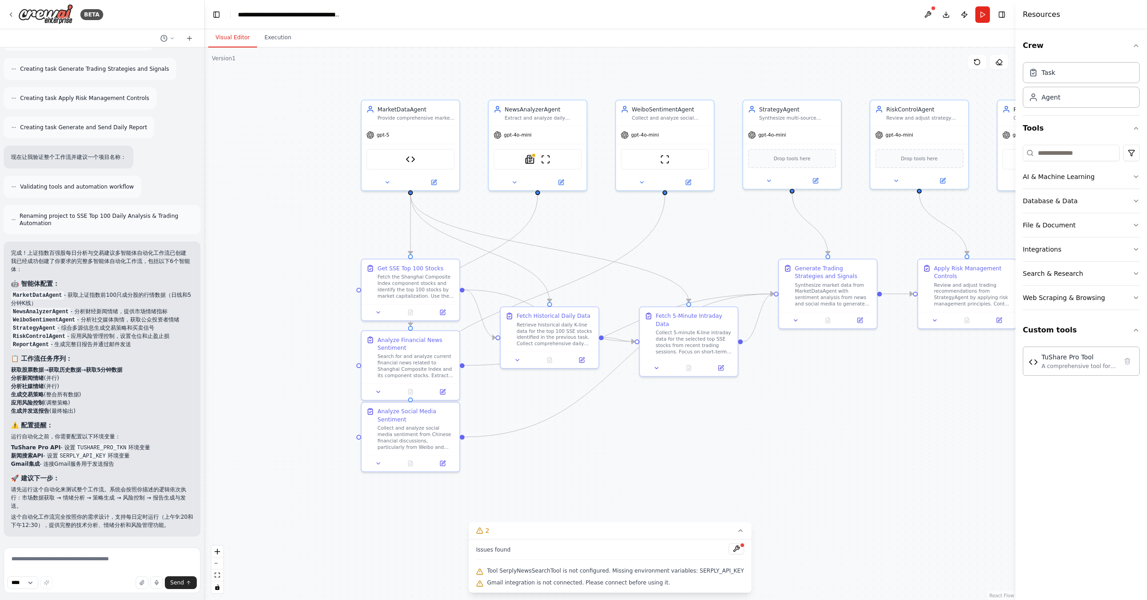
drag, startPoint x: 629, startPoint y: 274, endPoint x: 576, endPoint y: 221, distance: 74.9
click at [576, 221] on div ".deletable-edge-delete-btn { width: 20px; height: 20px; border: 0px solid #ffff…" at bounding box center [610, 323] width 811 height 553
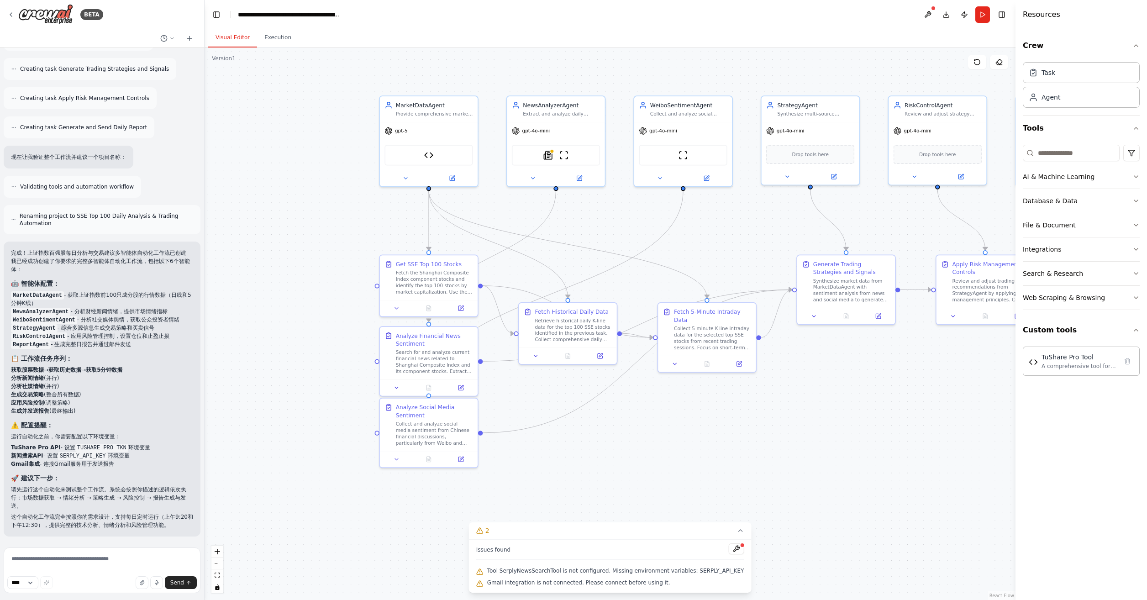
drag, startPoint x: 784, startPoint y: 416, endPoint x: 803, endPoint y: 413, distance: 18.6
click at [803, 413] on div ".deletable-edge-delete-btn { width: 20px; height: 20px; border: 0px solid #ffff…" at bounding box center [610, 323] width 811 height 553
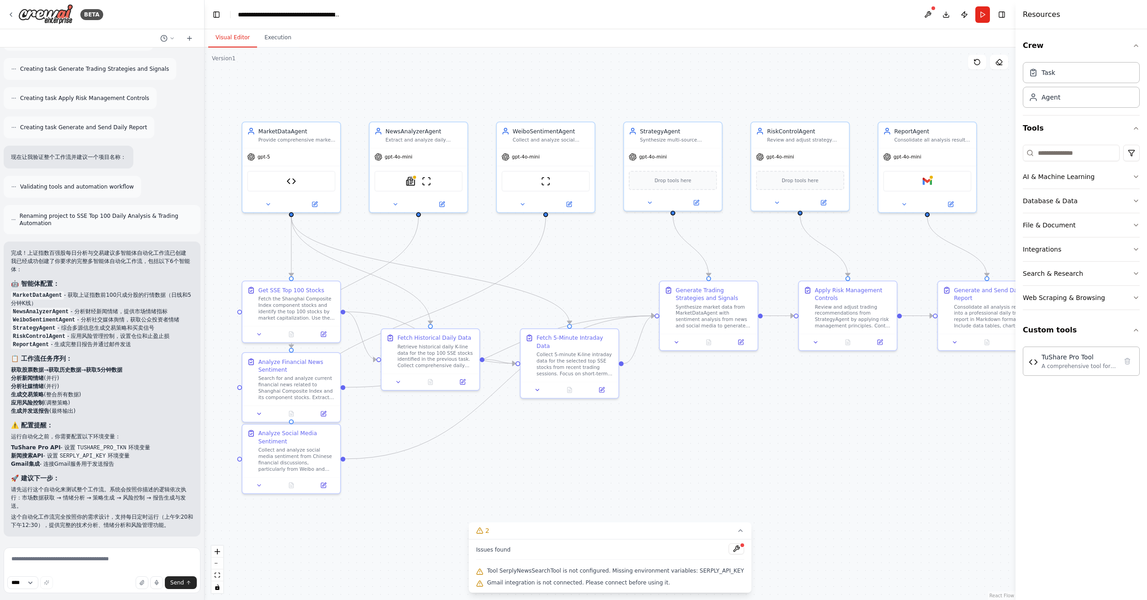
drag, startPoint x: 865, startPoint y: 424, endPoint x: 727, endPoint y: 452, distance: 140.6
click at [727, 452] on div ".deletable-edge-delete-btn { width: 20px; height: 20px; border: 0px solid #ffff…" at bounding box center [610, 323] width 811 height 553
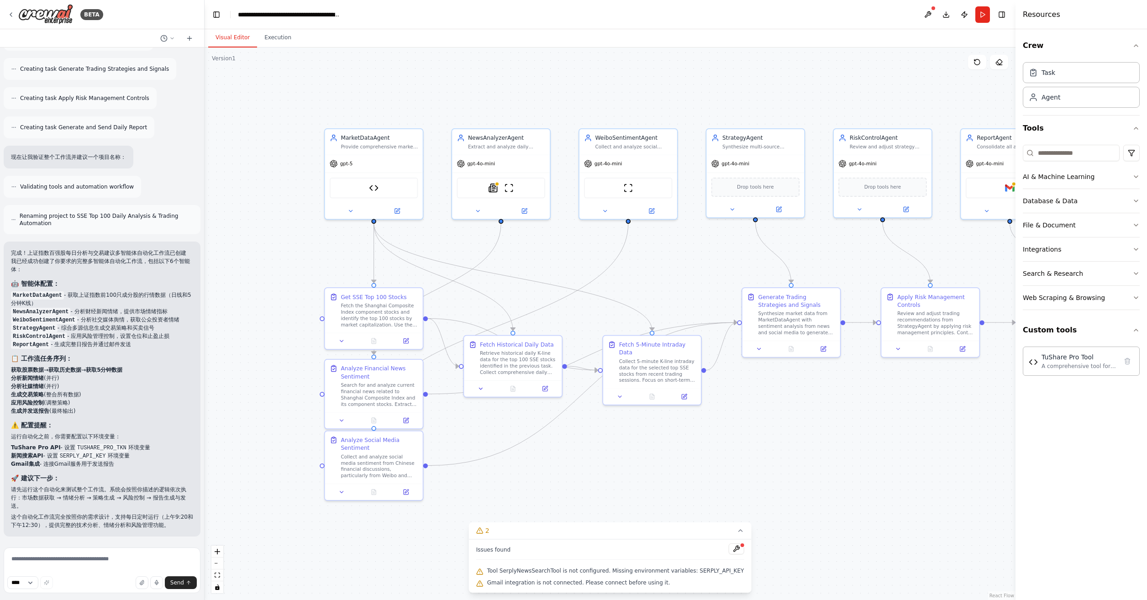
drag, startPoint x: 678, startPoint y: 448, endPoint x: 763, endPoint y: 451, distance: 85.4
click at [763, 451] on div ".deletable-edge-delete-btn { width: 20px; height: 20px; border: 0px solid #ffff…" at bounding box center [610, 323] width 811 height 553
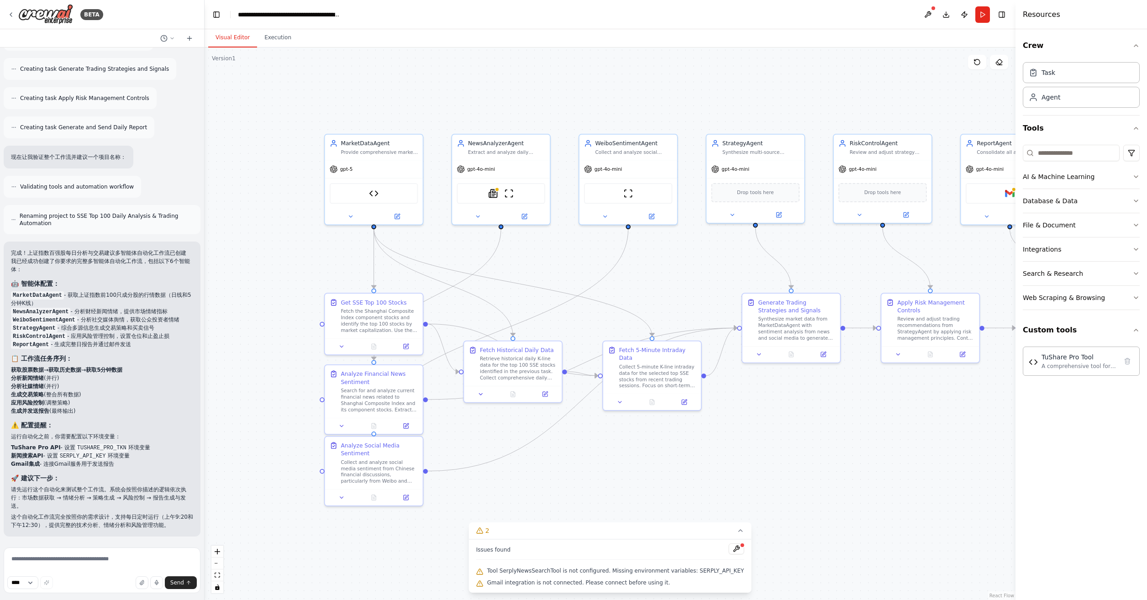
drag, startPoint x: 802, startPoint y: 431, endPoint x: 802, endPoint y: 436, distance: 4.6
click at [802, 436] on div ".deletable-edge-delete-btn { width: 20px; height: 20px; border: 0px solid #ffff…" at bounding box center [610, 323] width 811 height 553
